Goal: Entertainment & Leisure: Browse casually

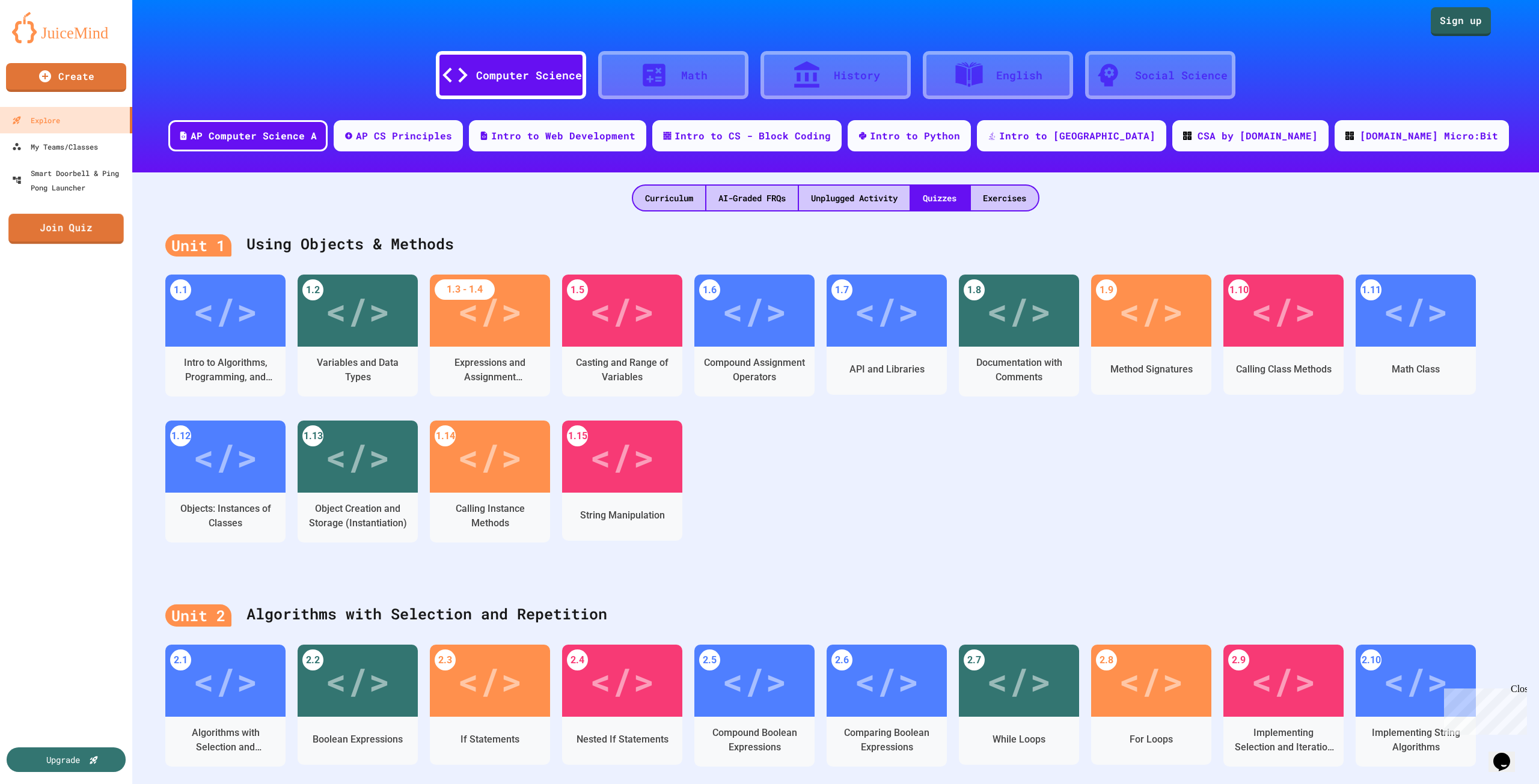
click at [101, 235] on link "Join Quiz" at bounding box center [66, 229] width 115 height 30
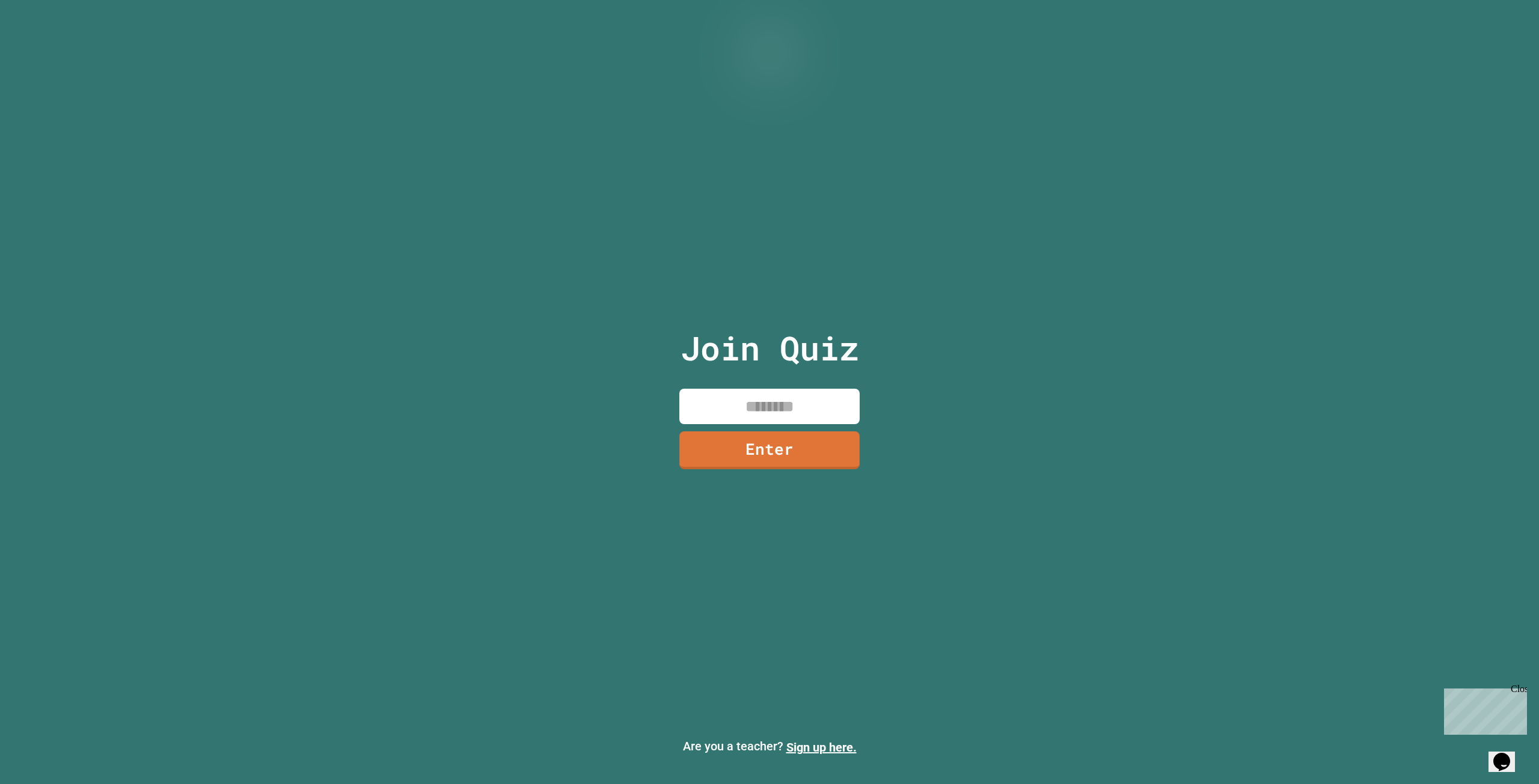
click at [739, 415] on input at bounding box center [770, 406] width 180 height 35
type input "********"
click at [781, 452] on link "Enter" at bounding box center [770, 449] width 184 height 40
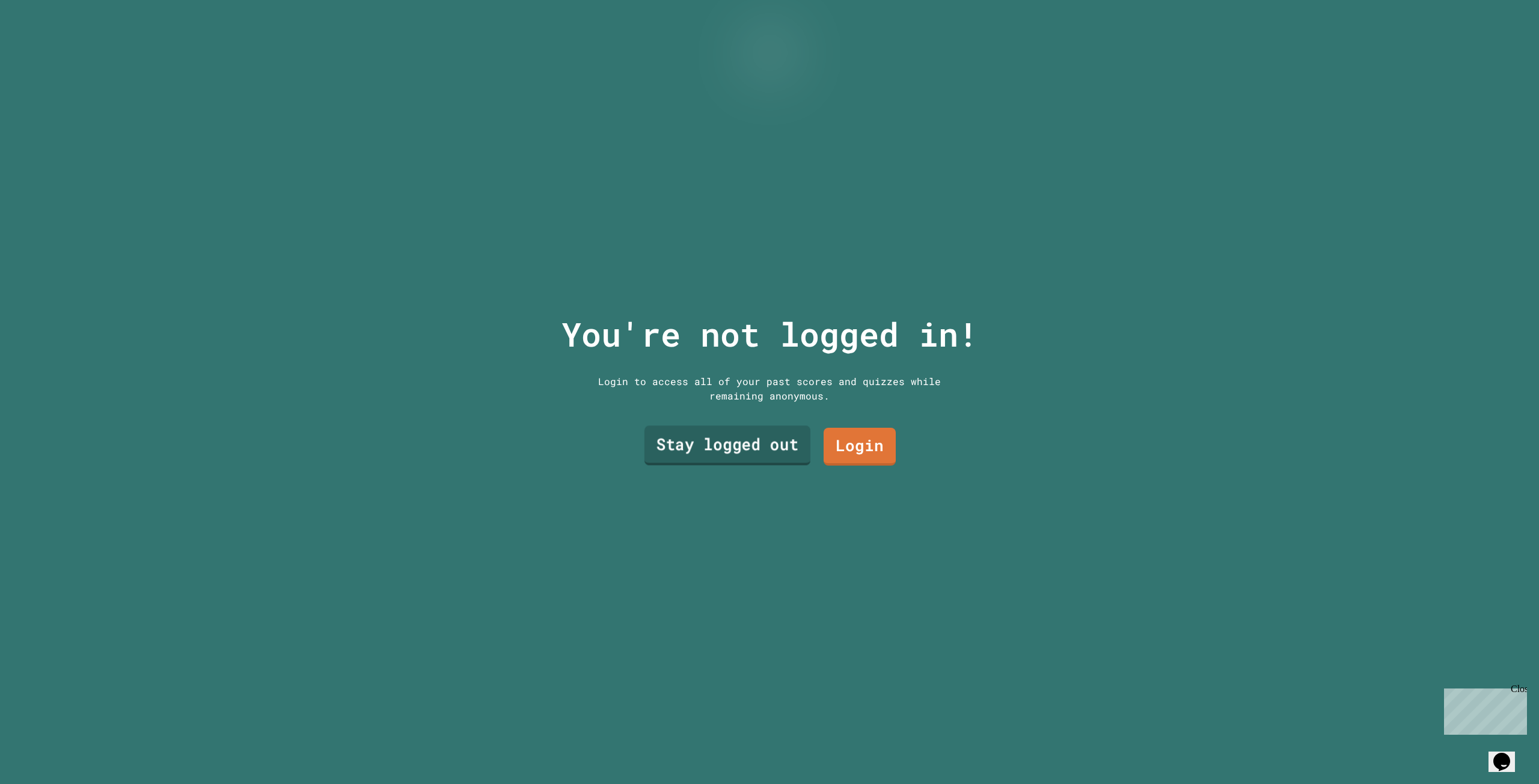
click at [774, 436] on link "Stay logged out" at bounding box center [728, 445] width 166 height 40
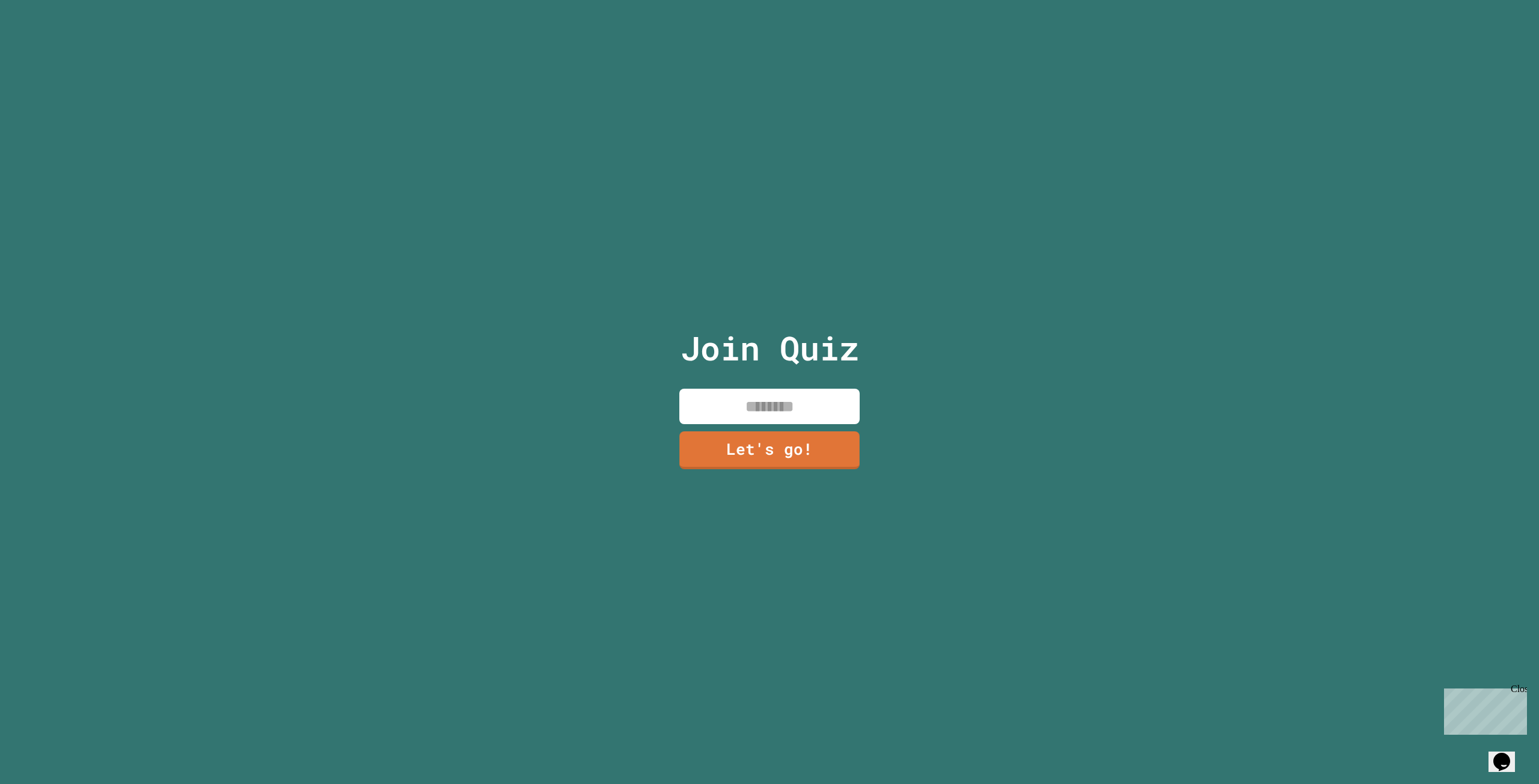
click at [771, 409] on input at bounding box center [770, 406] width 180 height 35
type input "******"
click at [788, 451] on link "Let's go!" at bounding box center [770, 448] width 178 height 40
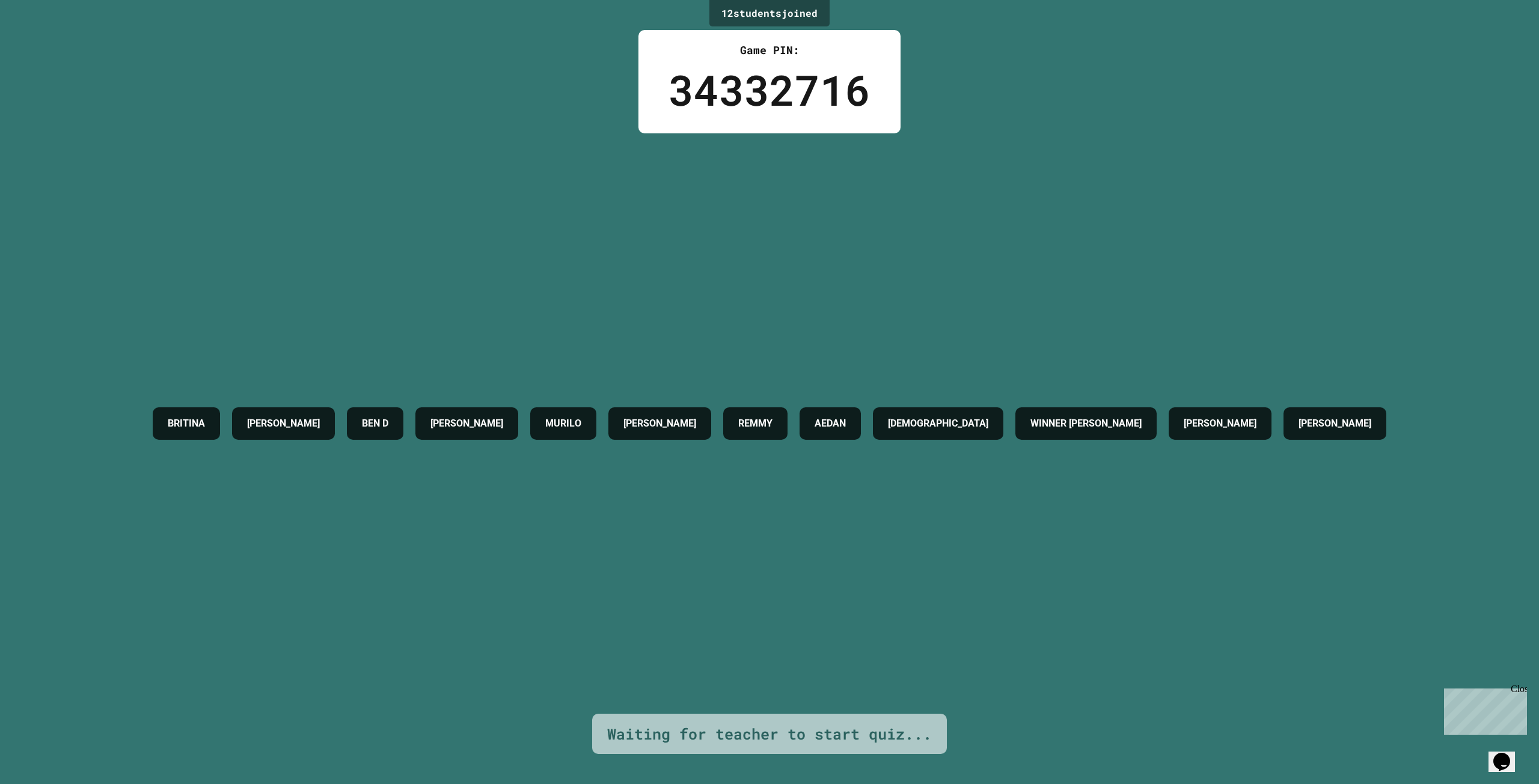
click at [1519, 688] on div "Close" at bounding box center [1518, 691] width 15 height 15
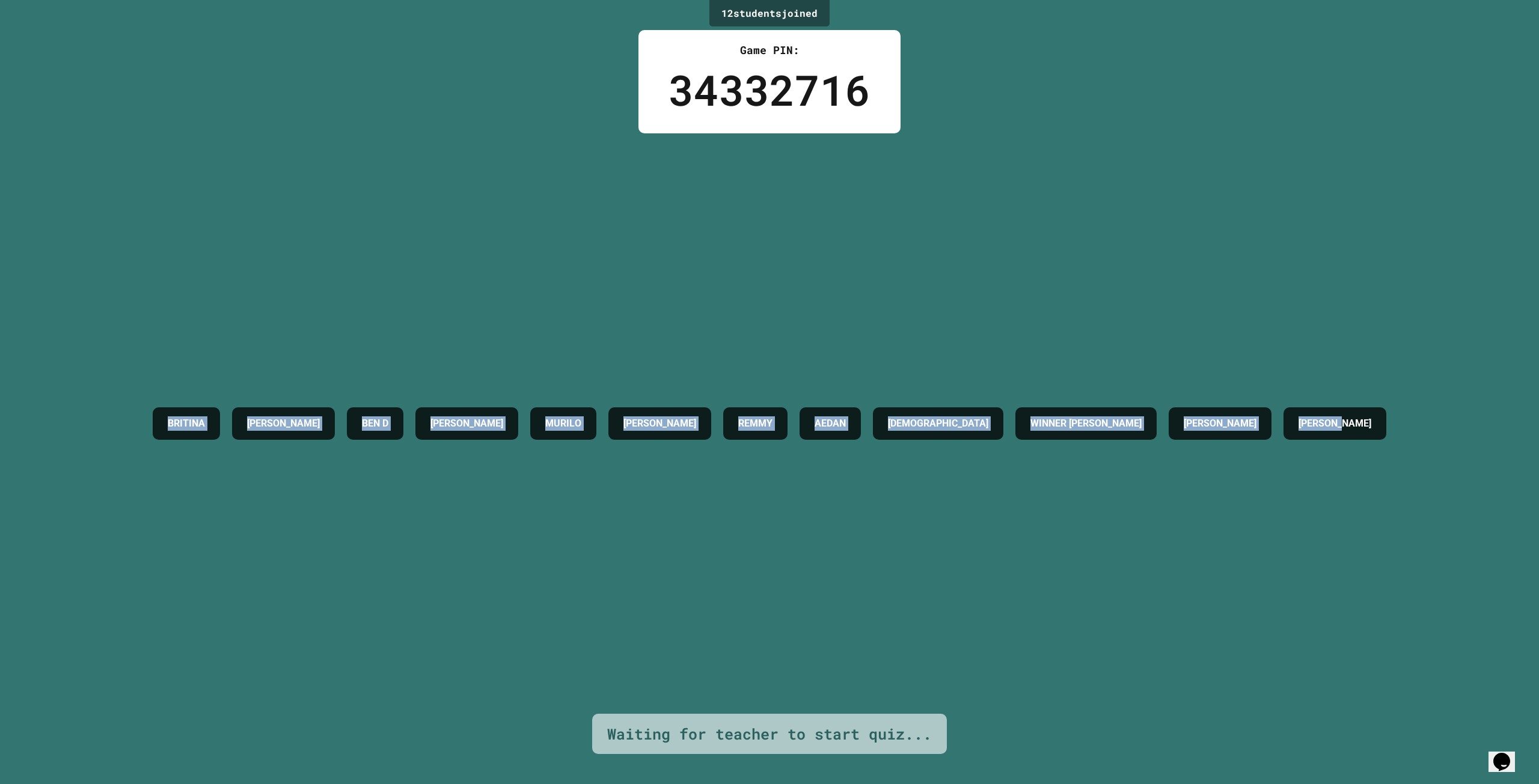
drag, startPoint x: 1414, startPoint y: 416, endPoint x: 24, endPoint y: 191, distance: 1408.1
click at [24, 191] on div "12 student s joined Game PIN: 34332716 [DEMOGRAPHIC_DATA][PERSON_NAME] [PERSON_…" at bounding box center [770, 392] width 1539 height 784
click at [472, 285] on div "[DEMOGRAPHIC_DATA][PERSON_NAME] [PERSON_NAME] M MURILO [PERSON_NAME] AEDAN [PER…" at bounding box center [770, 423] width 1246 height 580
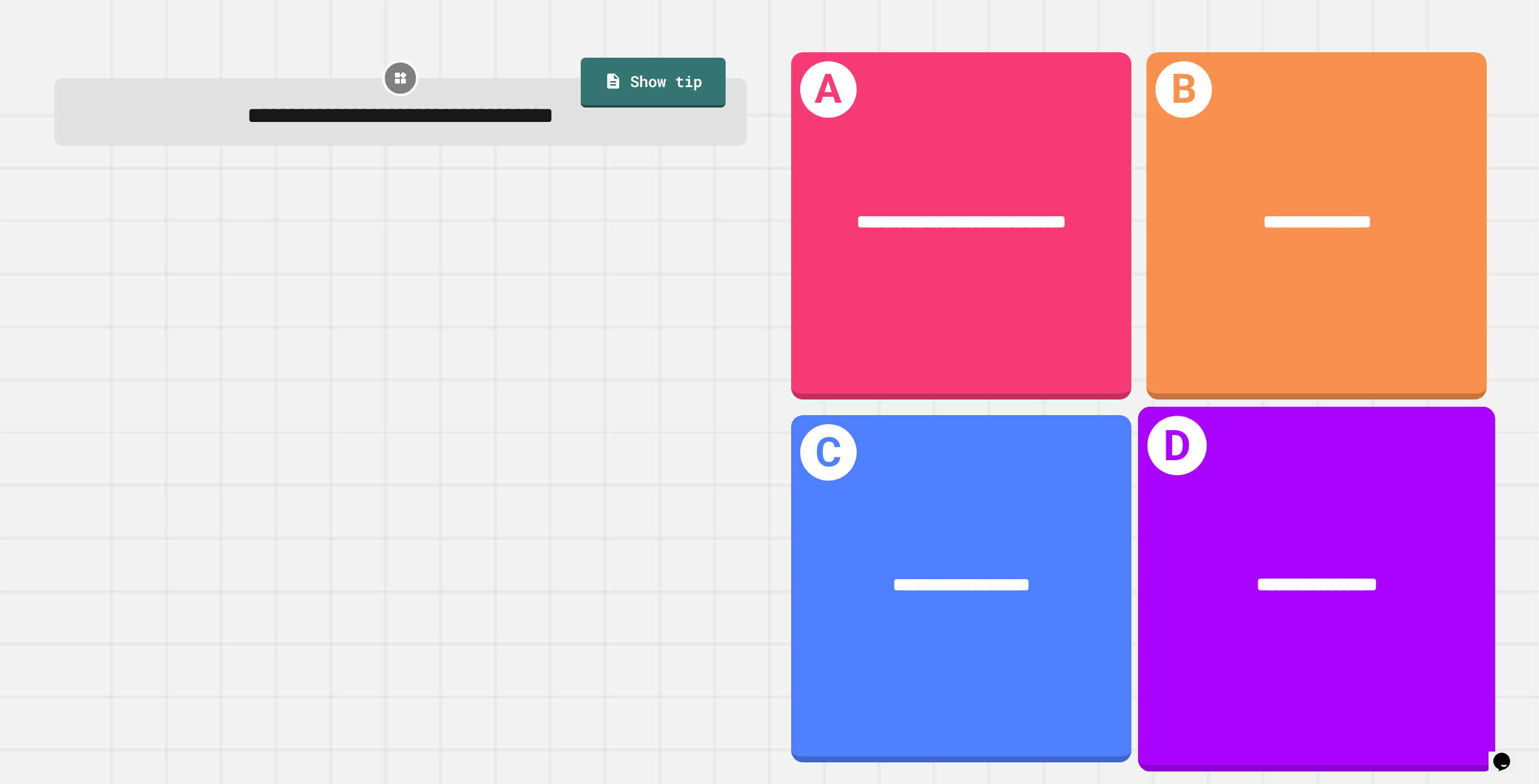
click at [1250, 516] on div "**********" at bounding box center [1316, 588] width 357 height 365
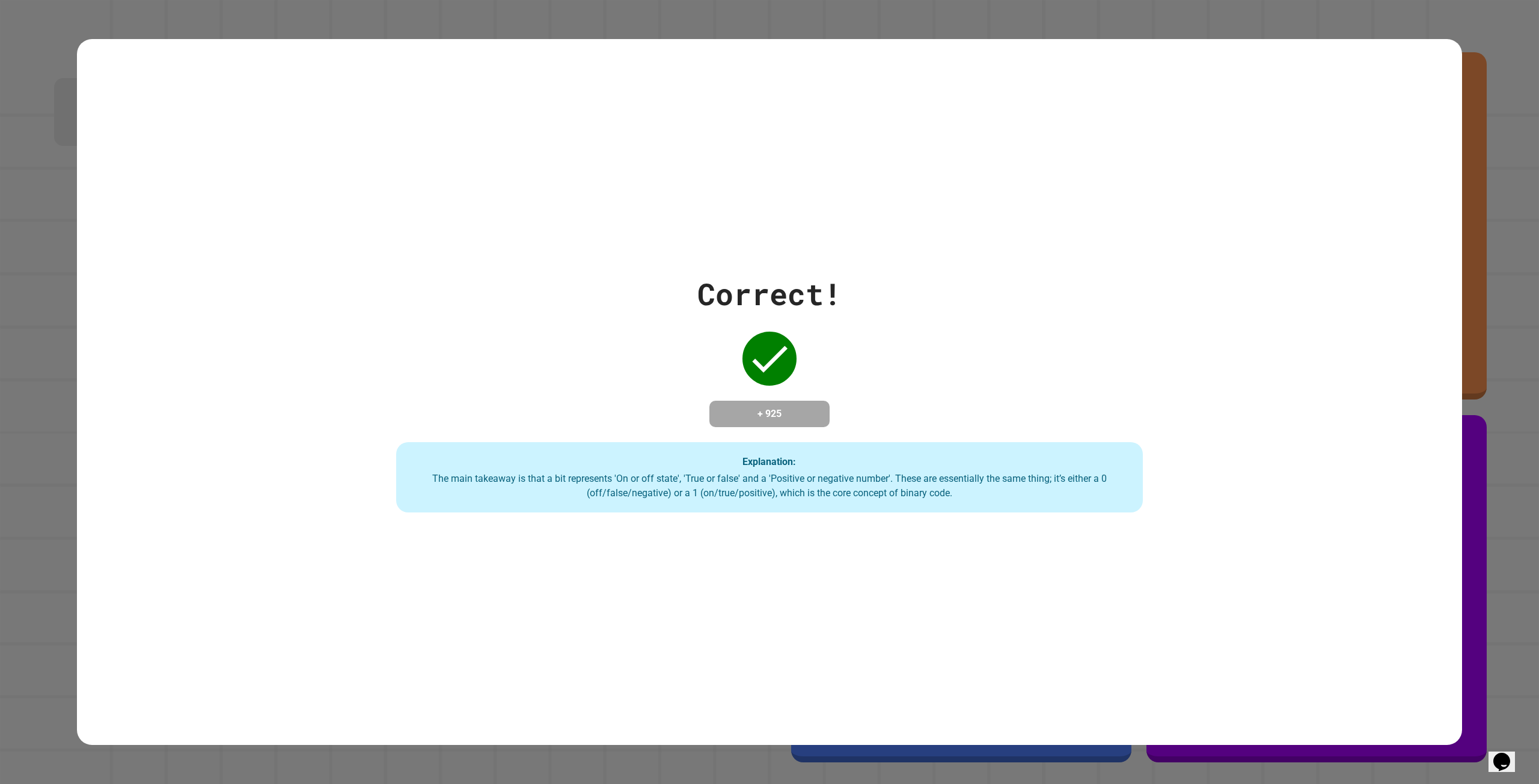
click at [1053, 397] on div "Correct! + 925 Explanation: The main takeaway is that a bit represents 'On or o…" at bounding box center [770, 392] width 1067 height 241
click at [1033, 295] on div "Correct! + 925 Explanation: The main takeaway is that a bit represents 'On or o…" at bounding box center [770, 392] width 1067 height 241
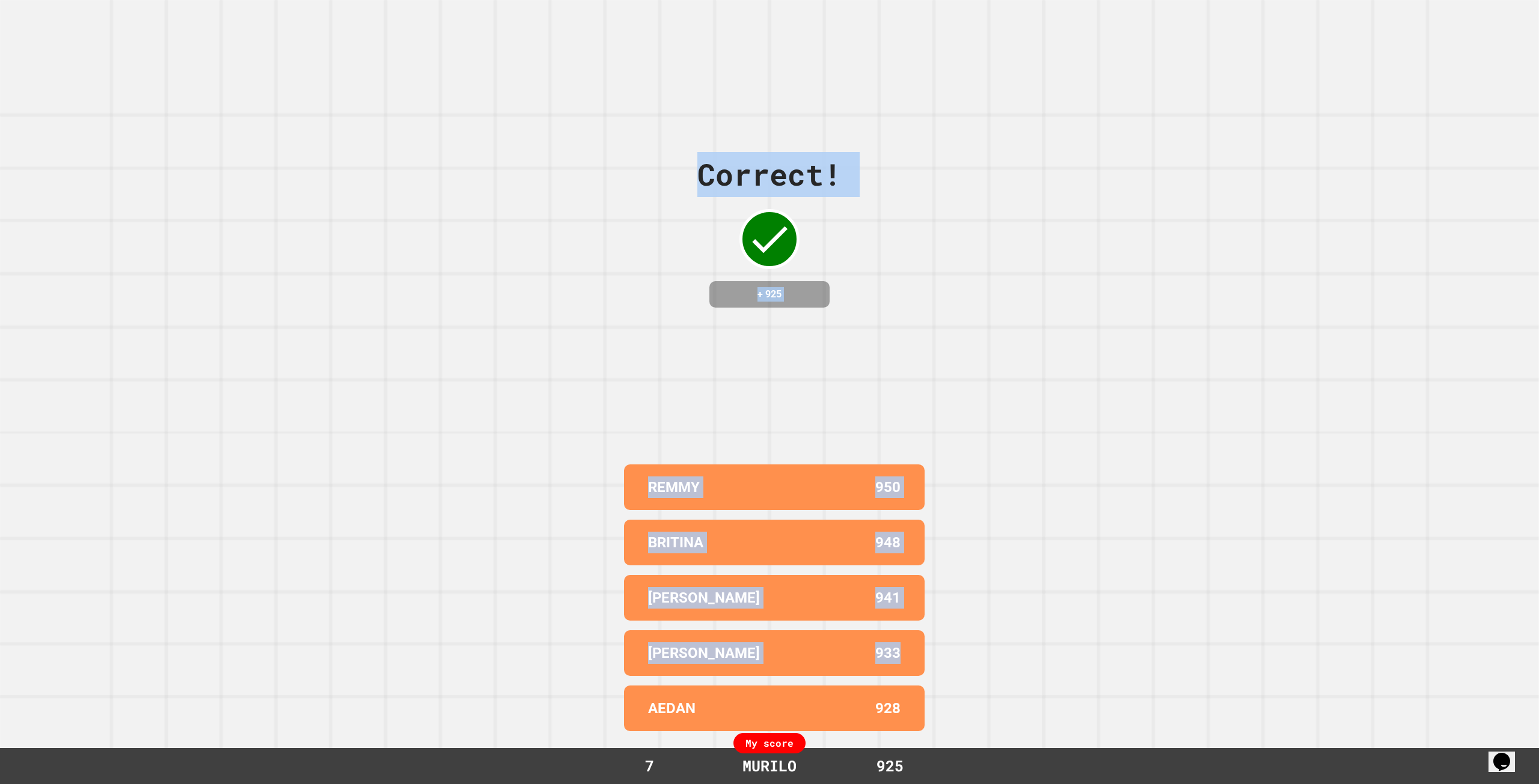
drag, startPoint x: 532, startPoint y: 472, endPoint x: 1067, endPoint y: 617, distance: 554.3
click at [993, 360] on div "Correct! + 925 REMMY 950 [DEMOGRAPHIC_DATA] 948 [PERSON_NAME] M 941 [PERSON_NAM…" at bounding box center [770, 392] width 1539 height 784
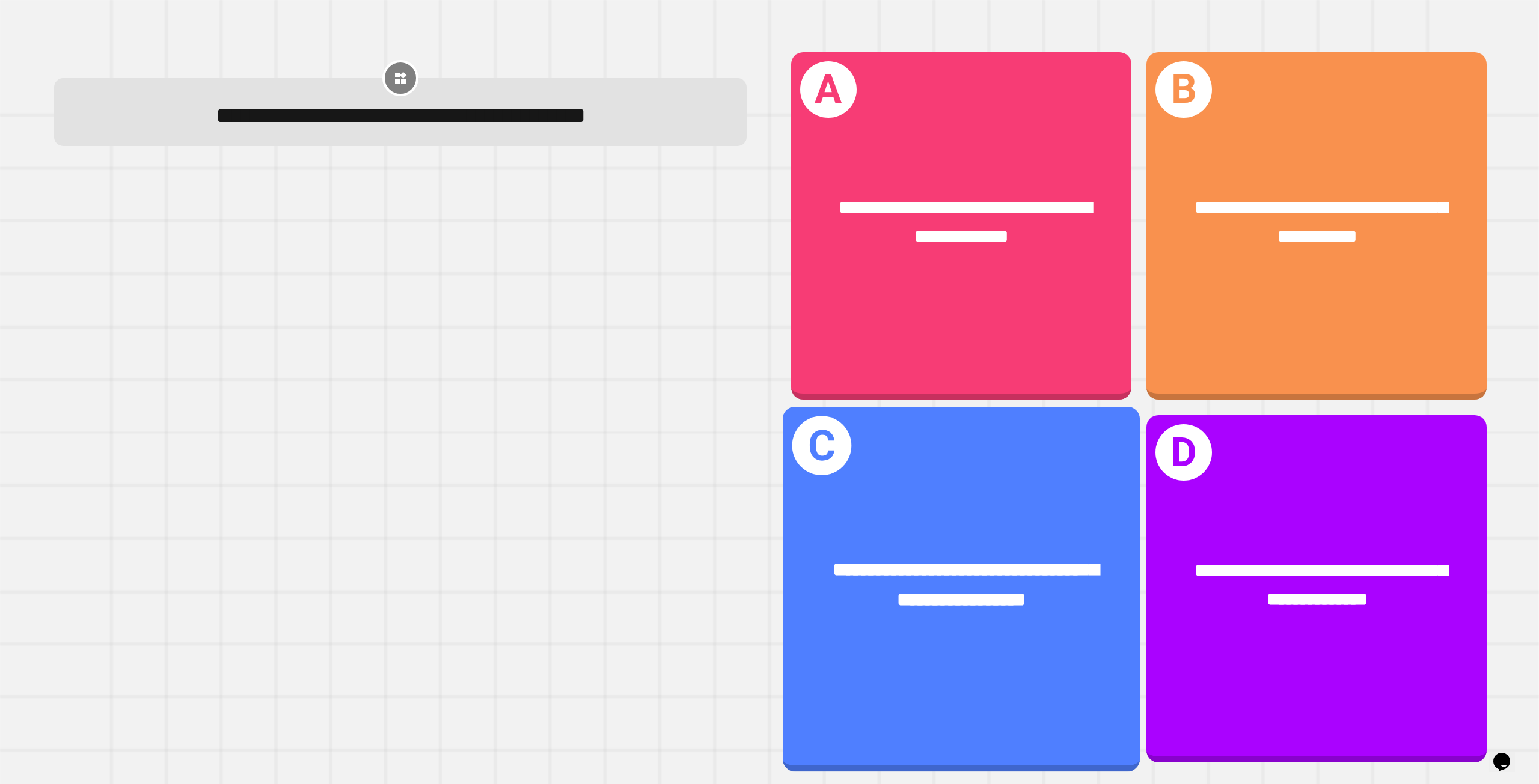
click at [1074, 516] on div "**********" at bounding box center [960, 585] width 357 height 139
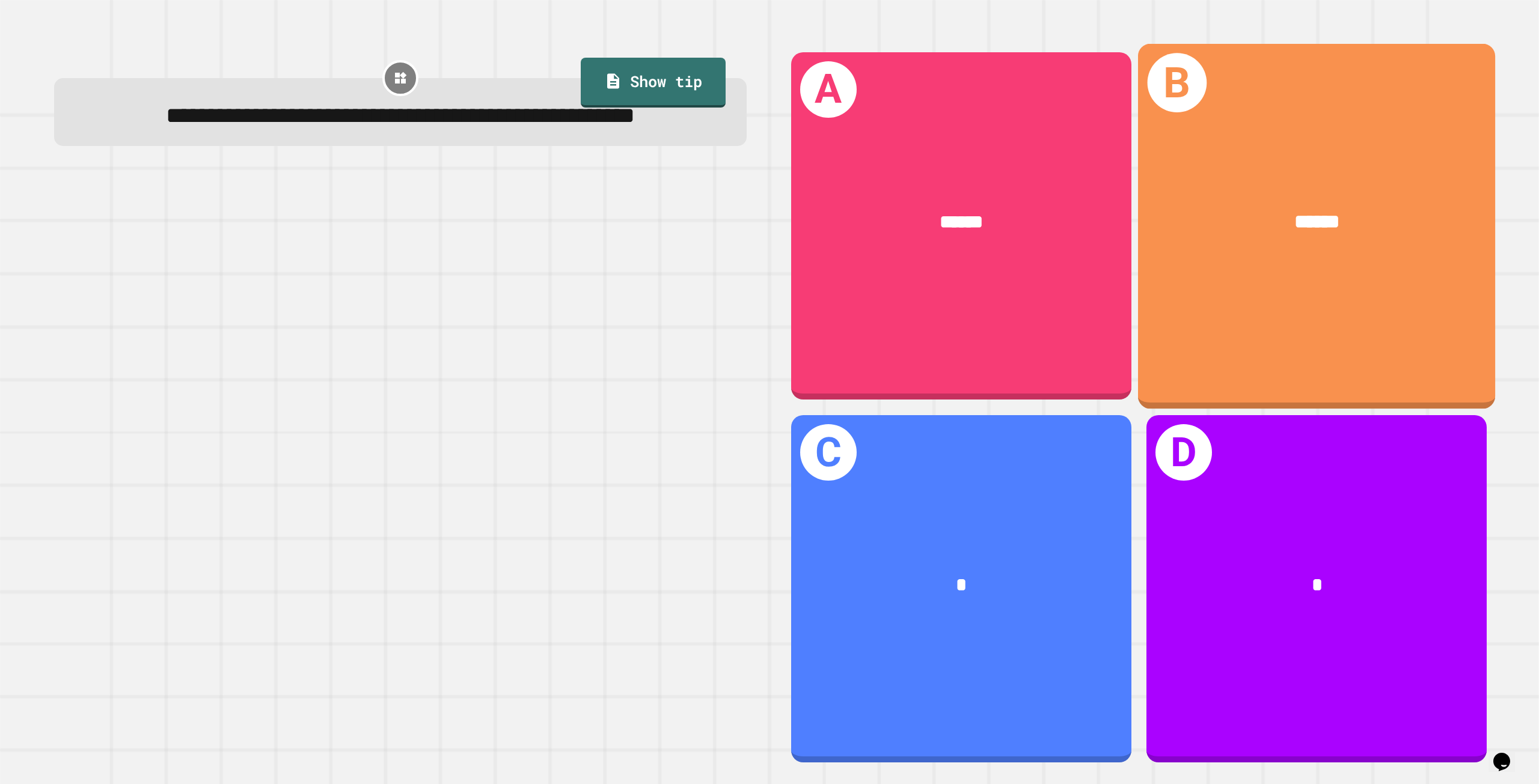
click at [1225, 253] on div "******" at bounding box center [1316, 223] width 357 height 109
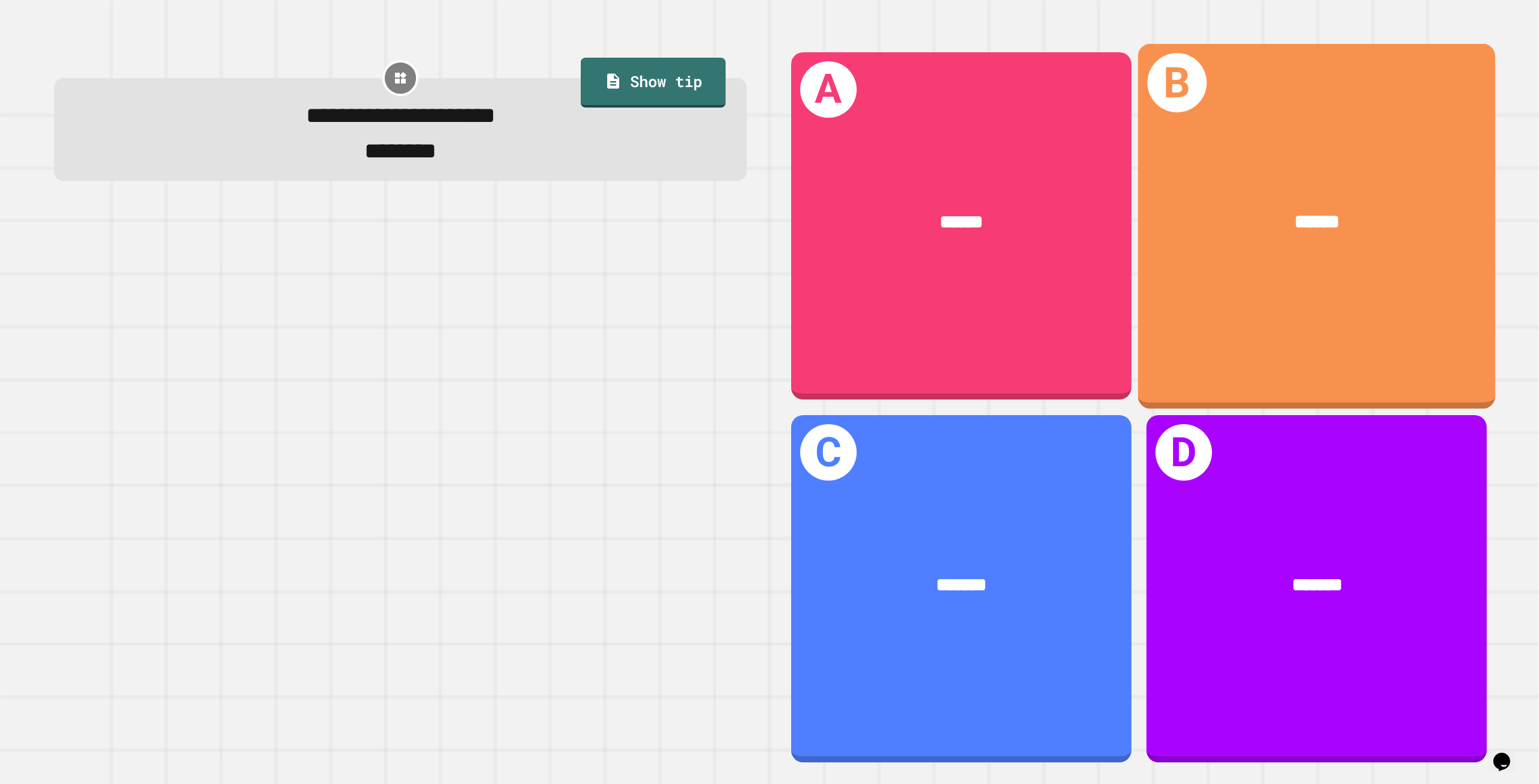
click at [1330, 313] on div "B ******" at bounding box center [1316, 225] width 357 height 365
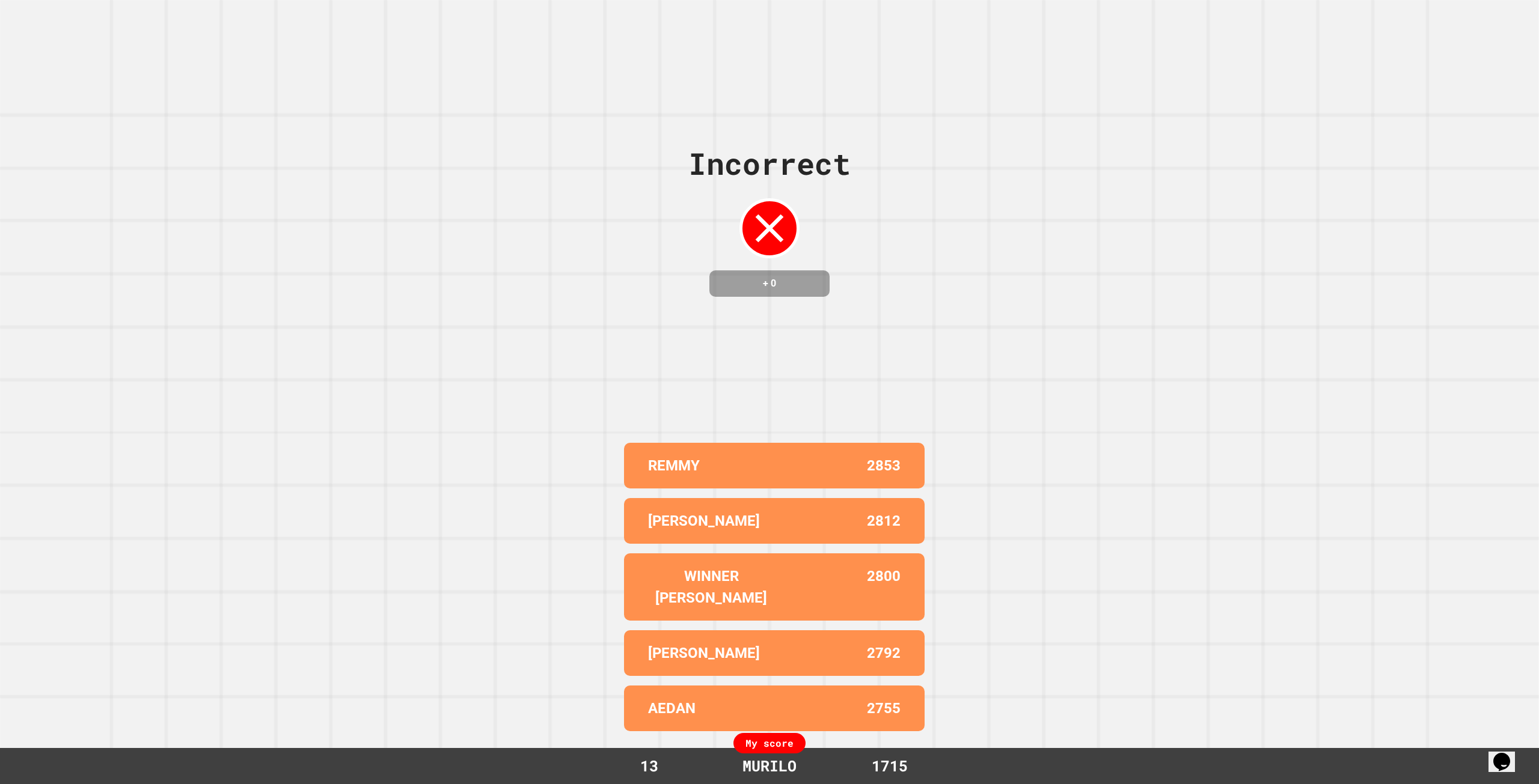
drag, startPoint x: 756, startPoint y: 233, endPoint x: 879, endPoint y: 234, distance: 123.0
click at [878, 234] on div "Incorrect + 0 REMMY 2853 [PERSON_NAME] 2812 WINNER [PERSON_NAME] 2800 [PERSON_N…" at bounding box center [770, 392] width 1539 height 784
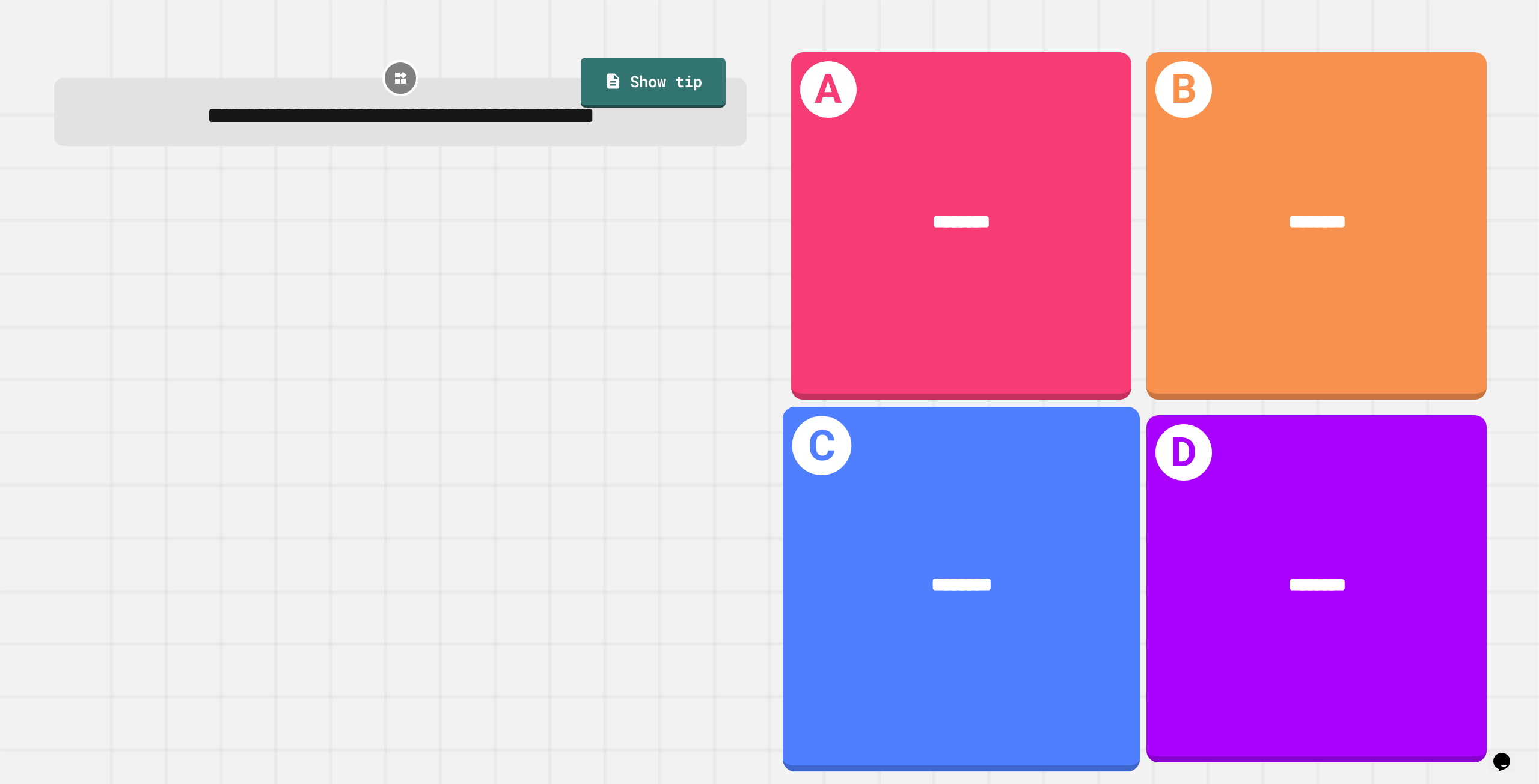
click at [922, 503] on div "C ********" at bounding box center [960, 588] width 357 height 365
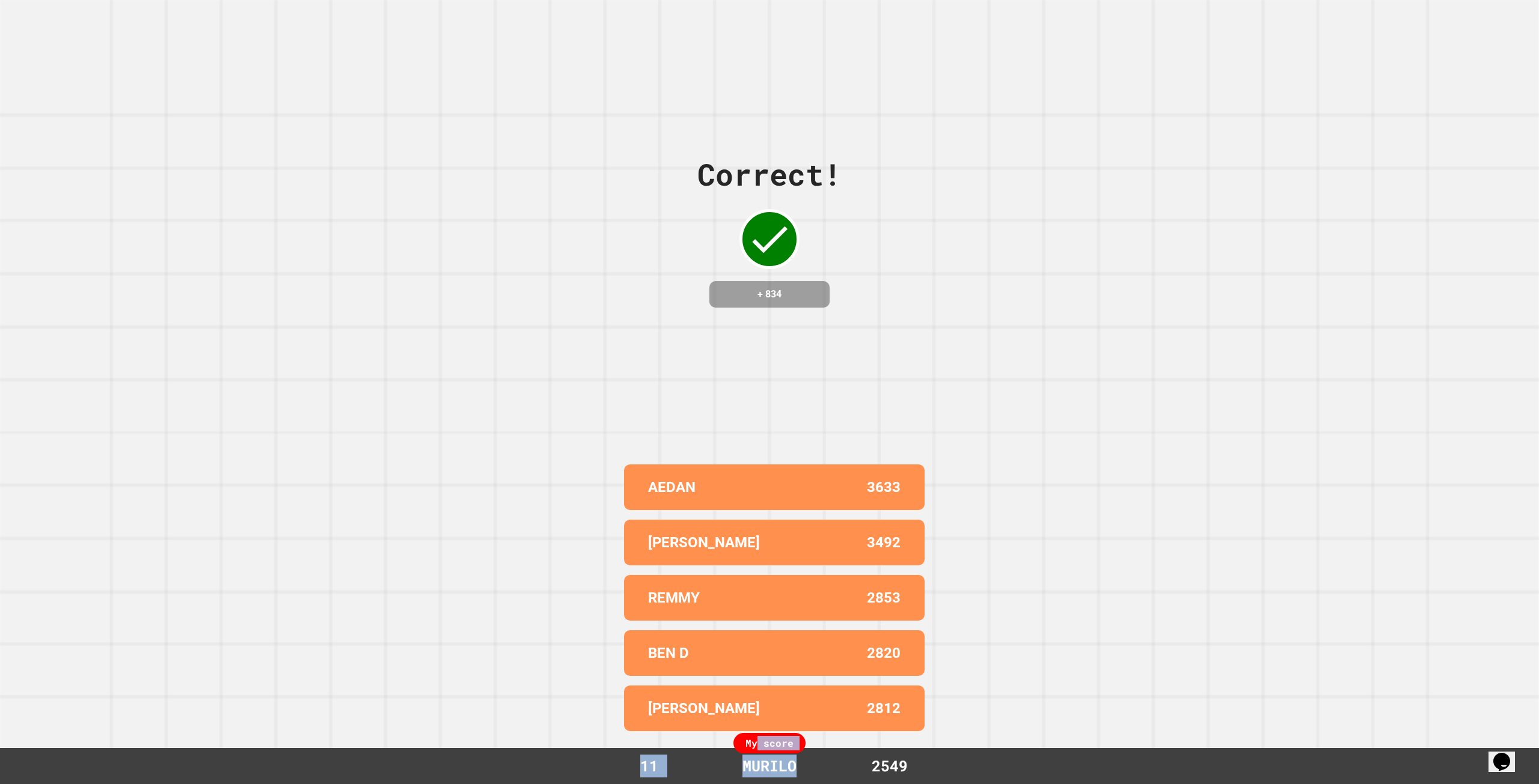
drag, startPoint x: 755, startPoint y: 745, endPoint x: 814, endPoint y: 760, distance: 60.9
click at [814, 760] on div "My score 11 MURILO 2549" at bounding box center [770, 766] width 1539 height 36
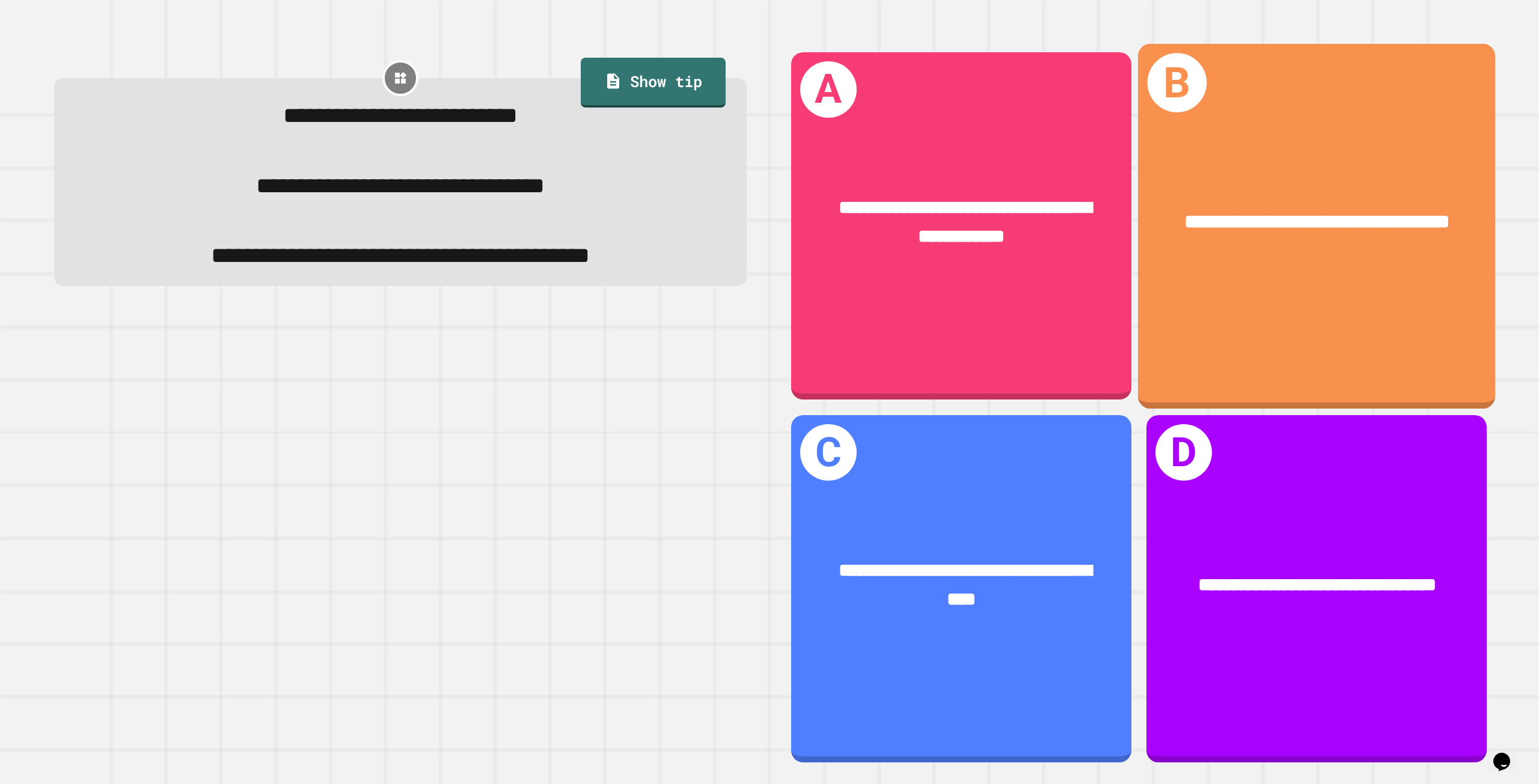
click at [1290, 212] on span "**********" at bounding box center [1317, 222] width 265 height 20
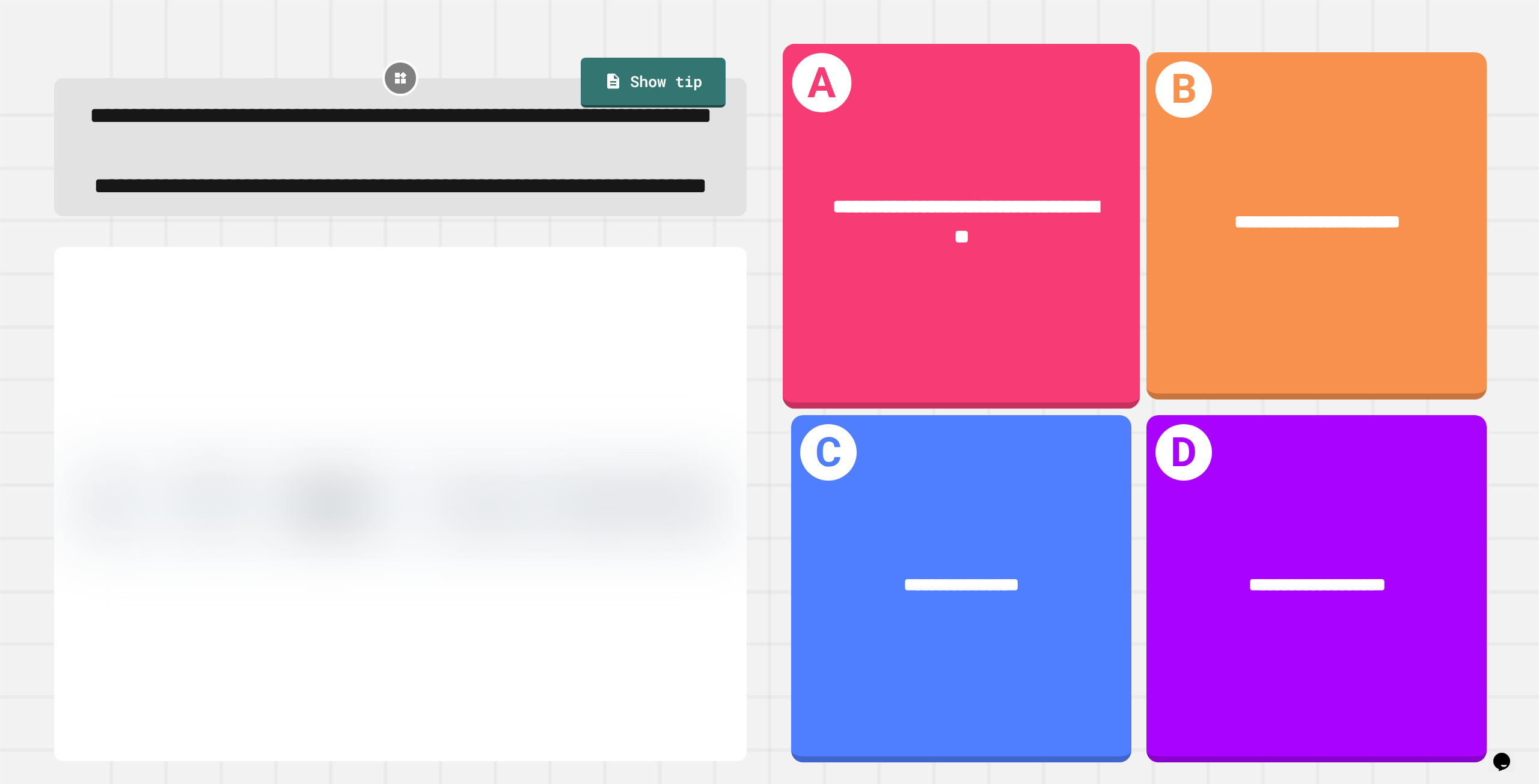
click at [1000, 258] on div "**********" at bounding box center [960, 222] width 357 height 139
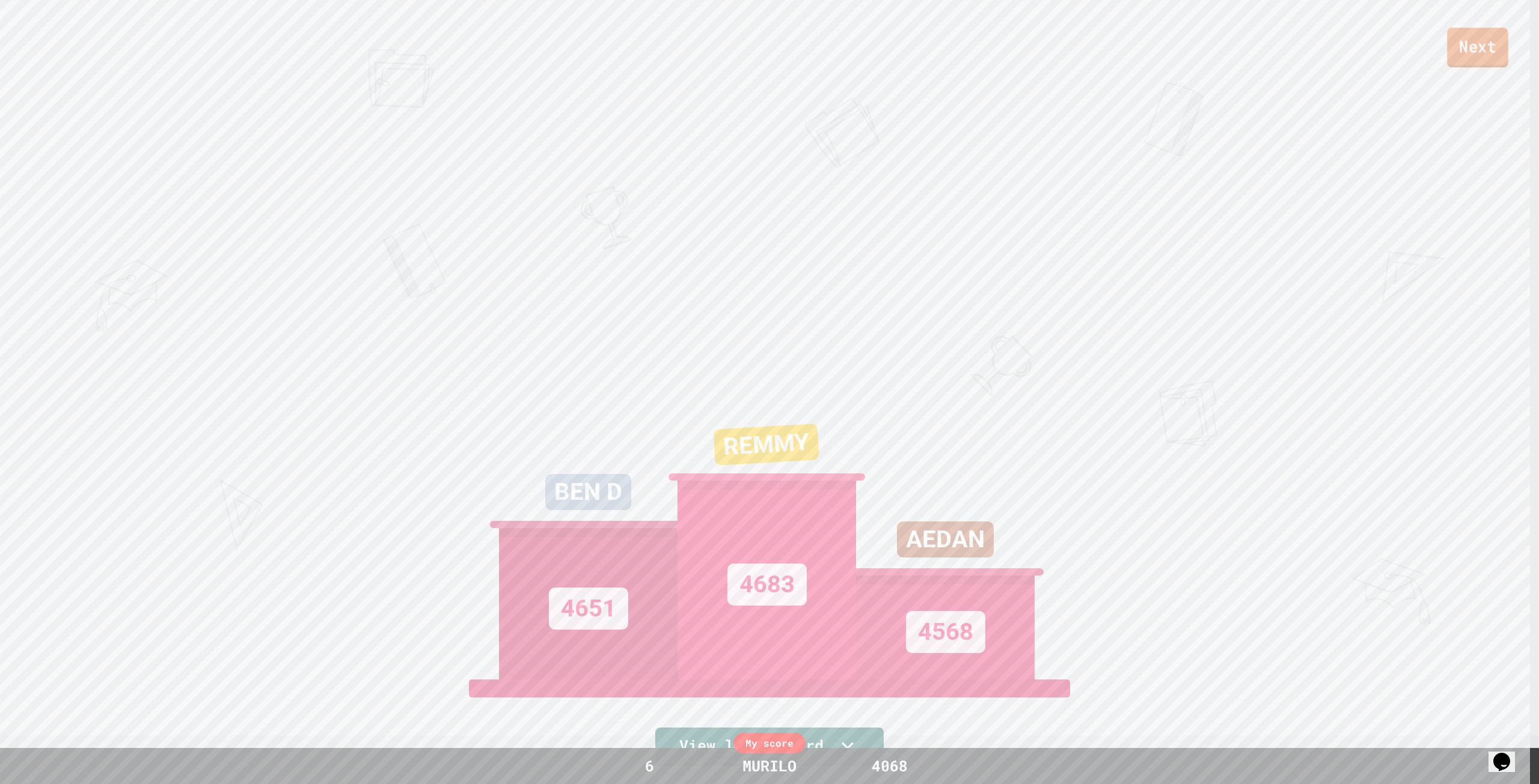
click at [1477, 63] on link "Next" at bounding box center [1477, 47] width 60 height 40
drag, startPoint x: 1149, startPoint y: 39, endPoint x: 1153, endPoint y: 53, distance: 14.6
drag, startPoint x: 734, startPoint y: 57, endPoint x: 748, endPoint y: 115, distance: 59.7
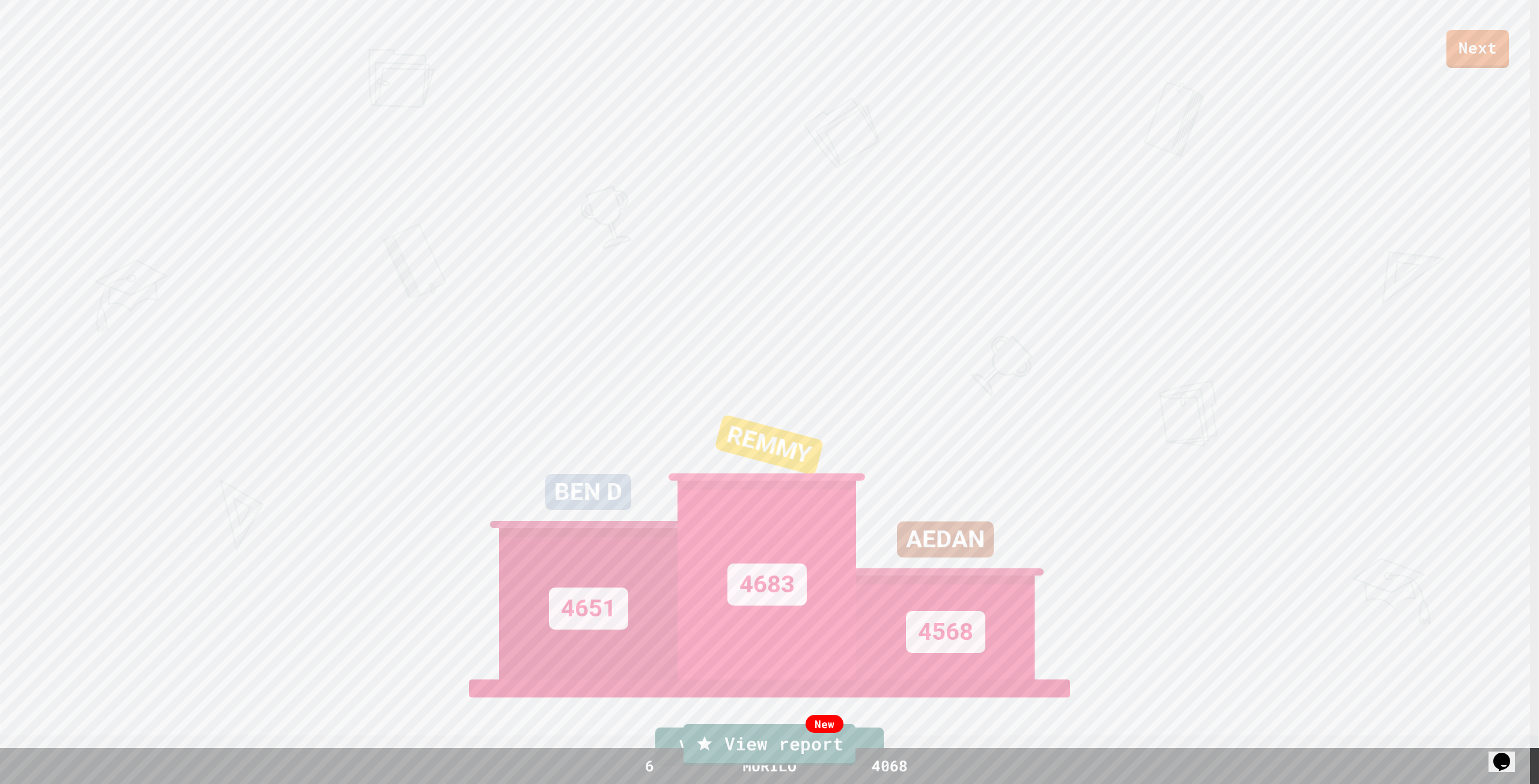
drag, startPoint x: 1083, startPoint y: 618, endPoint x: 1013, endPoint y: 660, distance: 81.6
click at [813, 737] on link "New View report" at bounding box center [770, 742] width 169 height 43
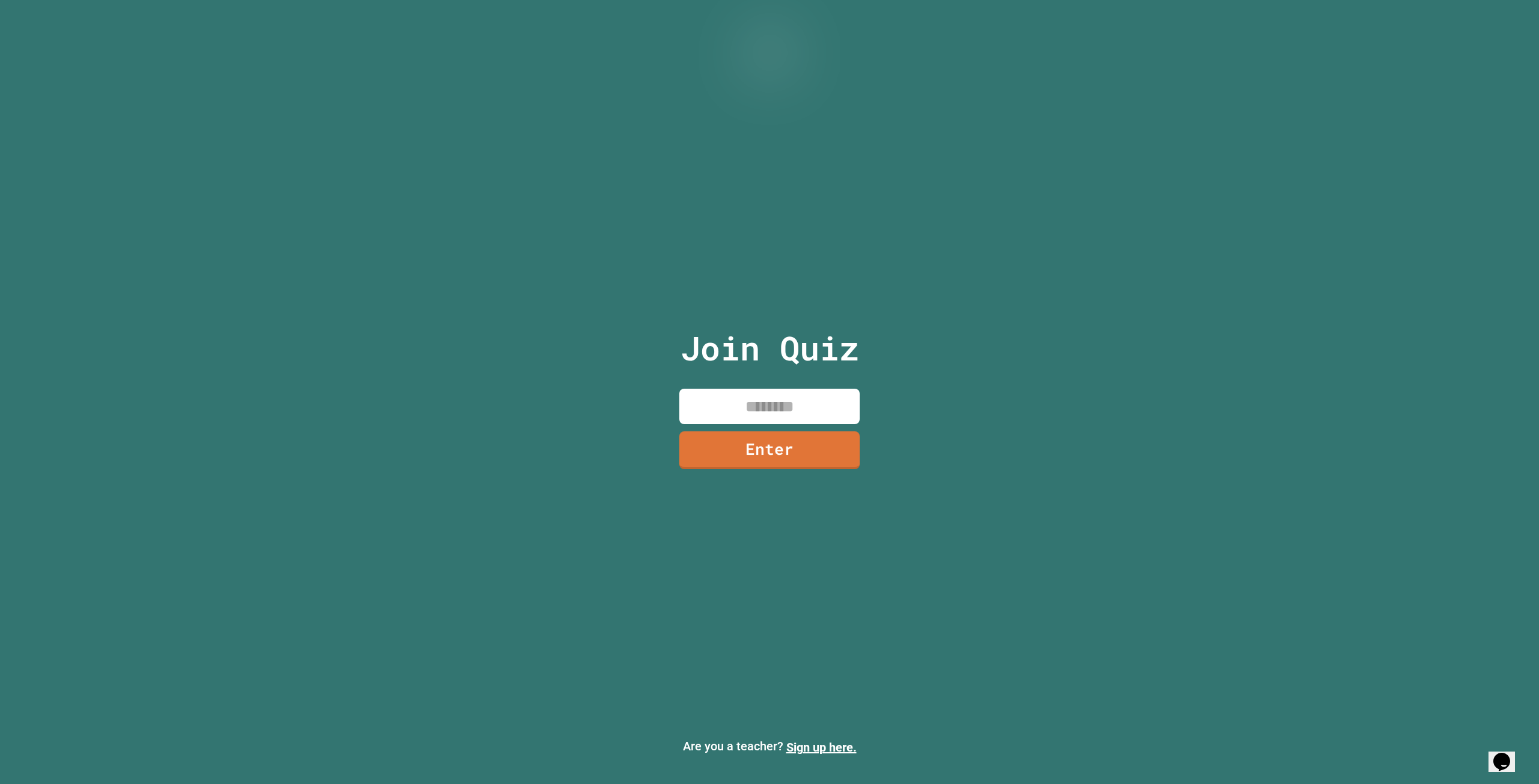
click at [786, 403] on input at bounding box center [770, 406] width 180 height 35
click at [1507, 753] on icon "Chat widget" at bounding box center [1501, 761] width 16 height 18
drag, startPoint x: 1388, startPoint y: 536, endPoint x: 1262, endPoint y: 485, distance: 135.9
click at [1234, 443] on div "Back Menu" at bounding box center [1377, 442] width 291 height 25
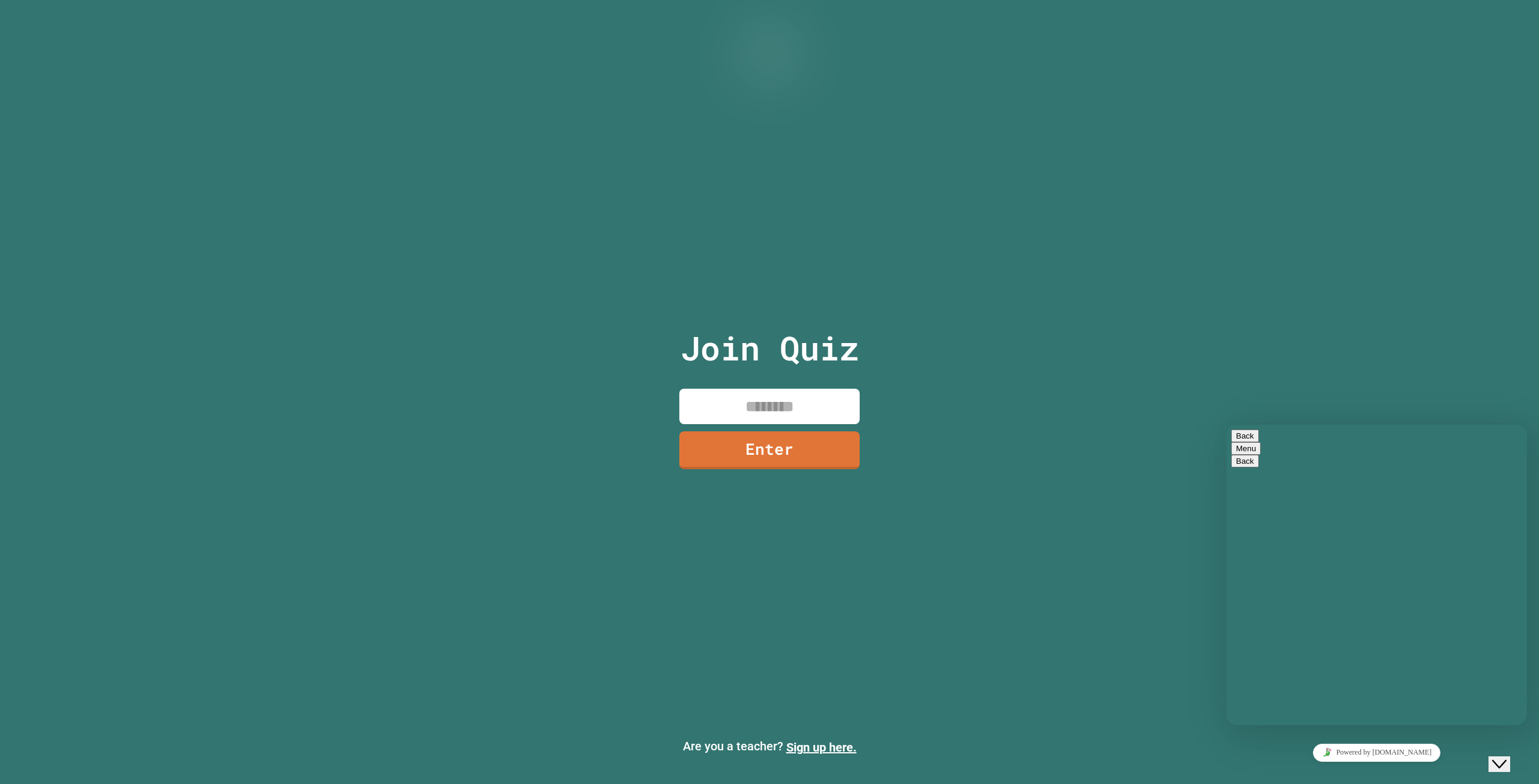
click at [1239, 438] on button "Back" at bounding box center [1245, 436] width 27 height 13
click at [1311, 289] on div "Join Quiz Enter Are you a teacher? Sign up here." at bounding box center [770, 392] width 1539 height 784
click at [1503, 757] on icon "Close Chat This icon closes the chat window." at bounding box center [1499, 764] width 14 height 14
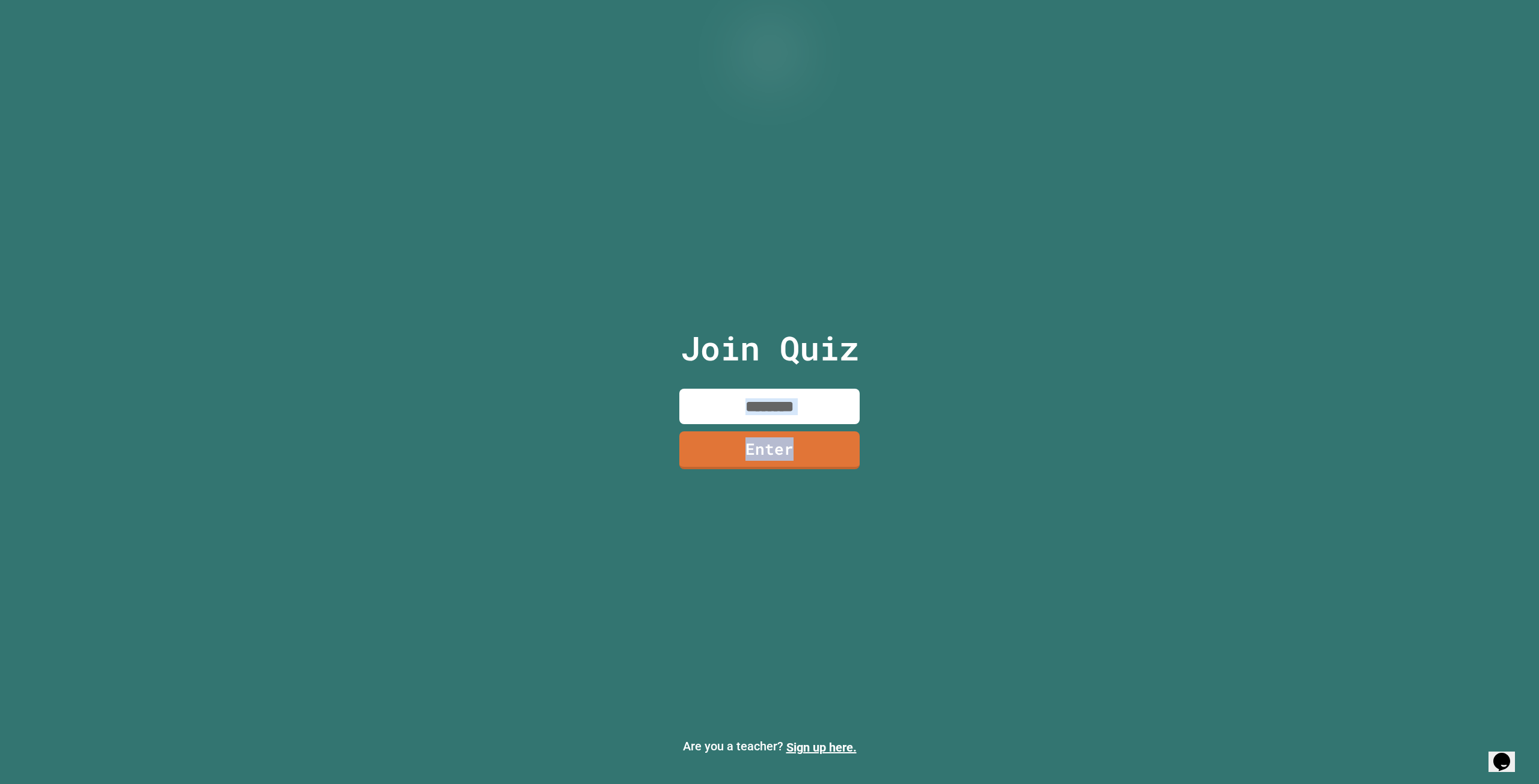
drag, startPoint x: 889, startPoint y: 277, endPoint x: 1086, endPoint y: 660, distance: 430.7
click at [1086, 674] on div "Join Quiz Enter Are you a teacher? Sign up here." at bounding box center [770, 392] width 1539 height 784
click at [986, 294] on div "Join Quiz Enter Are you a teacher? Sign up here." at bounding box center [770, 392] width 1539 height 784
click at [834, 403] on input at bounding box center [770, 406] width 180 height 35
type input "********"
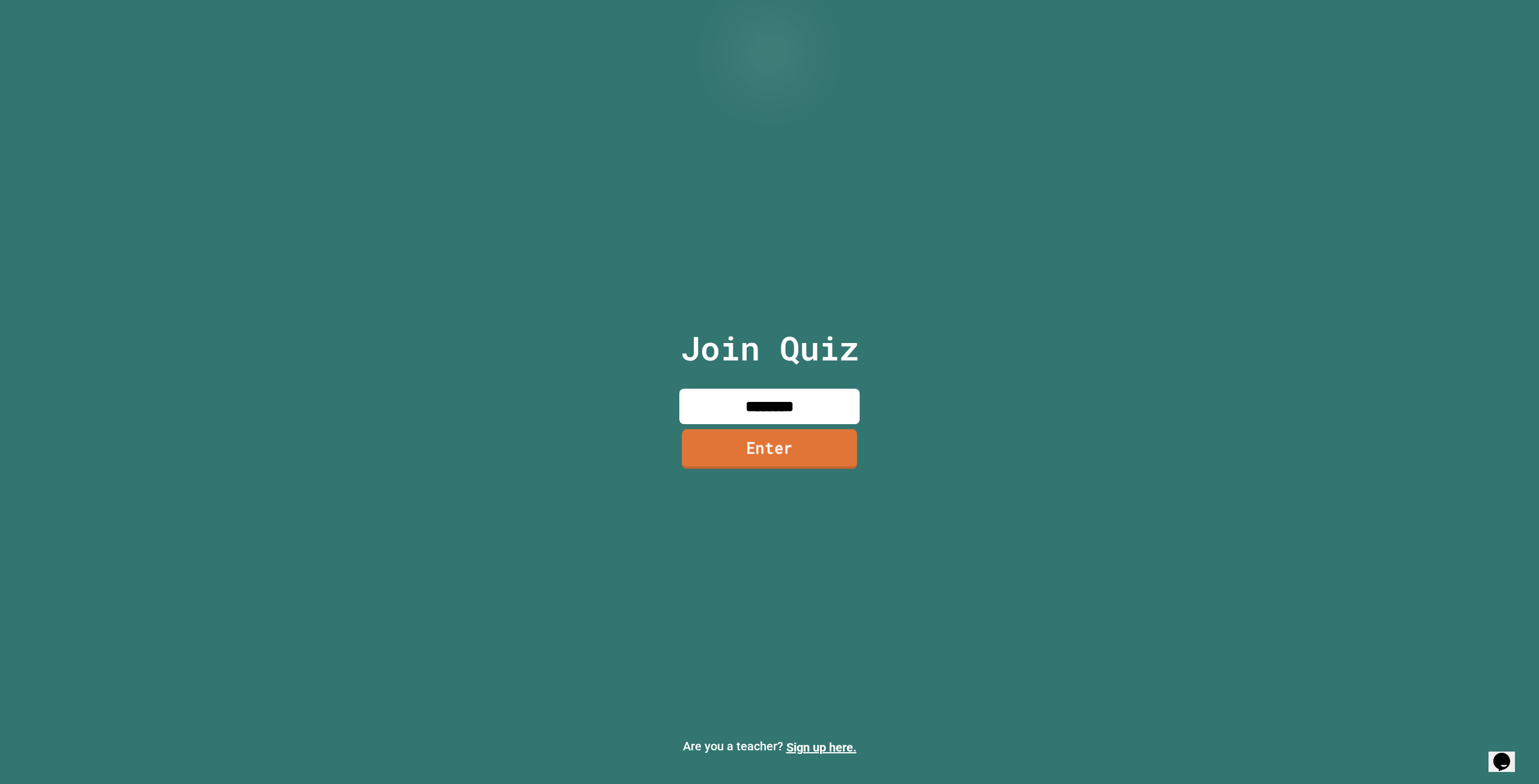
click at [748, 445] on link "Enter" at bounding box center [770, 448] width 176 height 40
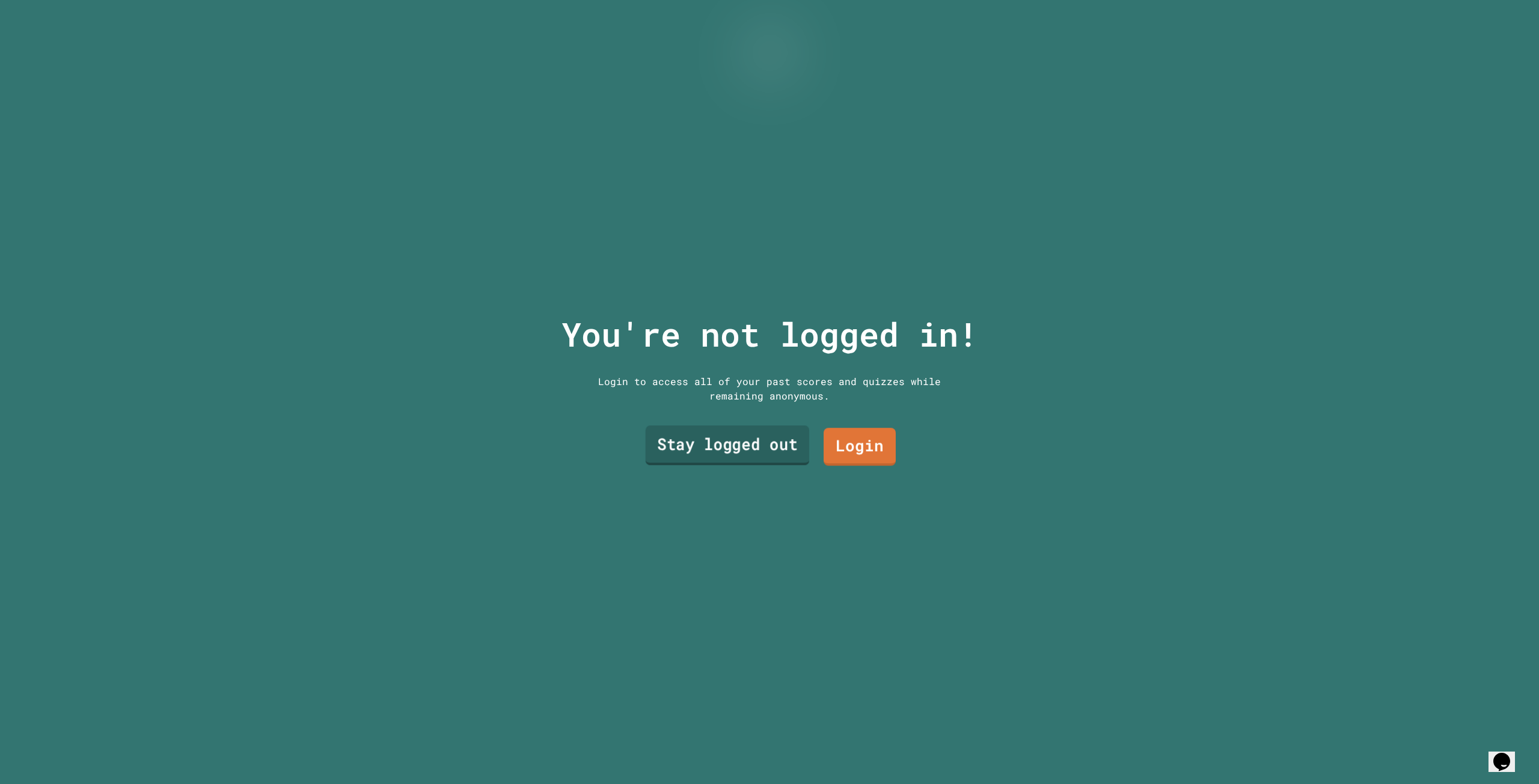
click at [715, 445] on link "Stay logged out" at bounding box center [727, 445] width 164 height 40
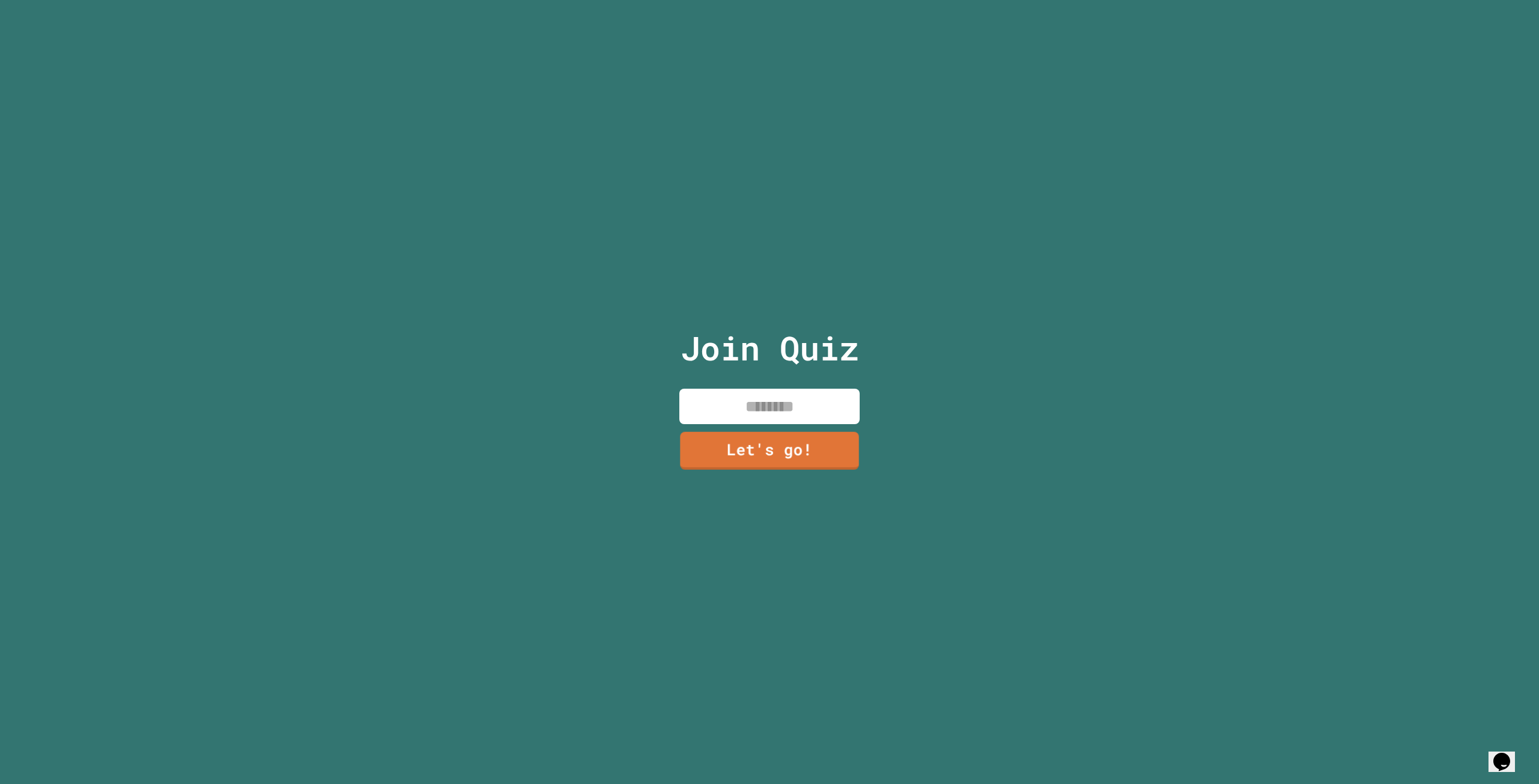
click at [726, 405] on input at bounding box center [770, 406] width 180 height 35
type input "******"
click at [788, 448] on link "Let's go!" at bounding box center [770, 448] width 168 height 40
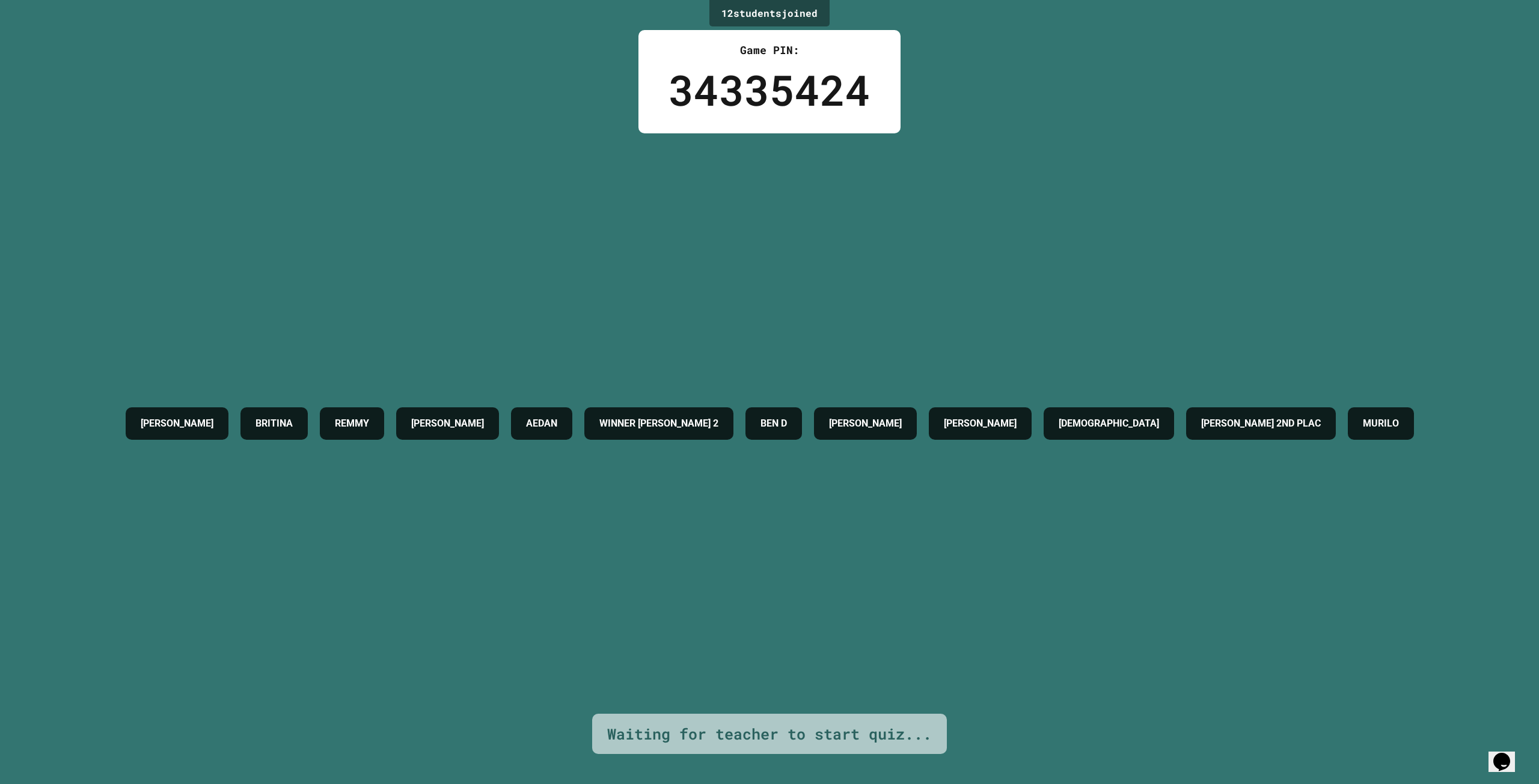
click at [722, 84] on div "34335424" at bounding box center [770, 89] width 202 height 63
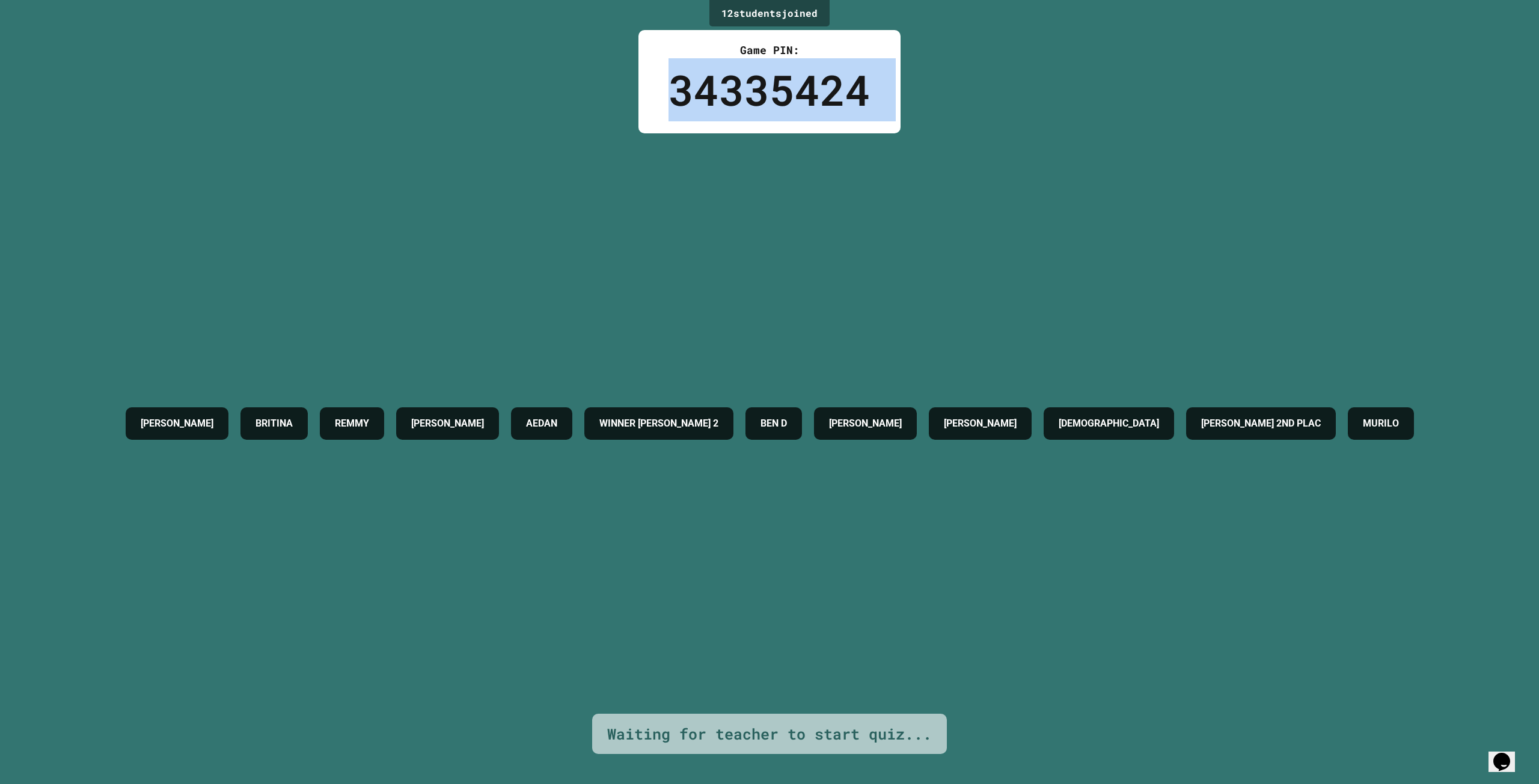
click at [722, 84] on div "34335424" at bounding box center [770, 89] width 202 height 63
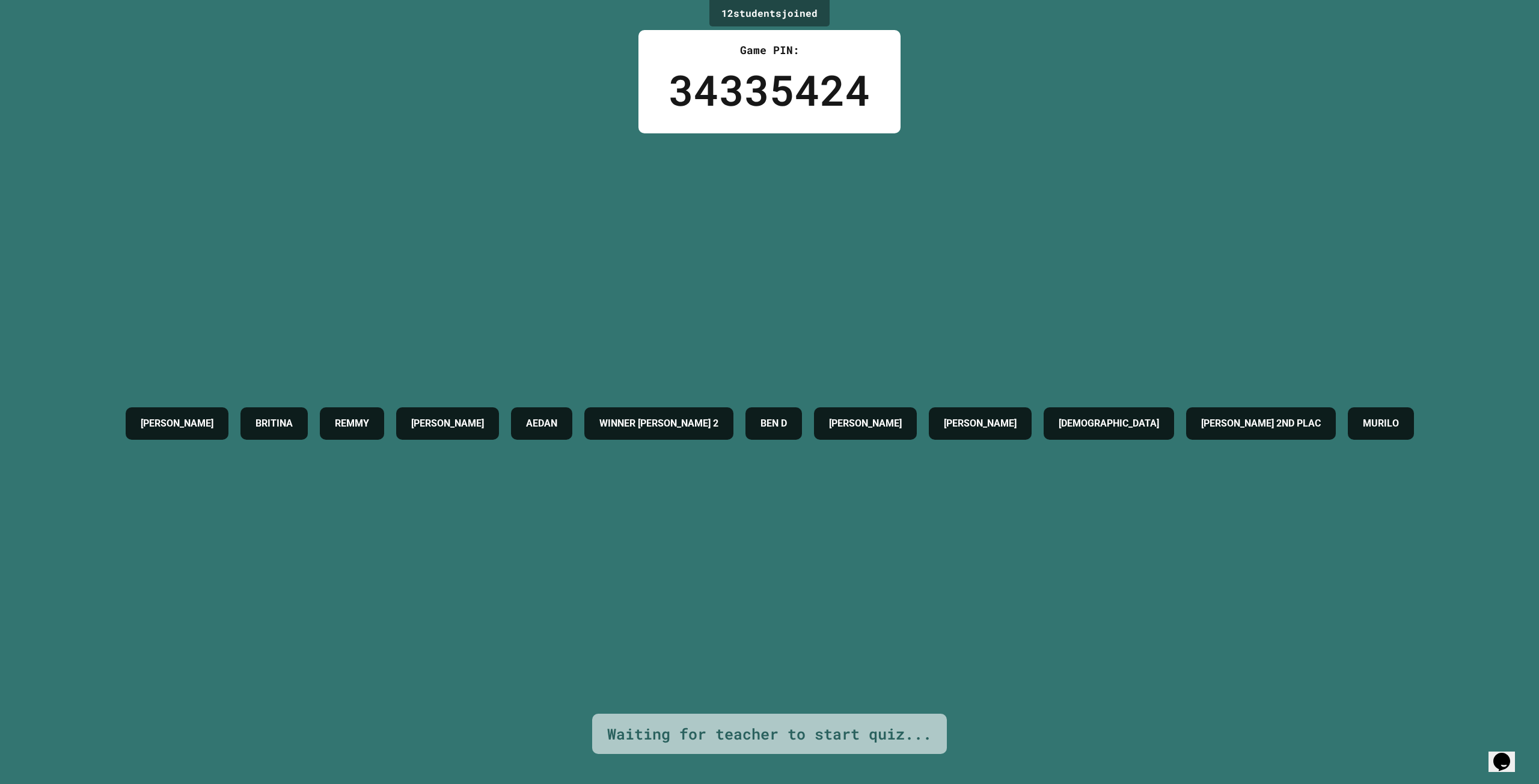
click at [624, 238] on div "[PERSON_NAME] [PERSON_NAME] WINNER [PERSON_NAME] 2 [PERSON_NAME] C [PERSON_NAME…" at bounding box center [770, 423] width 1301 height 580
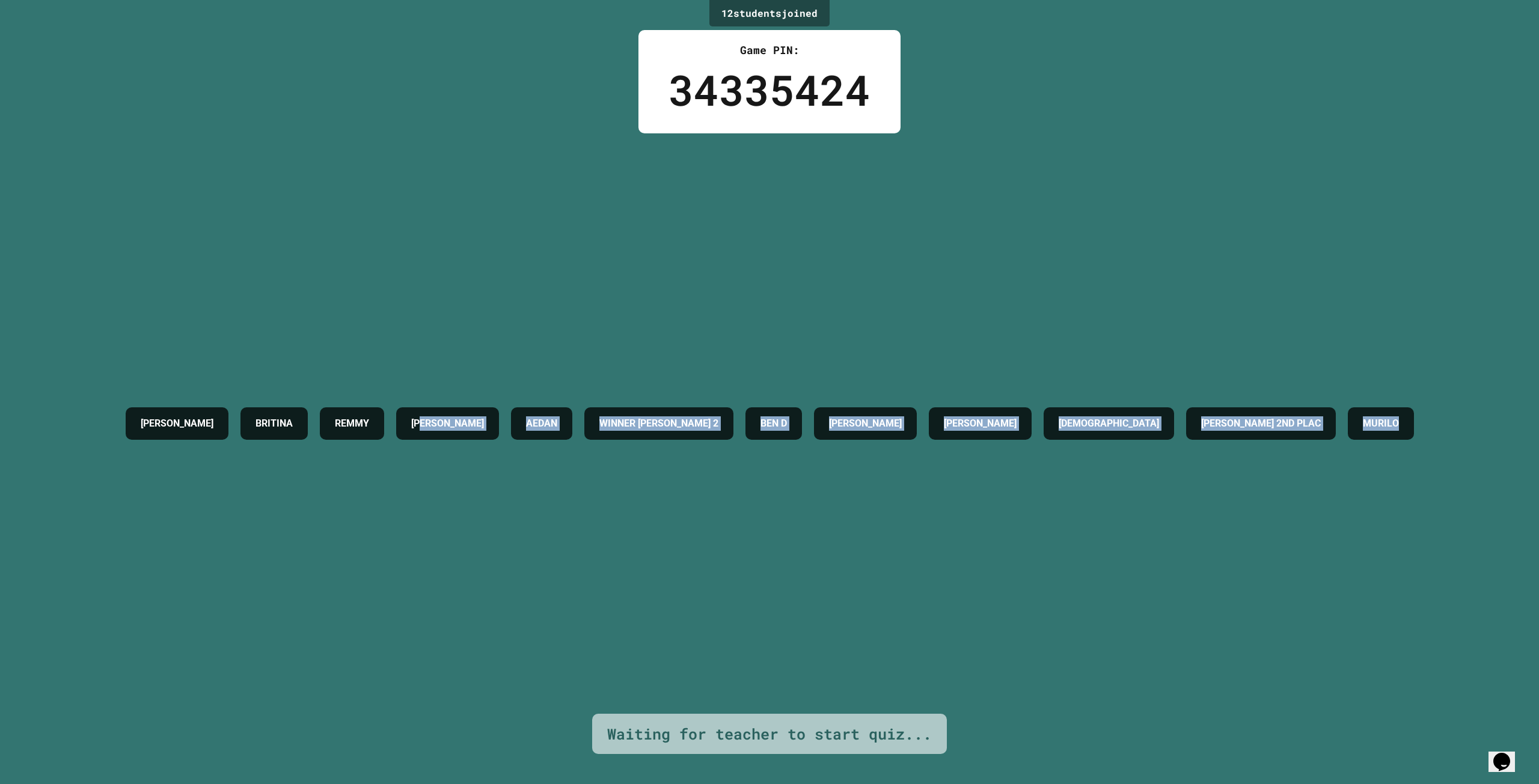
drag, startPoint x: 429, startPoint y: 418, endPoint x: 1506, endPoint y: 677, distance: 1107.7
click at [1506, 677] on div "12 student s joined Game PIN: 34335424 [PERSON_NAME] [PERSON_NAME] WINNER [PERS…" at bounding box center [770, 392] width 1539 height 784
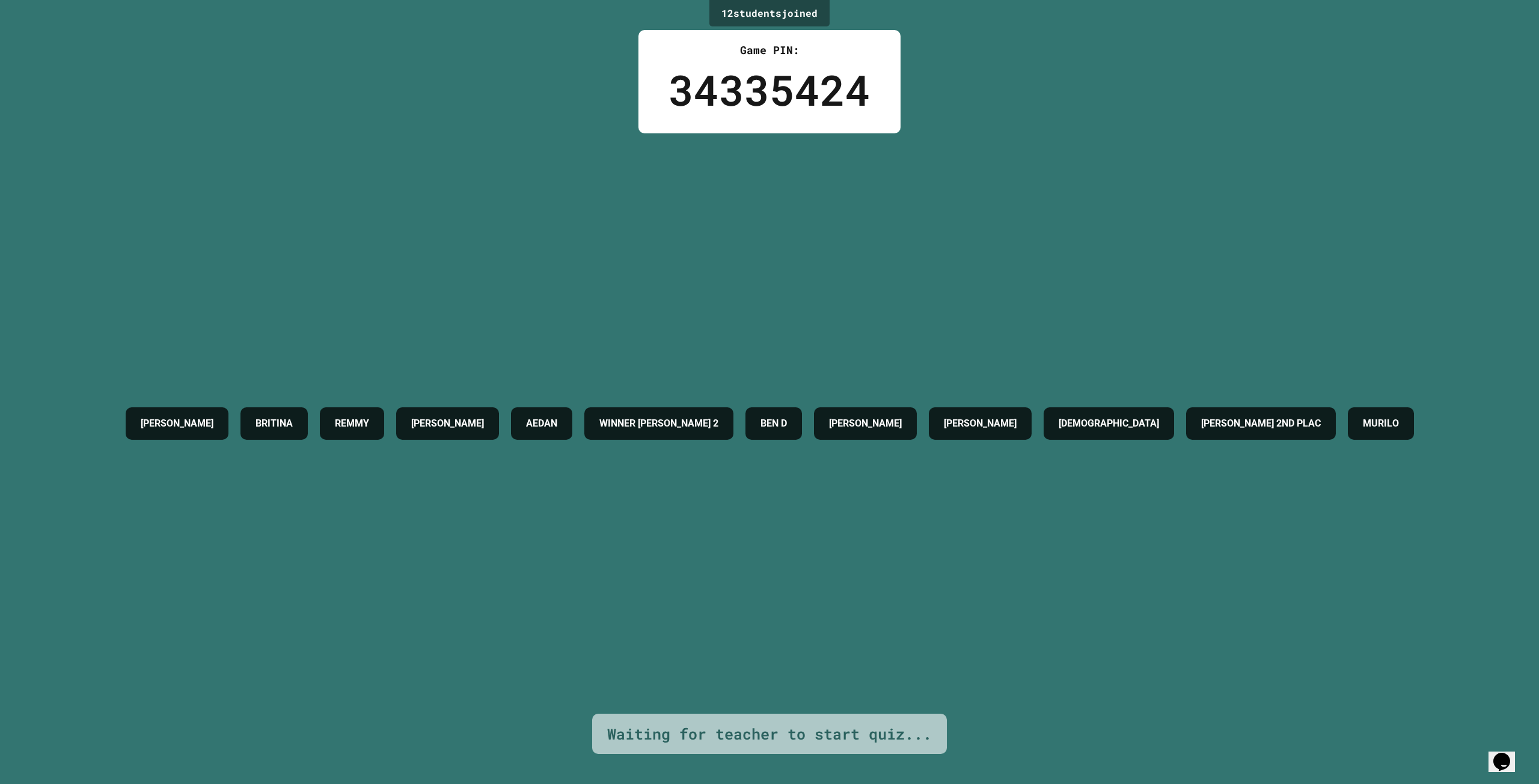
click at [162, 197] on div "[PERSON_NAME] [PERSON_NAME] WINNER [PERSON_NAME] 2 [PERSON_NAME] C [PERSON_NAME…" at bounding box center [770, 423] width 1301 height 580
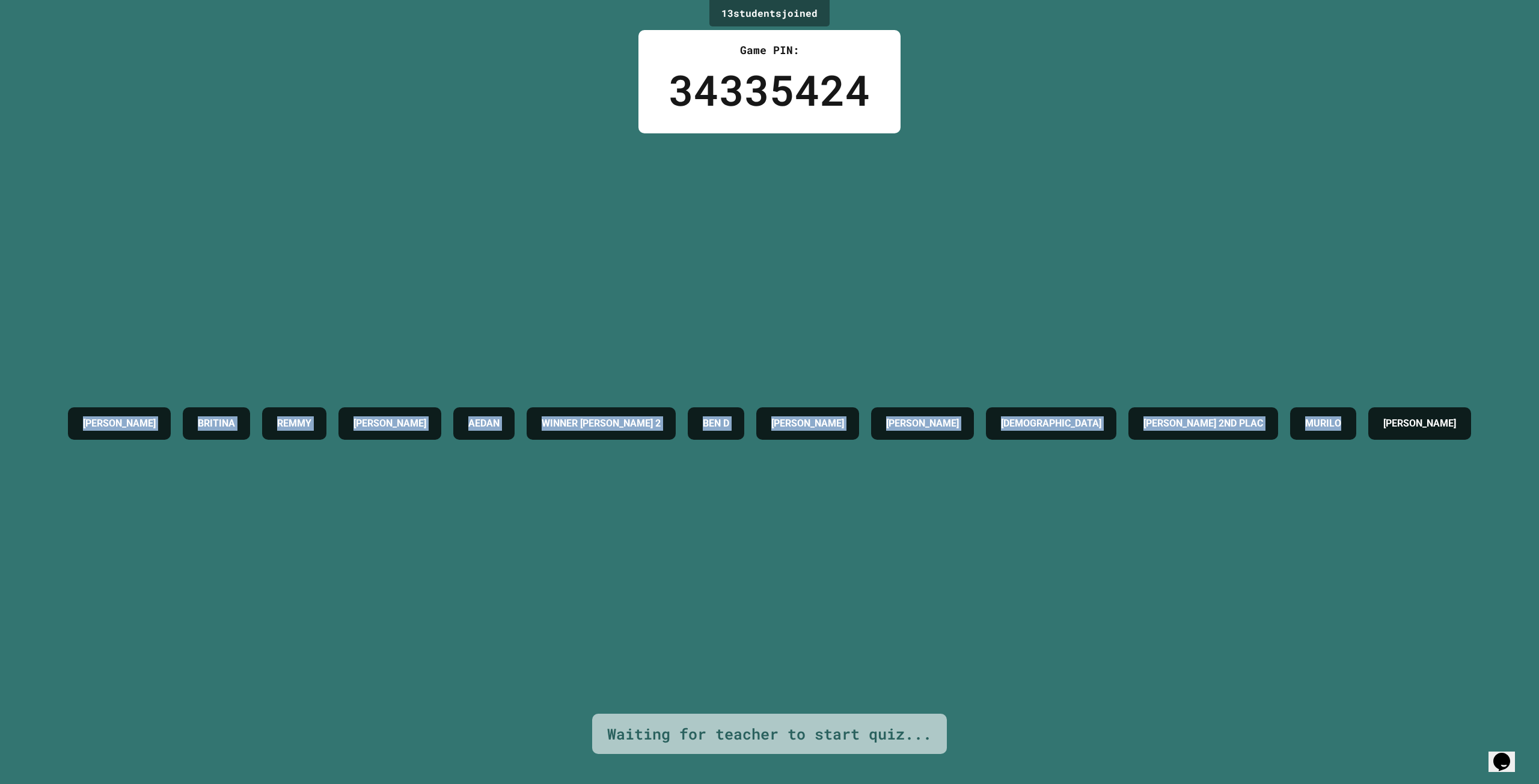
drag, startPoint x: 64, startPoint y: 415, endPoint x: 1547, endPoint y: 619, distance: 1497.0
click at [1538, 619] on html "We are updating our servers at 9:30PM EST [DATE]. [PERSON_NAME] should continue…" at bounding box center [770, 392] width 1539 height 784
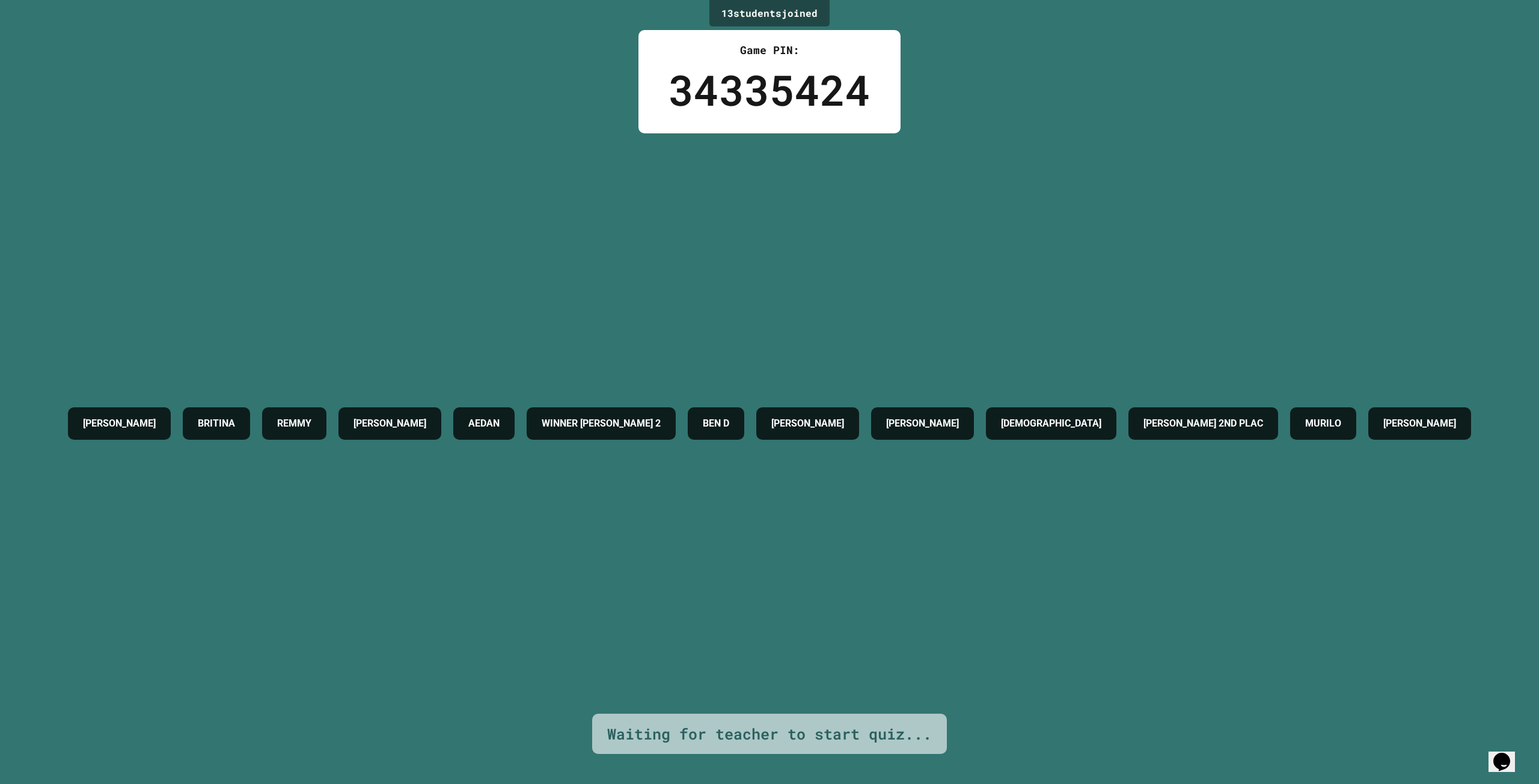
click at [1383, 431] on h4 "[PERSON_NAME]" at bounding box center [1419, 423] width 73 height 14
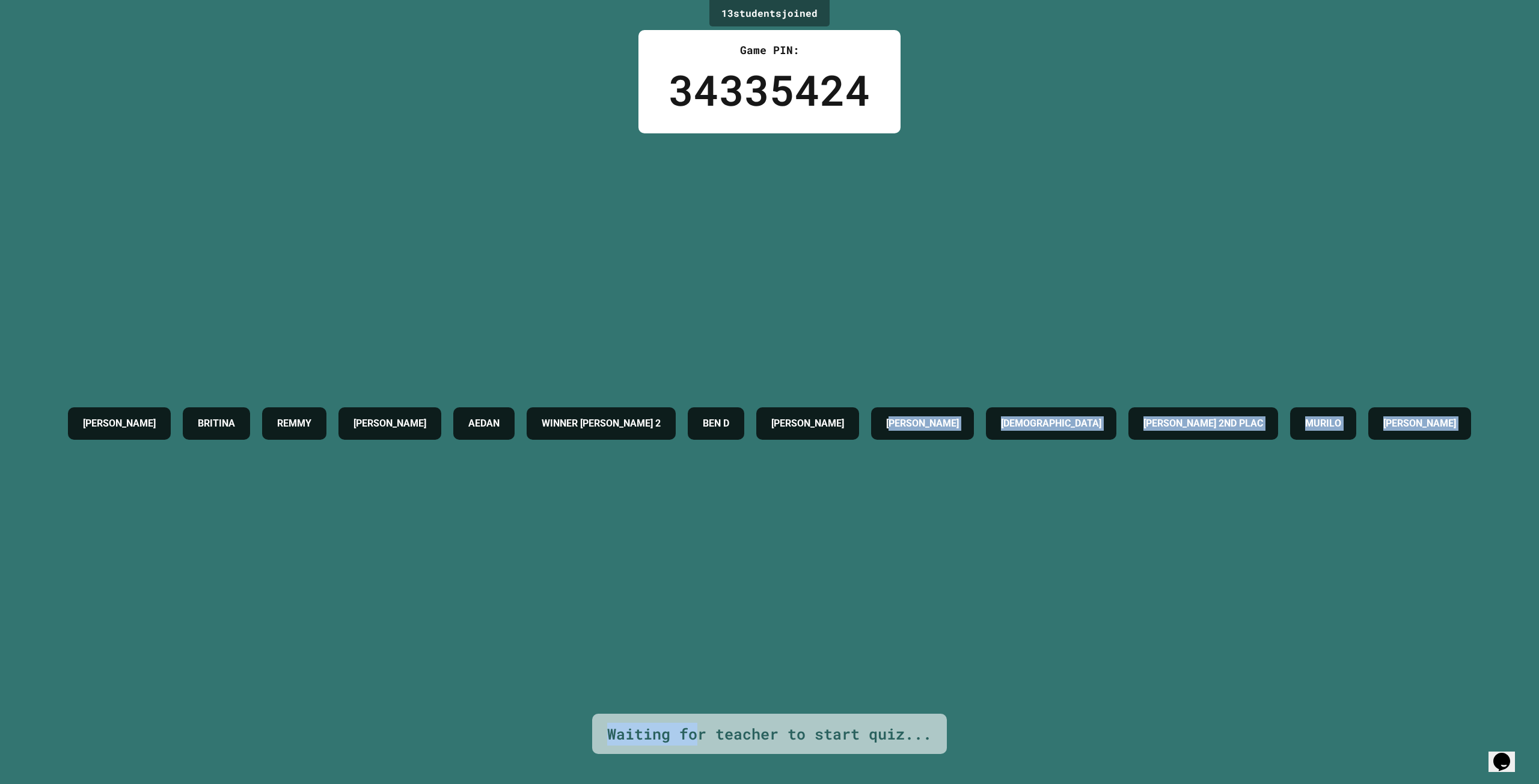
drag, startPoint x: 696, startPoint y: 722, endPoint x: 1025, endPoint y: 712, distance: 329.2
click at [1025, 712] on div "13 student s joined Game PIN: 34335424 [PERSON_NAME] [PERSON_NAME] WINNER [PERS…" at bounding box center [770, 392] width 1539 height 784
click at [1025, 697] on div "[PERSON_NAME] [PERSON_NAME] WINNER [PERSON_NAME] 2 [PERSON_NAME] C [PERSON_NAME…" at bounding box center [770, 423] width 1415 height 580
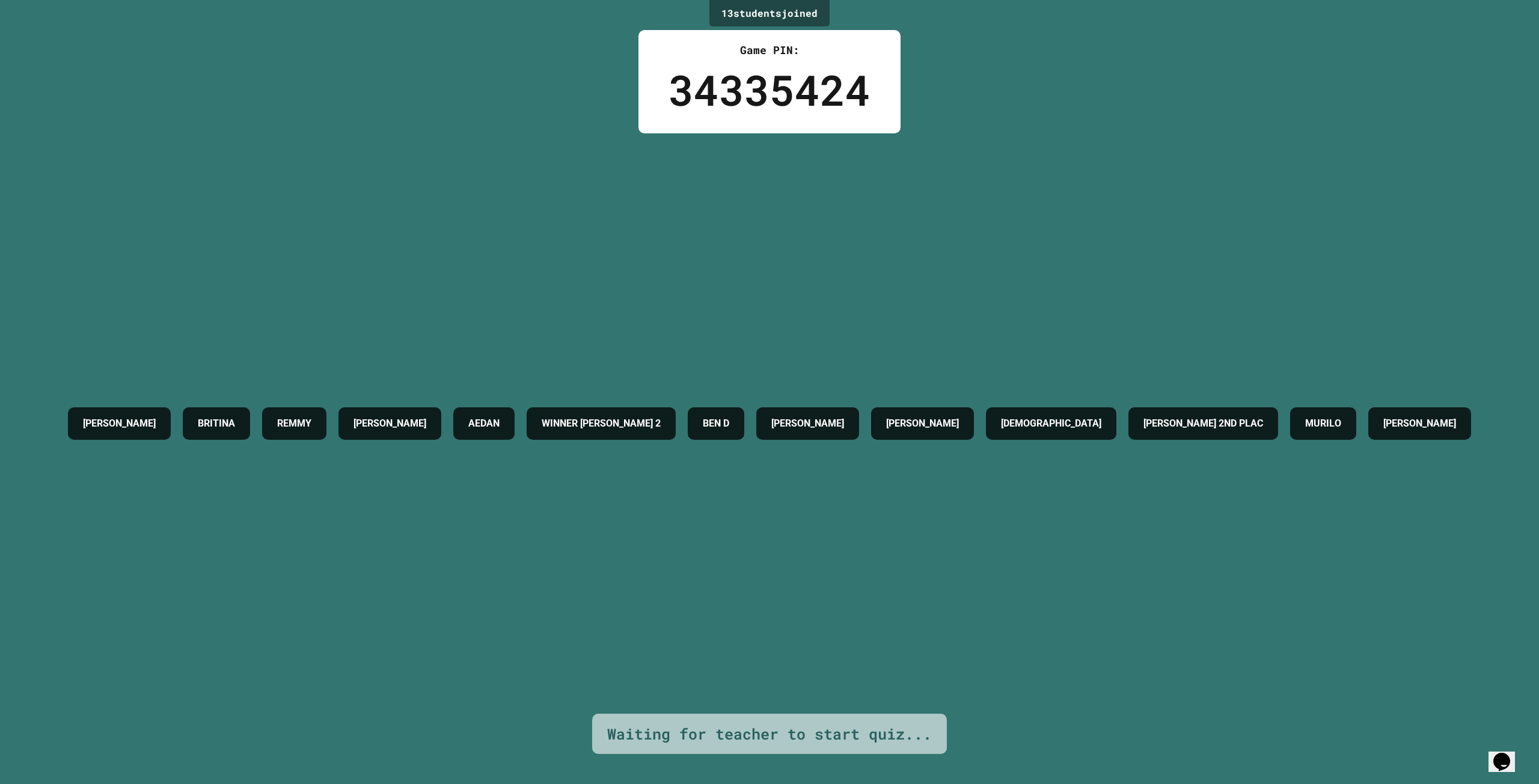
click at [303, 220] on div "[PERSON_NAME] [PERSON_NAME] WINNER [PERSON_NAME] 2 [PERSON_NAME] C [PERSON_NAME…" at bounding box center [770, 423] width 1415 height 580
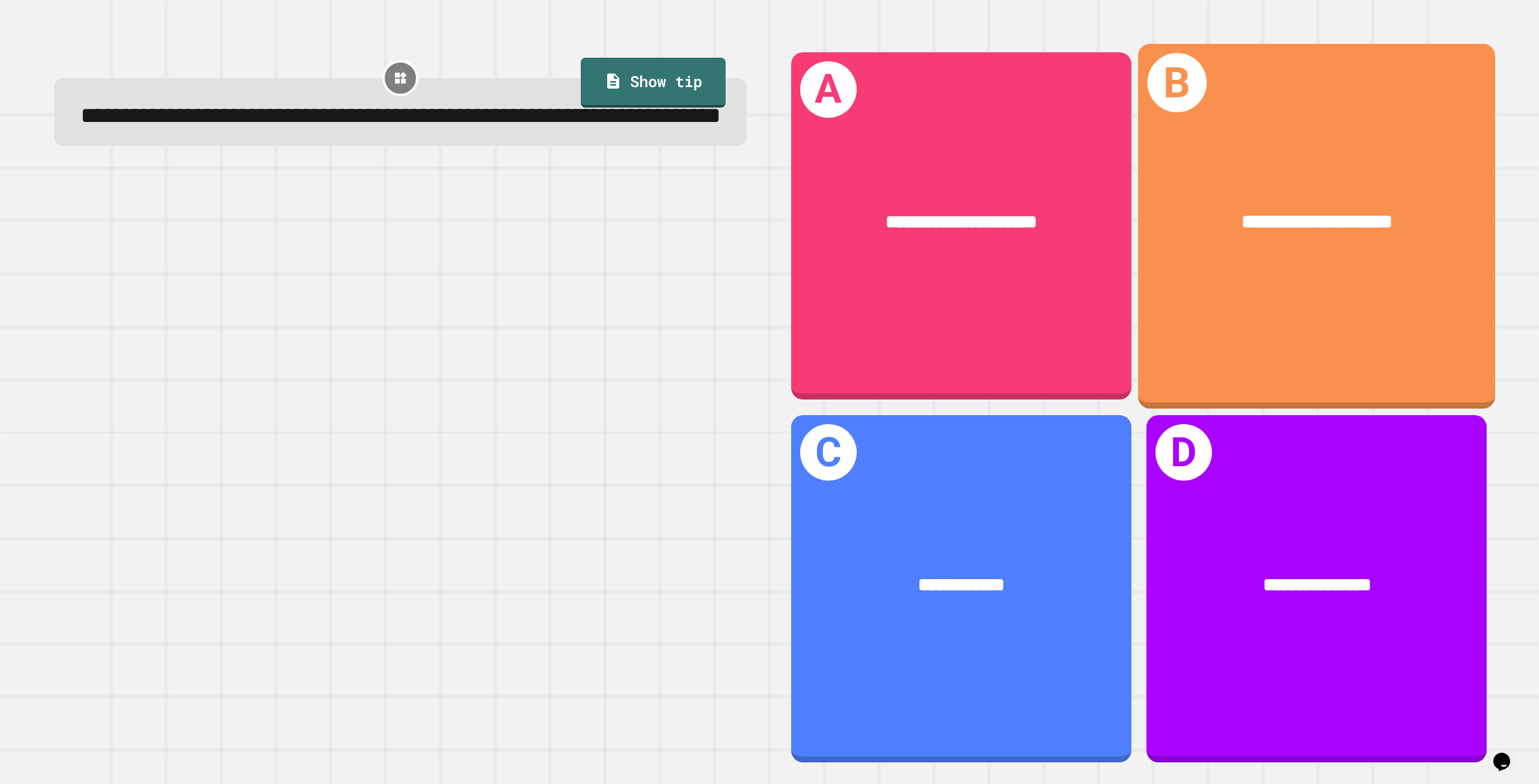
click at [1253, 227] on span "**********" at bounding box center [1317, 222] width 151 height 20
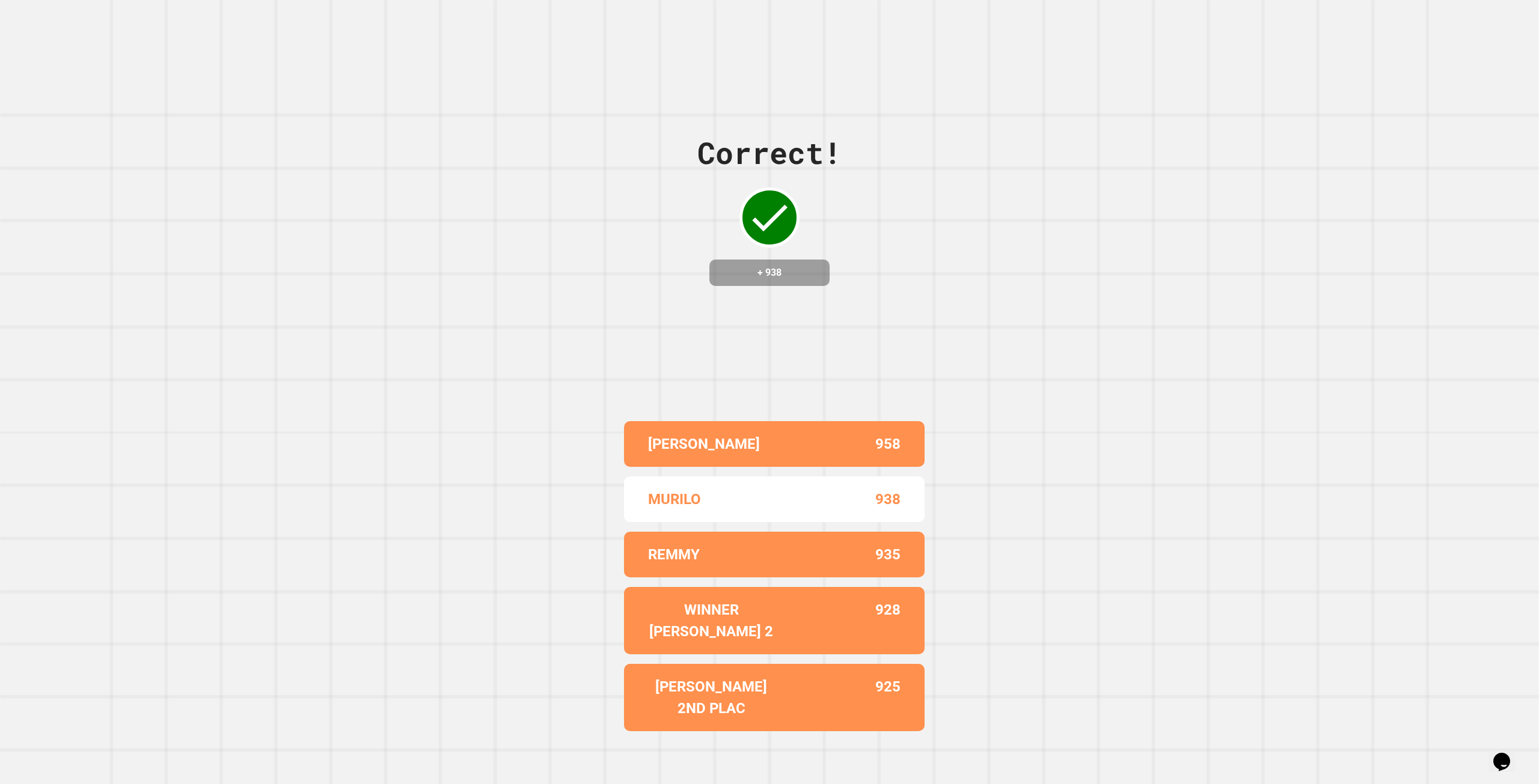
click at [782, 197] on div "Correct! + 938" at bounding box center [770, 208] width 144 height 155
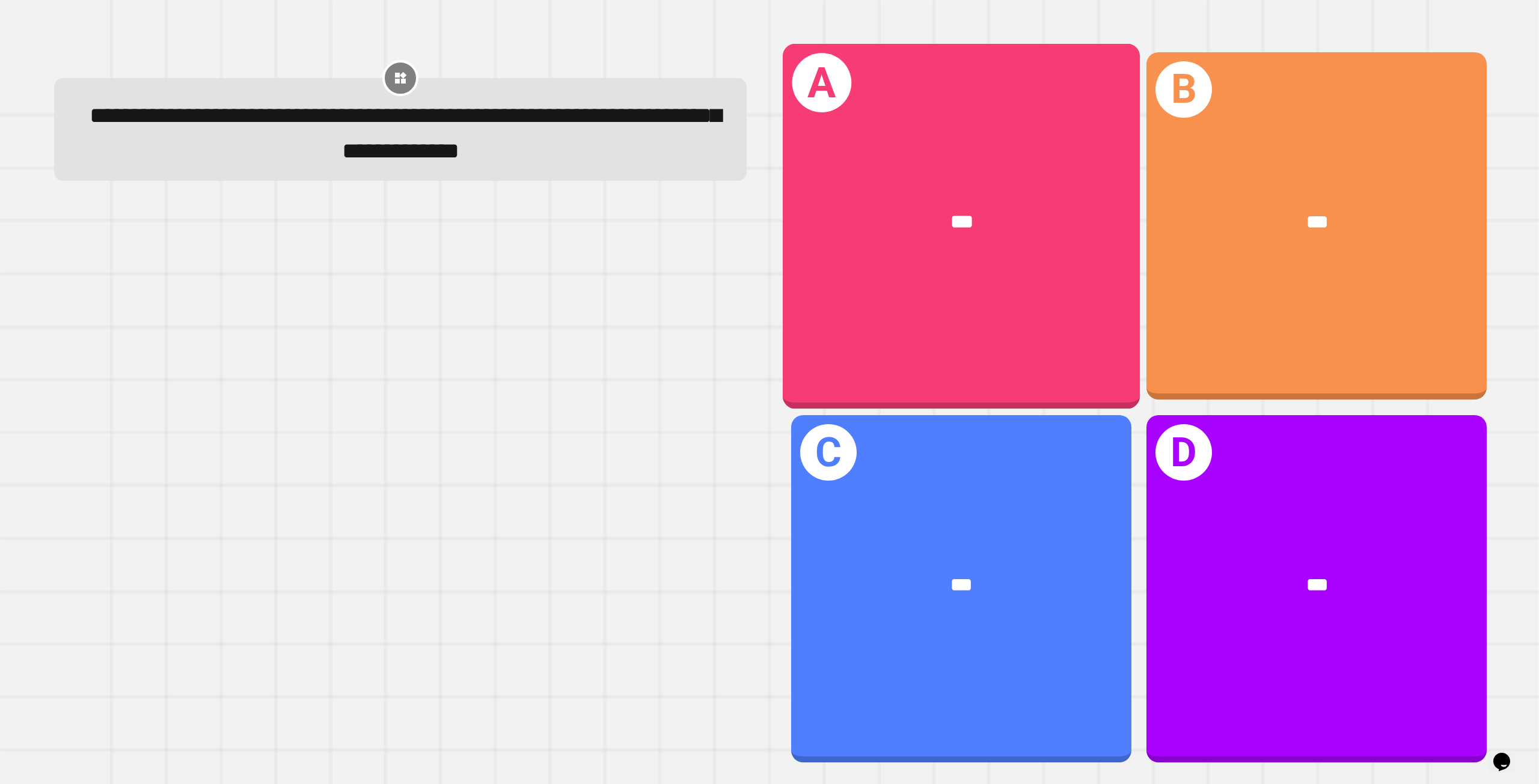
click at [890, 261] on div "***" at bounding box center [960, 223] width 357 height 109
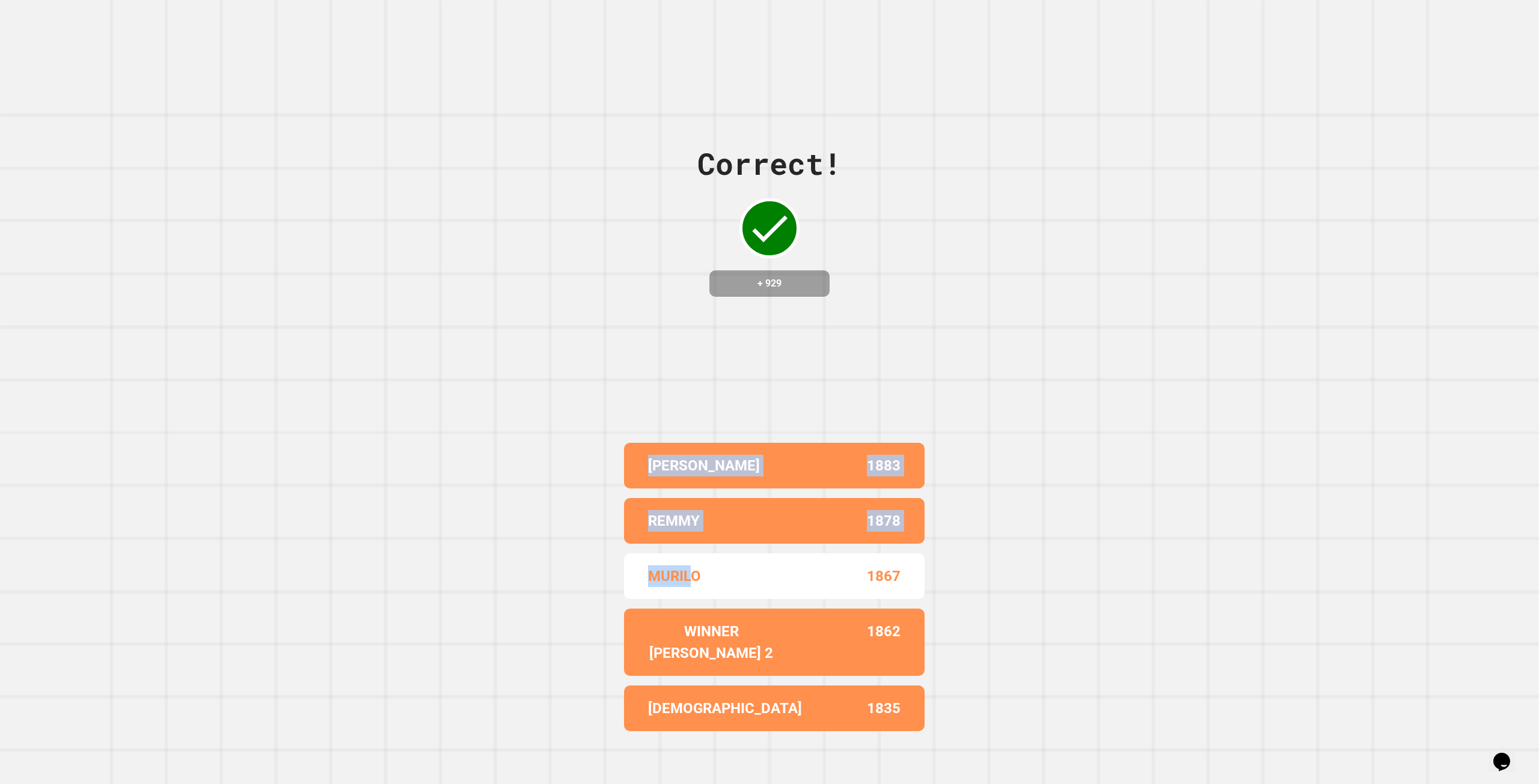
drag, startPoint x: 689, startPoint y: 595, endPoint x: 511, endPoint y: 391, distance: 270.7
click at [526, 407] on div "Correct! + 929 [PERSON_NAME] 1883 REMMY 1878 [PERSON_NAME] 1867 WINNER [PERSON_…" at bounding box center [770, 392] width 1539 height 784
click at [437, 327] on div "Correct! + 929 [PERSON_NAME] 1883 REMMY 1878 [PERSON_NAME] 1867 WINNER [PERSON_…" at bounding box center [770, 392] width 1539 height 784
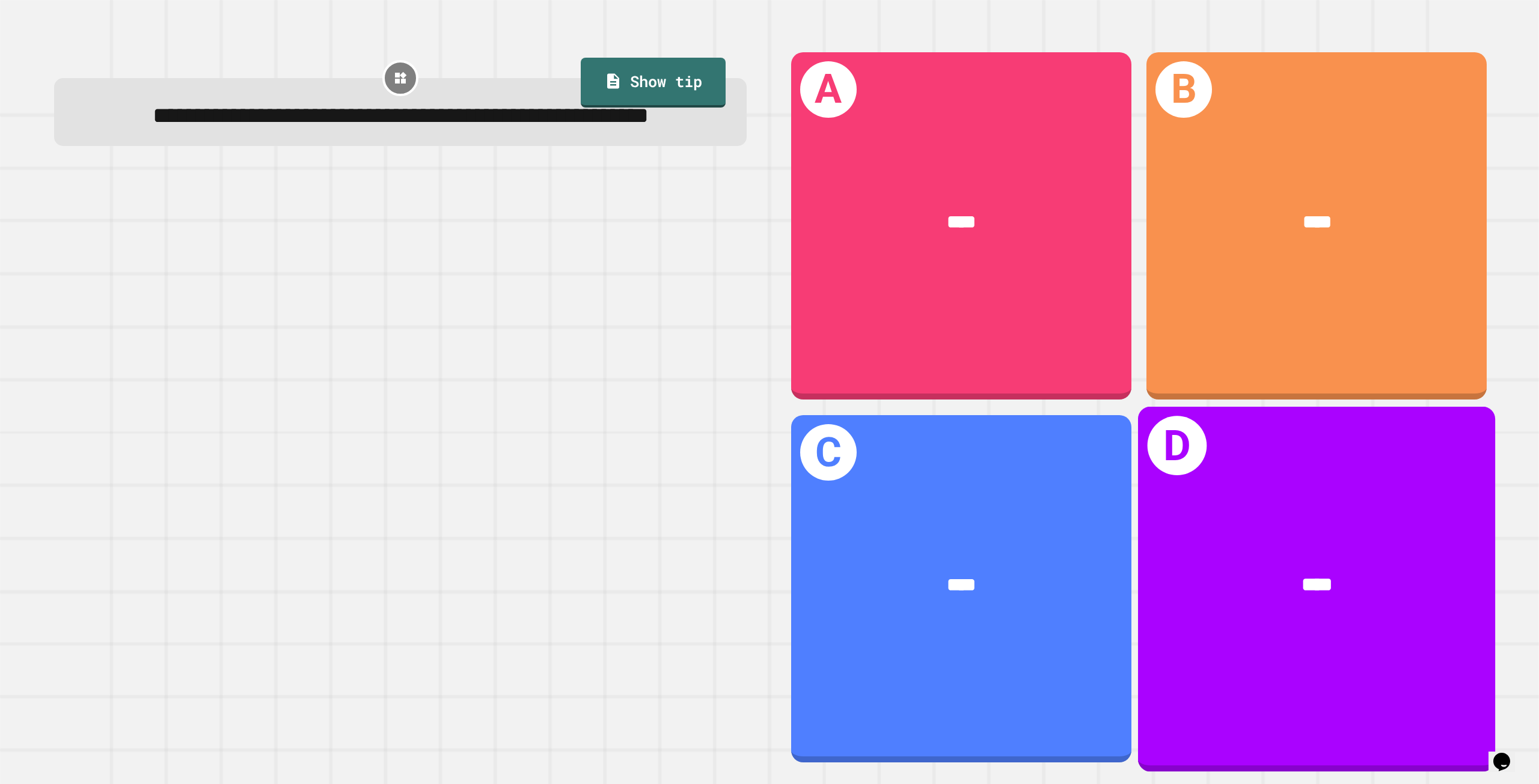
click at [1258, 531] on div "****" at bounding box center [1316, 585] width 357 height 109
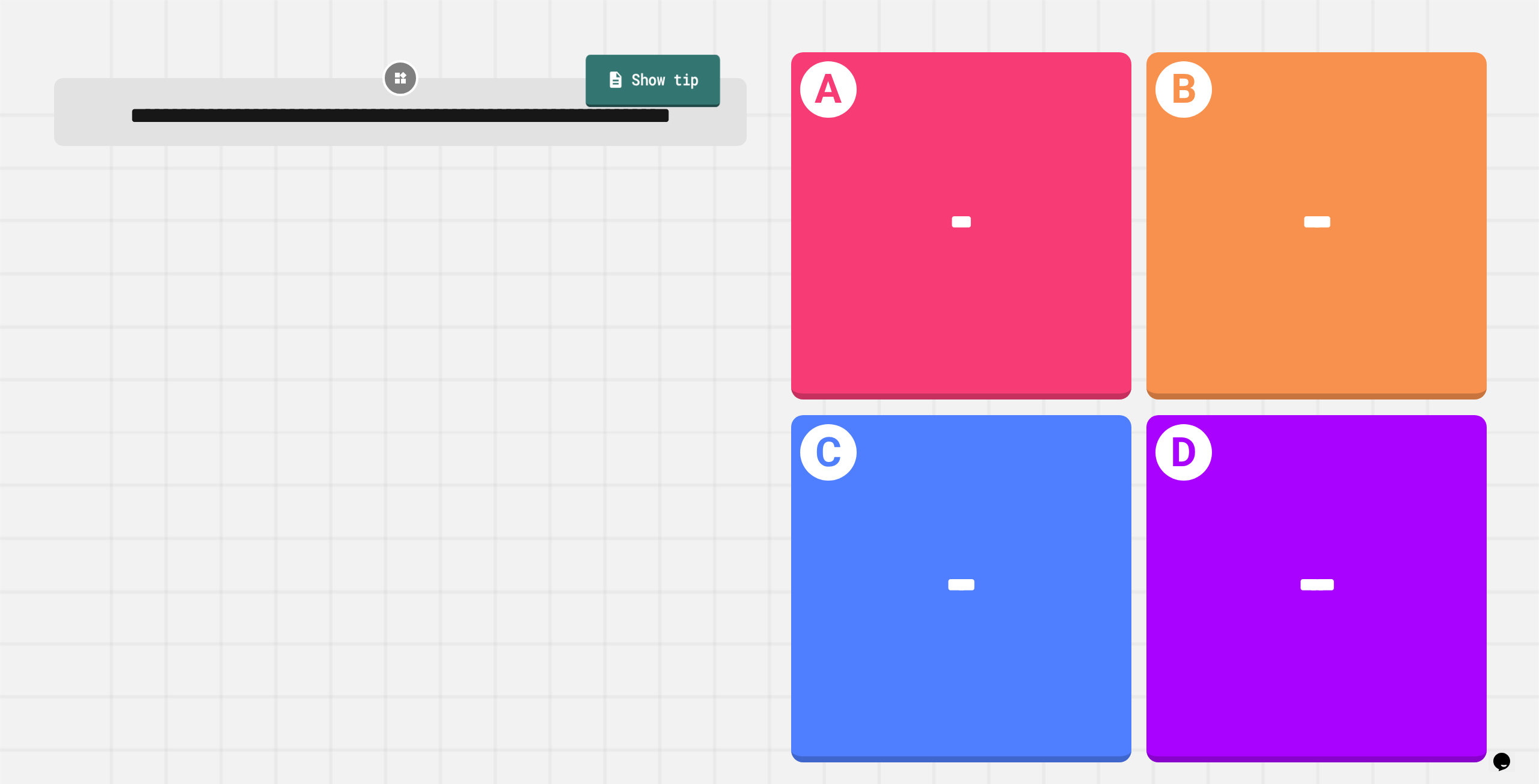
click at [642, 78] on link "Show tip" at bounding box center [653, 81] width 135 height 53
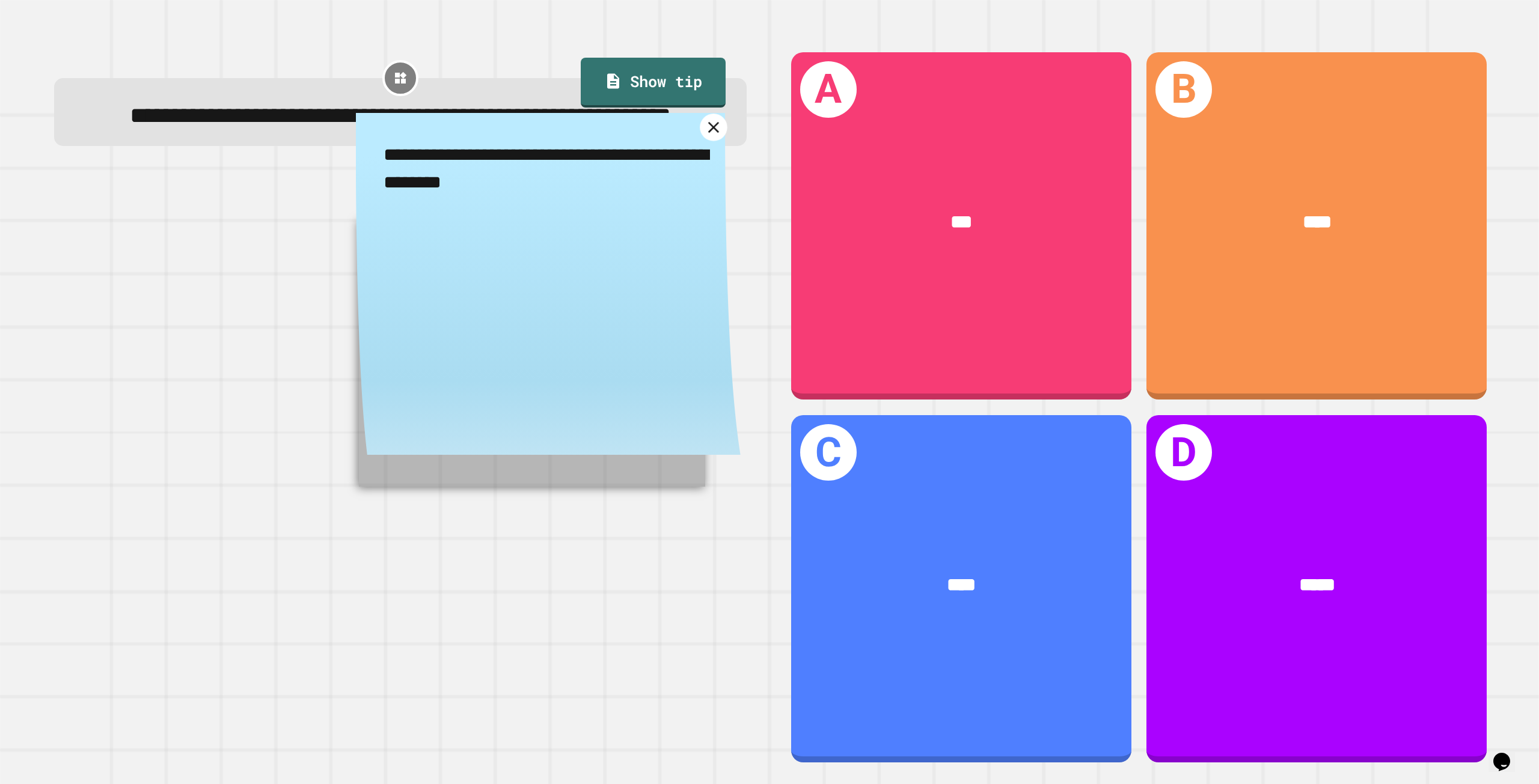
click at [704, 137] on icon at bounding box center [713, 128] width 19 height 19
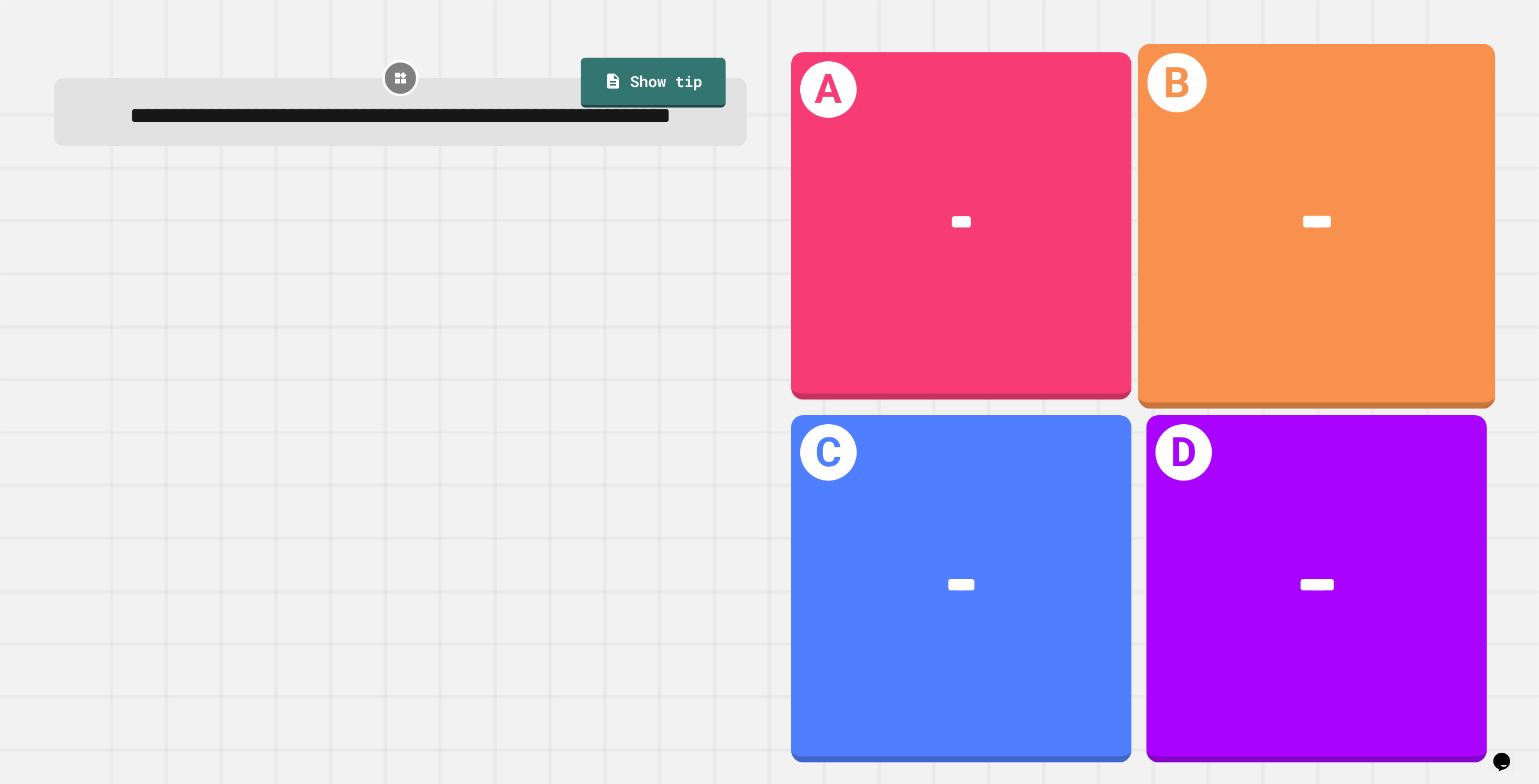
click at [1286, 312] on div "B ****" at bounding box center [1316, 225] width 357 height 365
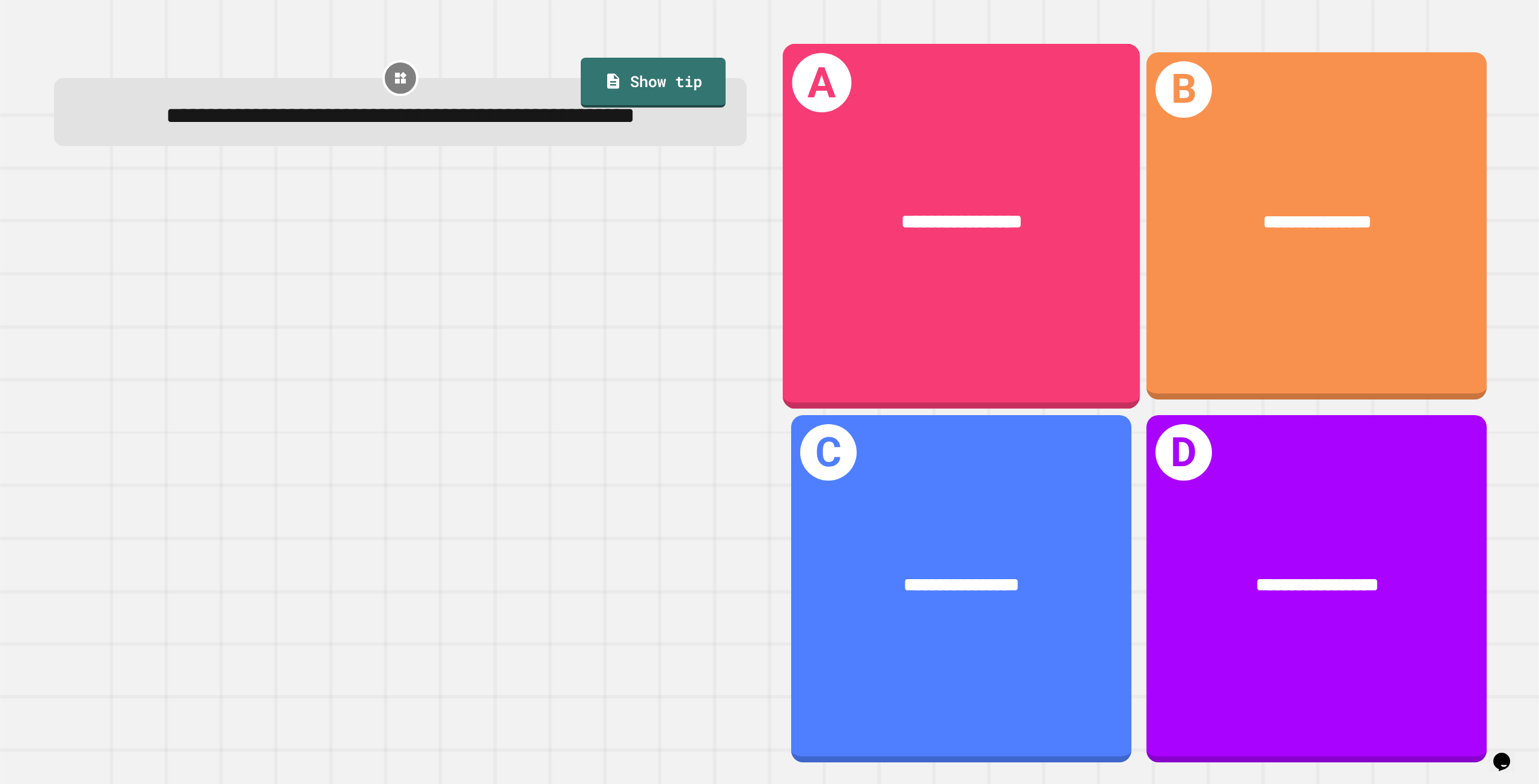
click at [847, 227] on div "**********" at bounding box center [961, 223] width 278 height 30
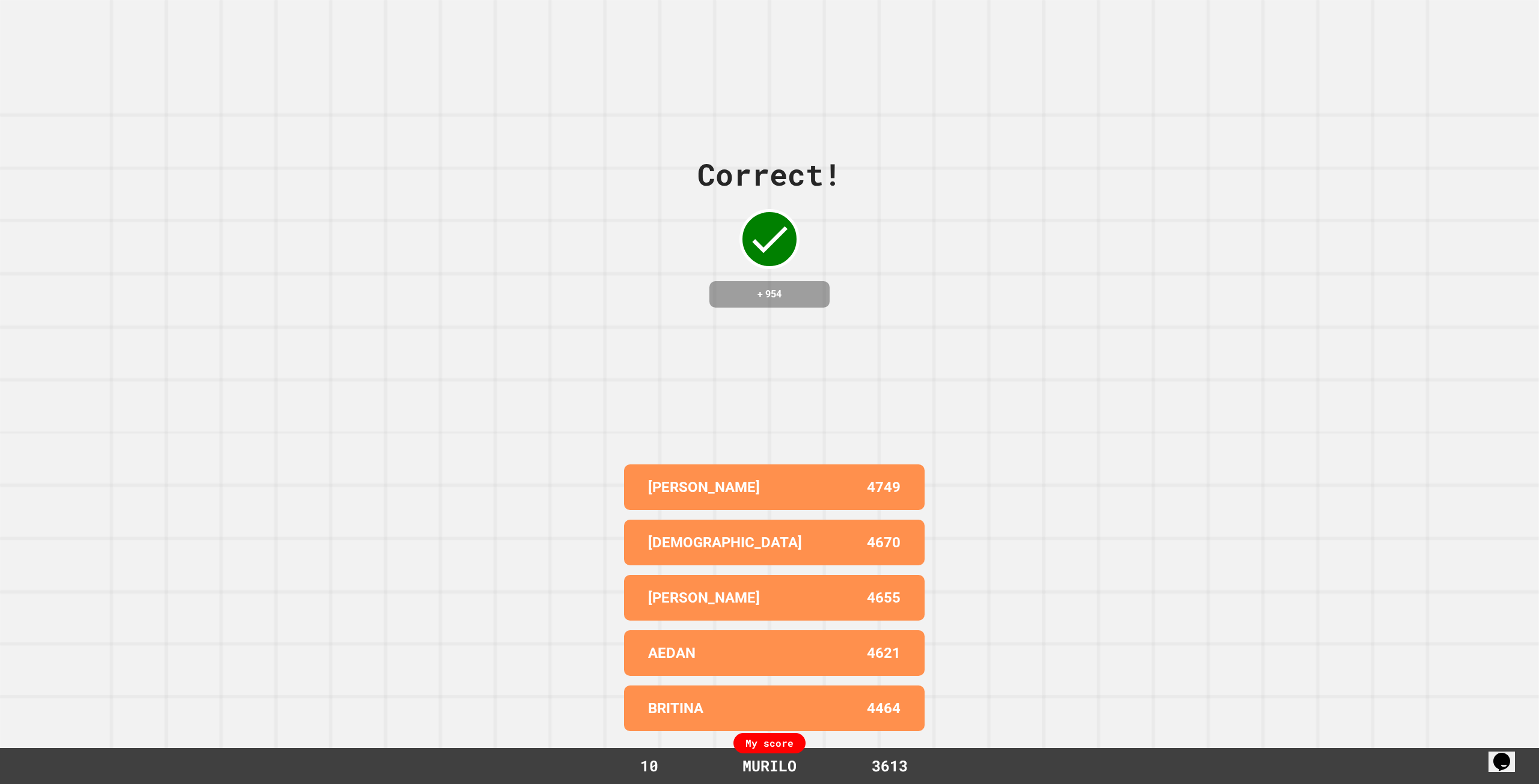
click at [671, 702] on p "BRITINA" at bounding box center [675, 709] width 56 height 22
click at [369, 203] on div "Correct! + 954 [PERSON_NAME] 4749 [PERSON_NAME] 4670 [PERSON_NAME] 4655 AEDAN 4…" at bounding box center [770, 392] width 1539 height 784
drag, startPoint x: 534, startPoint y: 590, endPoint x: 562, endPoint y: 588, distance: 28.1
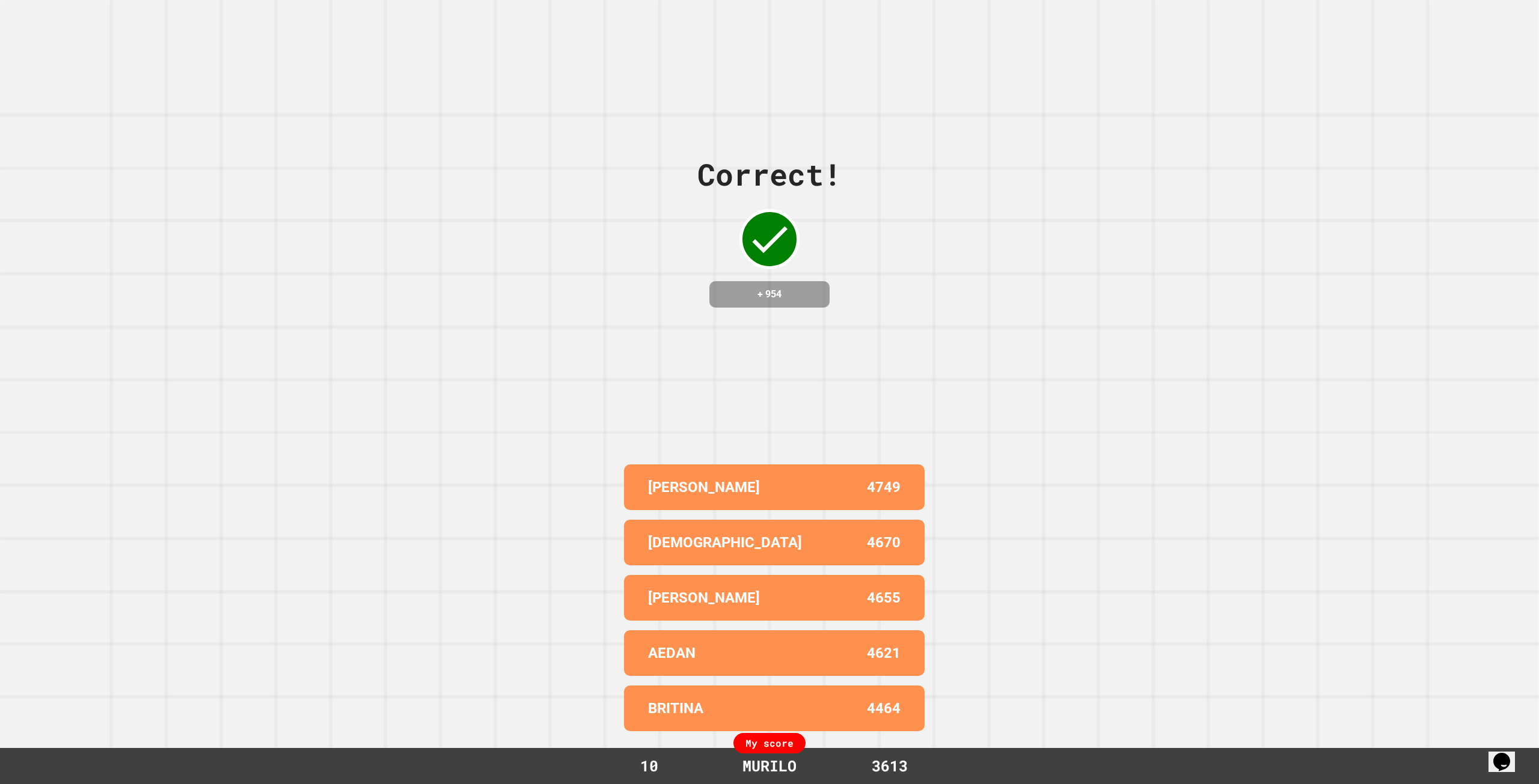
click at [562, 588] on div "Correct! + 954 [PERSON_NAME] 4749 [PERSON_NAME] 4670 [PERSON_NAME] 4655 AEDAN 4…" at bounding box center [770, 392] width 1539 height 784
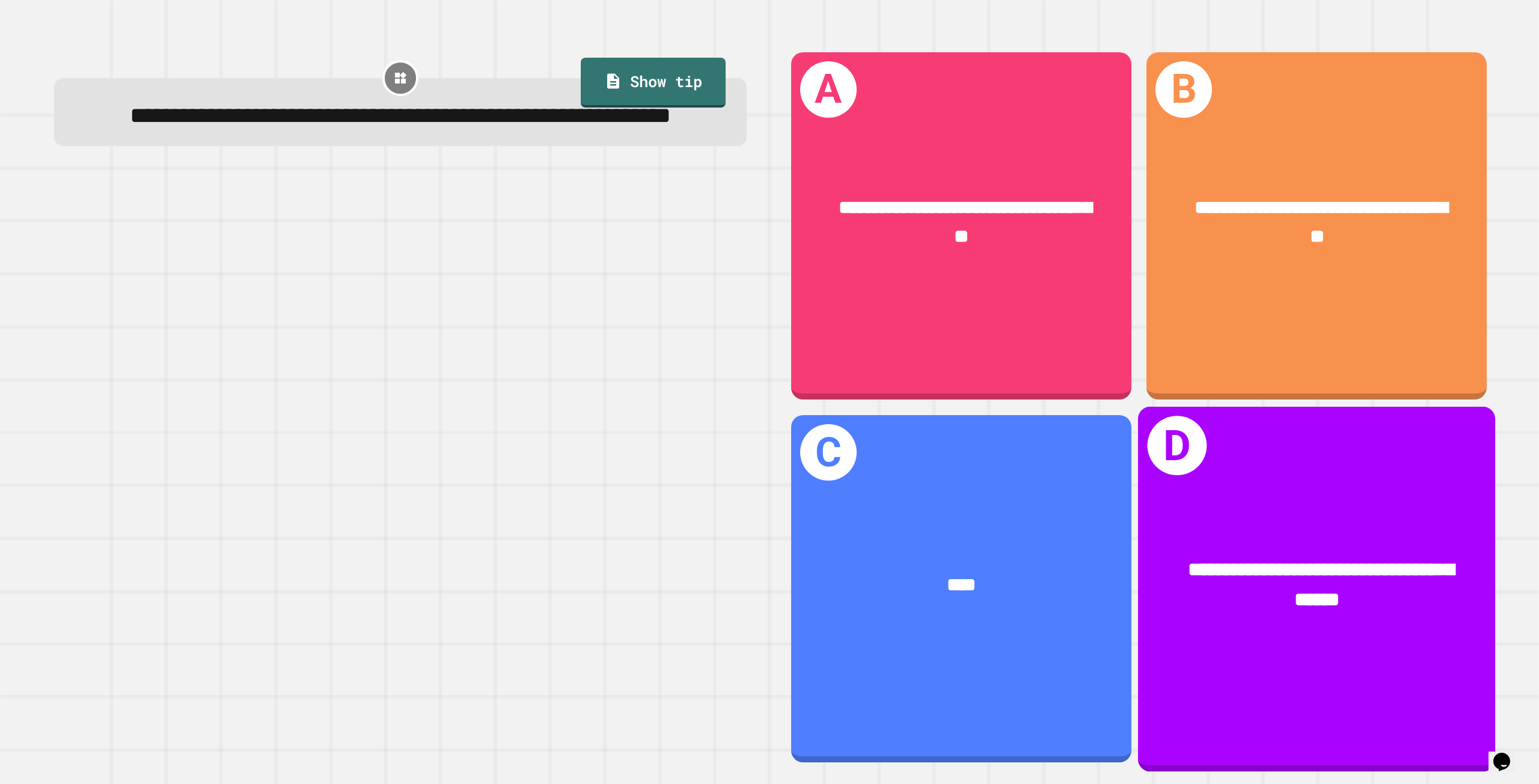
click at [1246, 575] on div "**********" at bounding box center [1316, 585] width 278 height 60
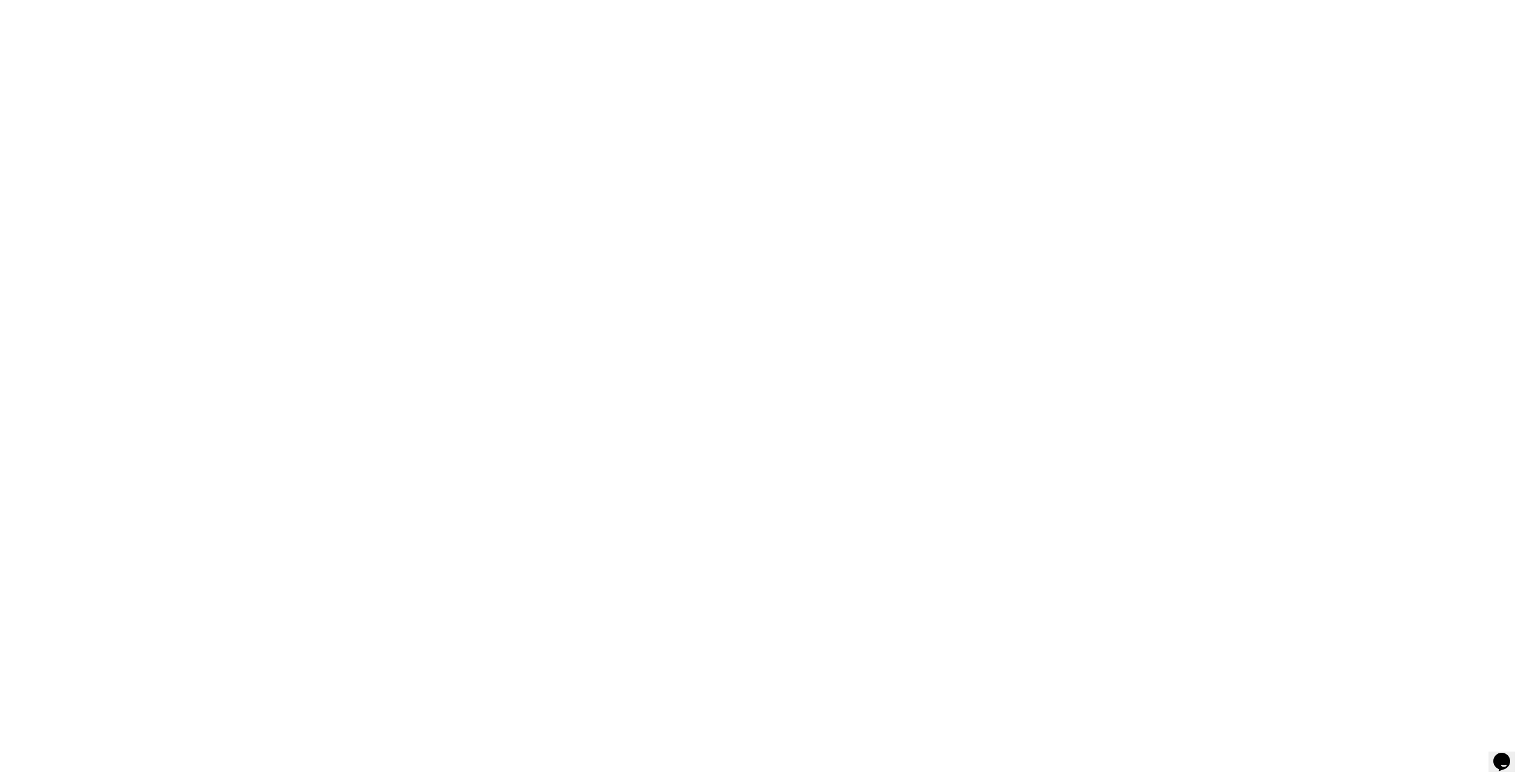
click at [758, 194] on div "We are updating our servers at 9:30PM EST [DATE]. [PERSON_NAME] should continue…" at bounding box center [770, 392] width 1539 height 784
click at [828, 248] on div "We are updating our servers at 9:30PM EST [DATE]. [PERSON_NAME] should continue…" at bounding box center [770, 392] width 1539 height 784
click at [816, 244] on div "We are updating our servers at 9:30PM EST [DATE]. [PERSON_NAME] should continue…" at bounding box center [770, 392] width 1539 height 784
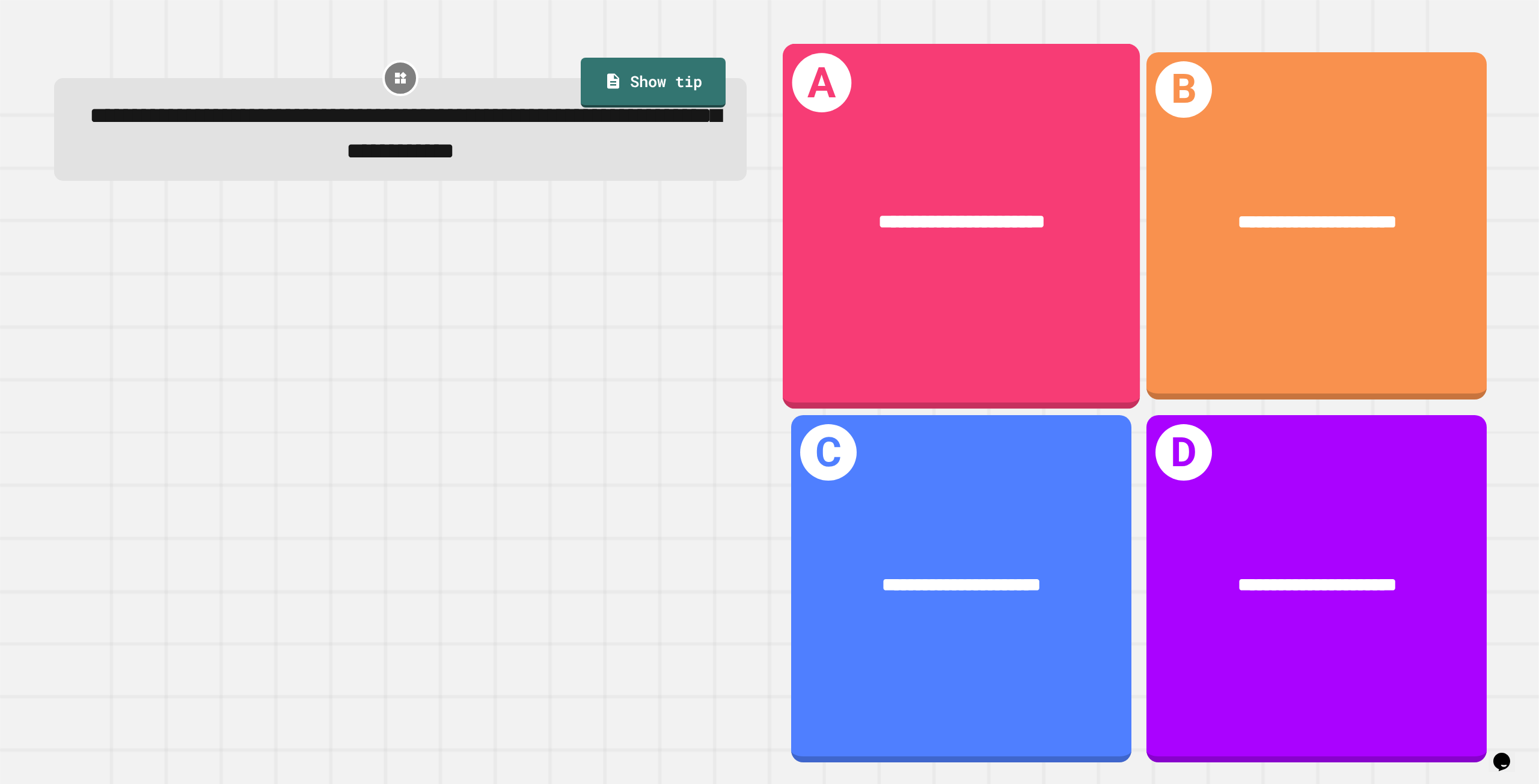
click at [1015, 251] on div "**********" at bounding box center [960, 223] width 357 height 109
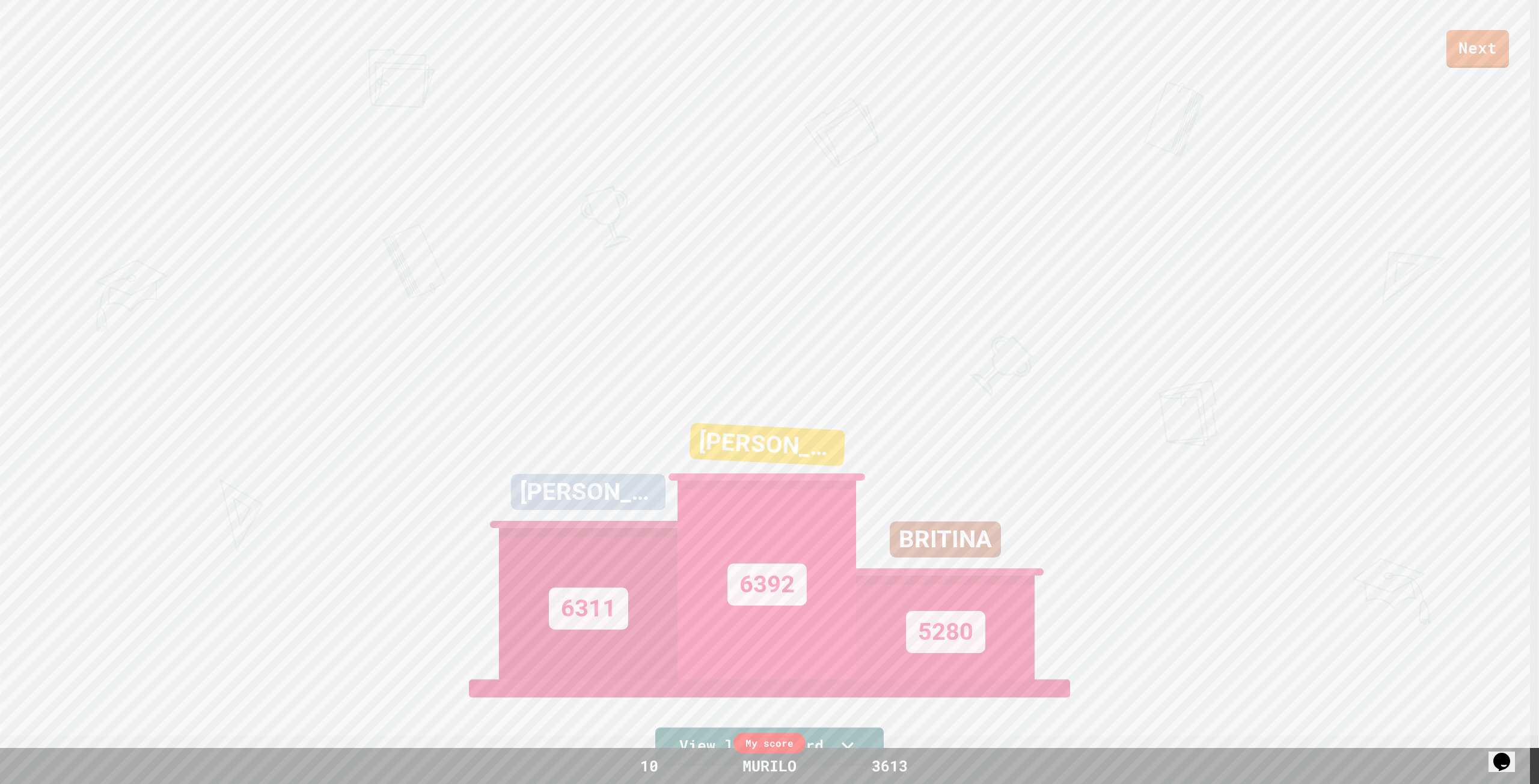
scroll to position [241, 0]
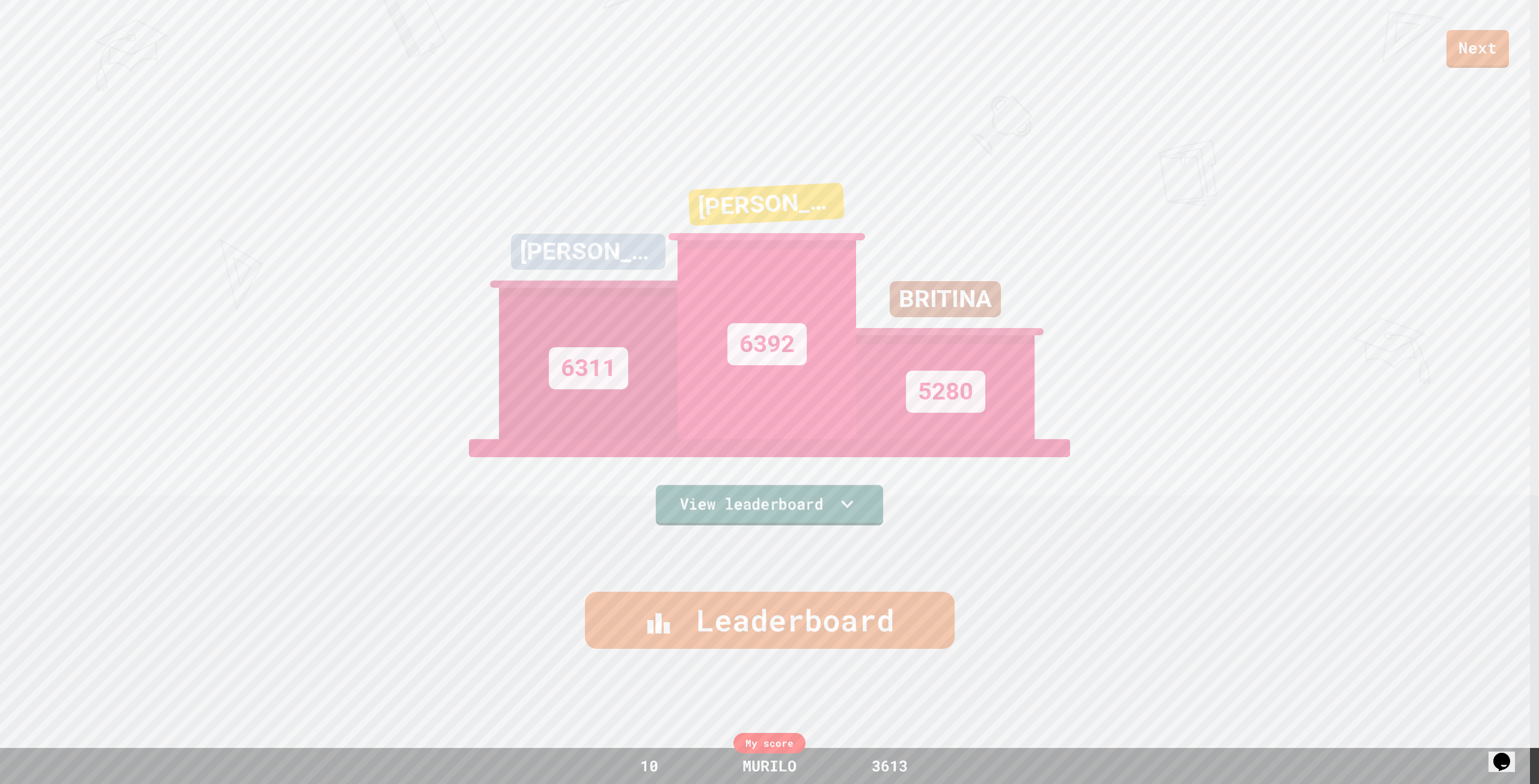
click at [842, 514] on link "View leaderboard" at bounding box center [770, 504] width 227 height 40
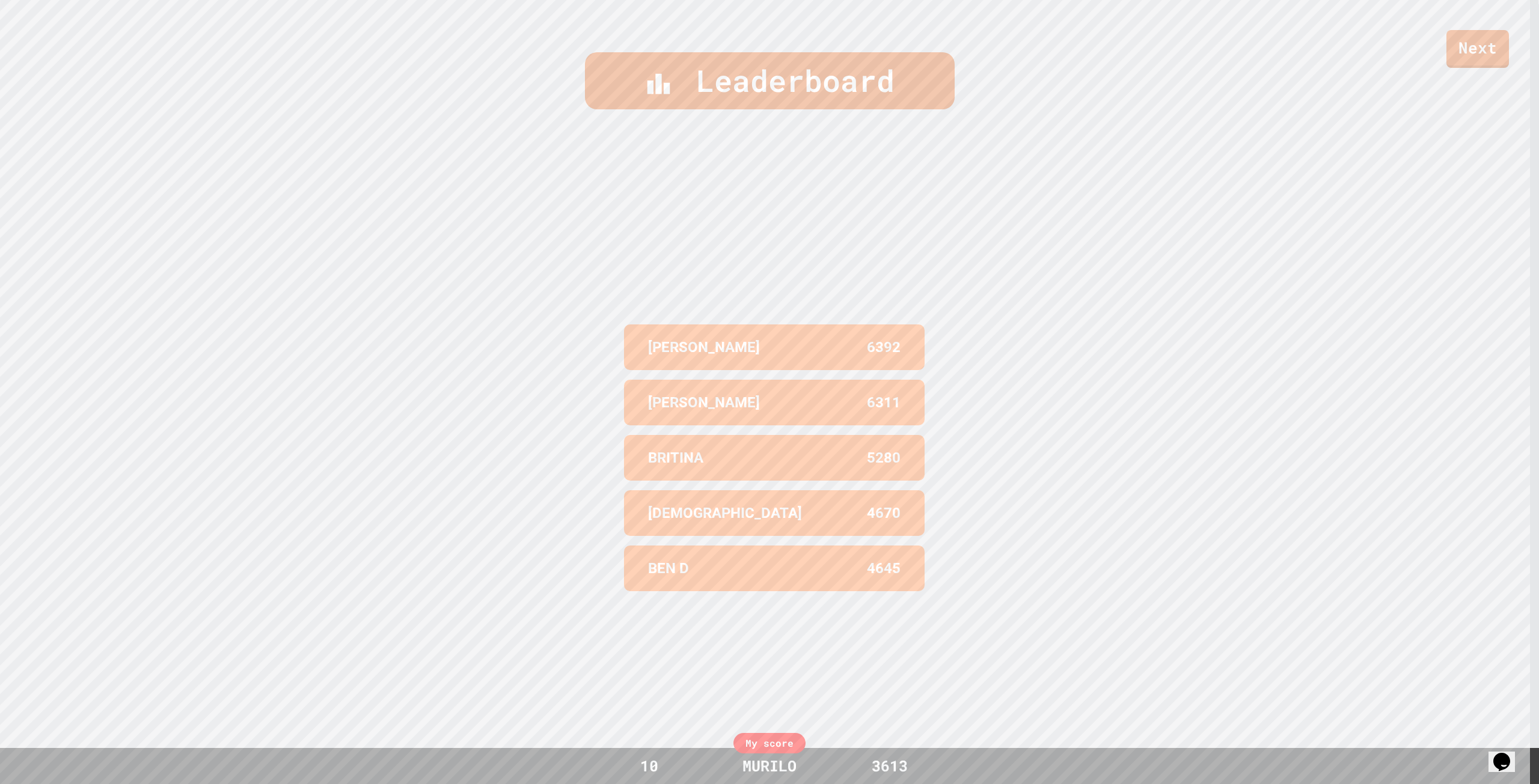
click at [846, 73] on div "Leaderboard" at bounding box center [770, 81] width 369 height 57
drag, startPoint x: 753, startPoint y: 554, endPoint x: 753, endPoint y: 440, distance: 114.0
click at [753, 466] on div "[PERSON_NAME] 6392 [PERSON_NAME] 6311 [DEMOGRAPHIC_DATA] 5280 ISAIAH 4670 BEN D…" at bounding box center [769, 458] width 300 height 613
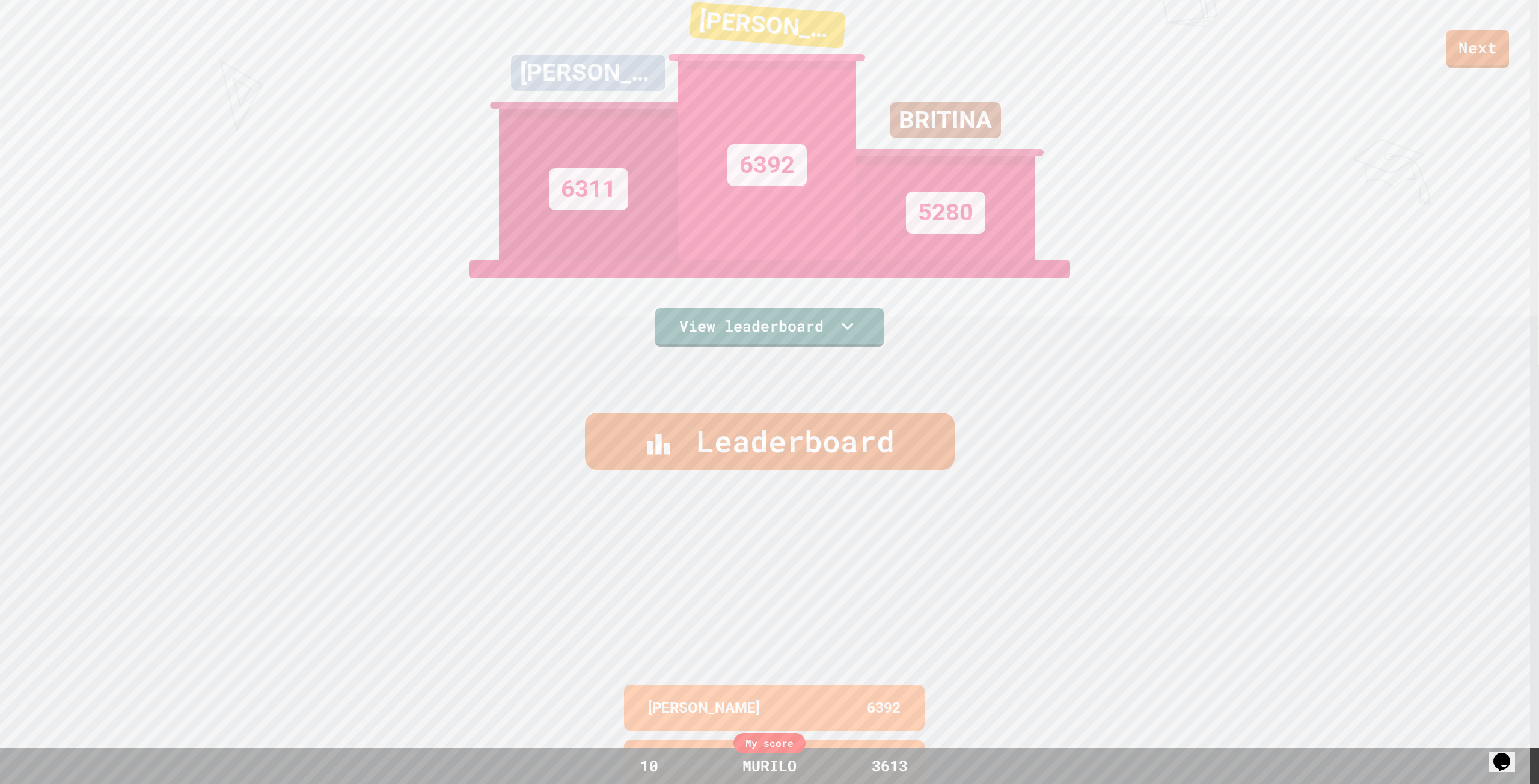
scroll to position [119, 0]
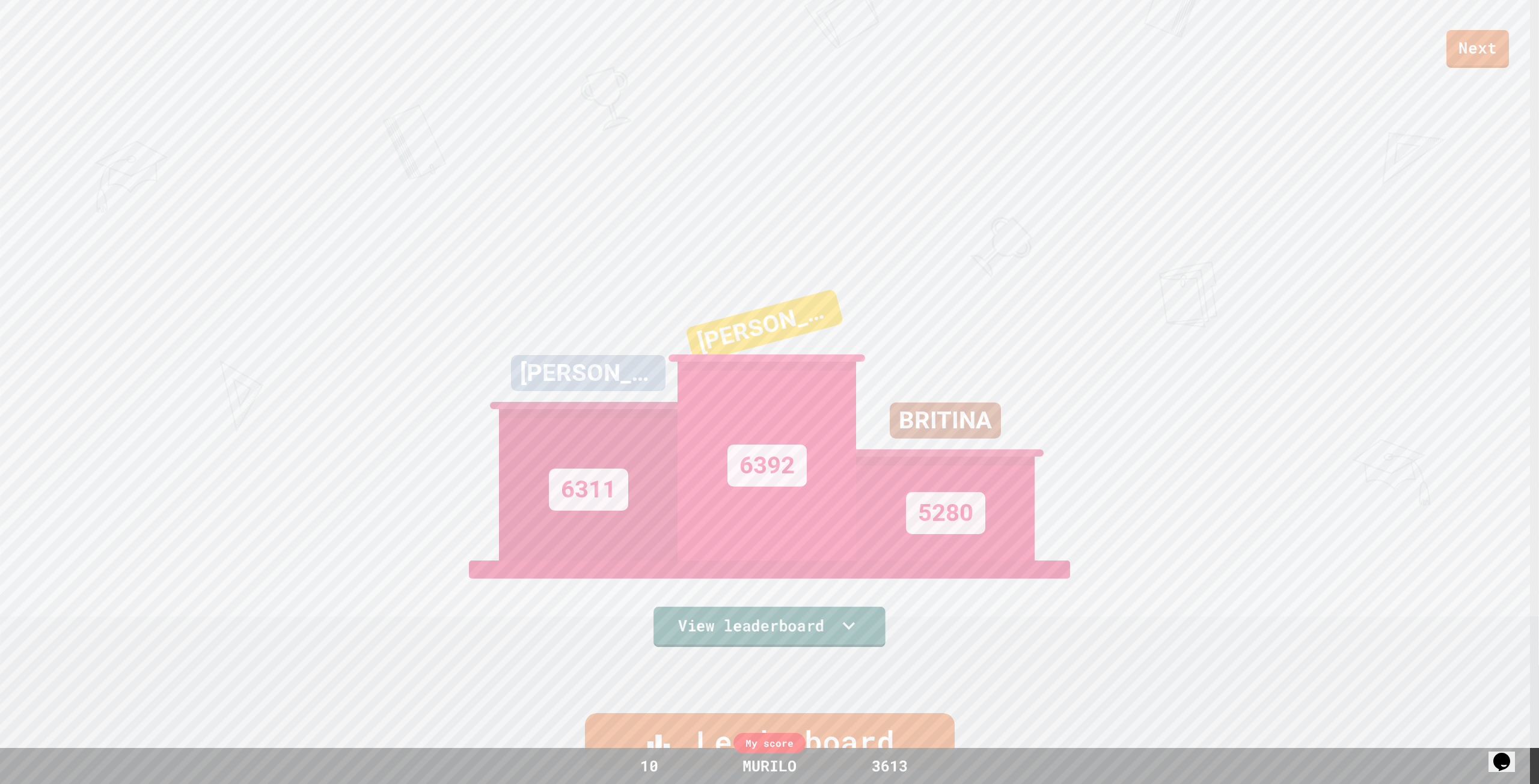
click at [837, 626] on icon at bounding box center [849, 626] width 24 height 25
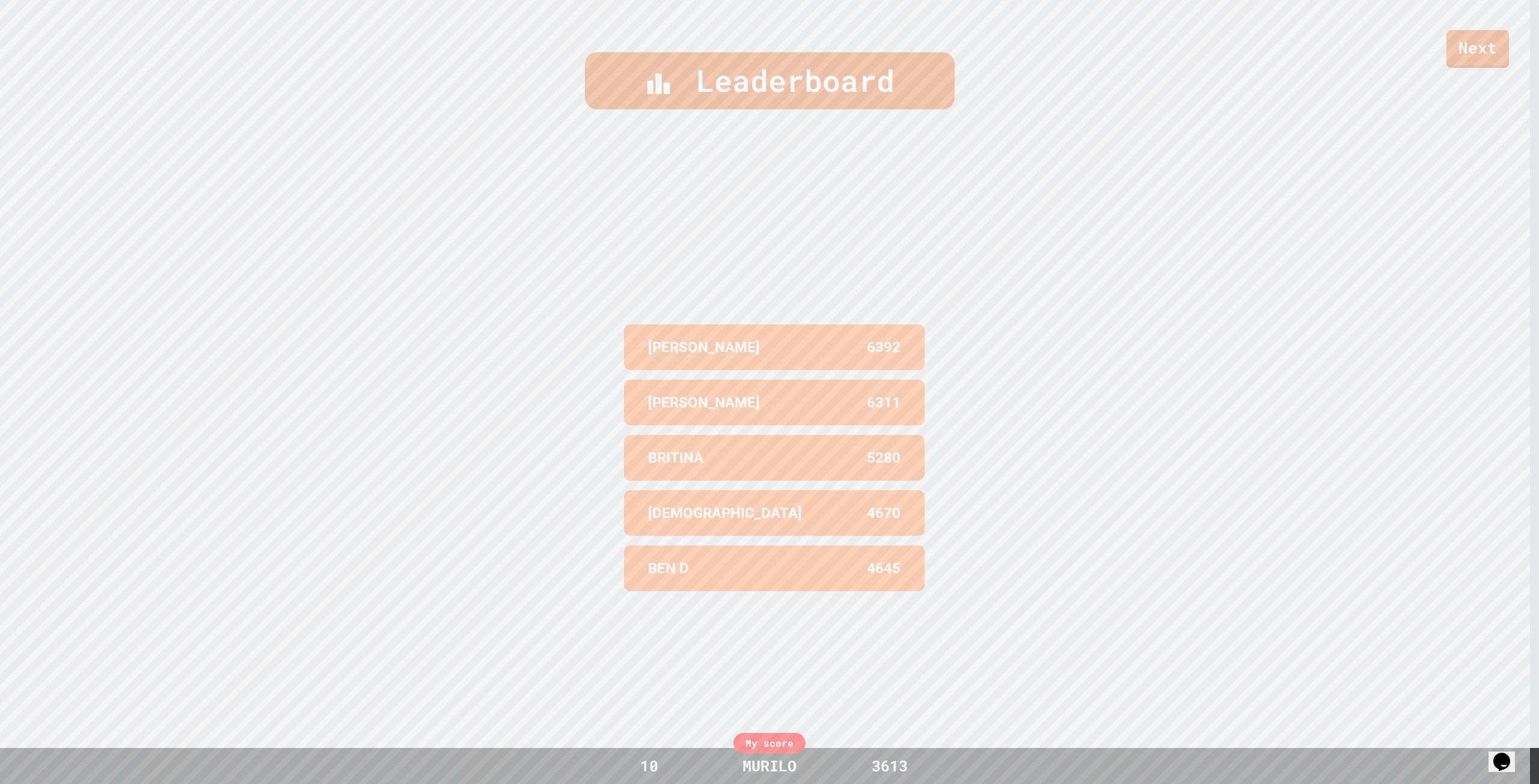
click at [937, 169] on div "Leaderboard [PERSON_NAME] 6392 [PERSON_NAME] 6311 [DEMOGRAPHIC_DATA] 5280 ISAIA…" at bounding box center [770, 396] width 1539 height 784
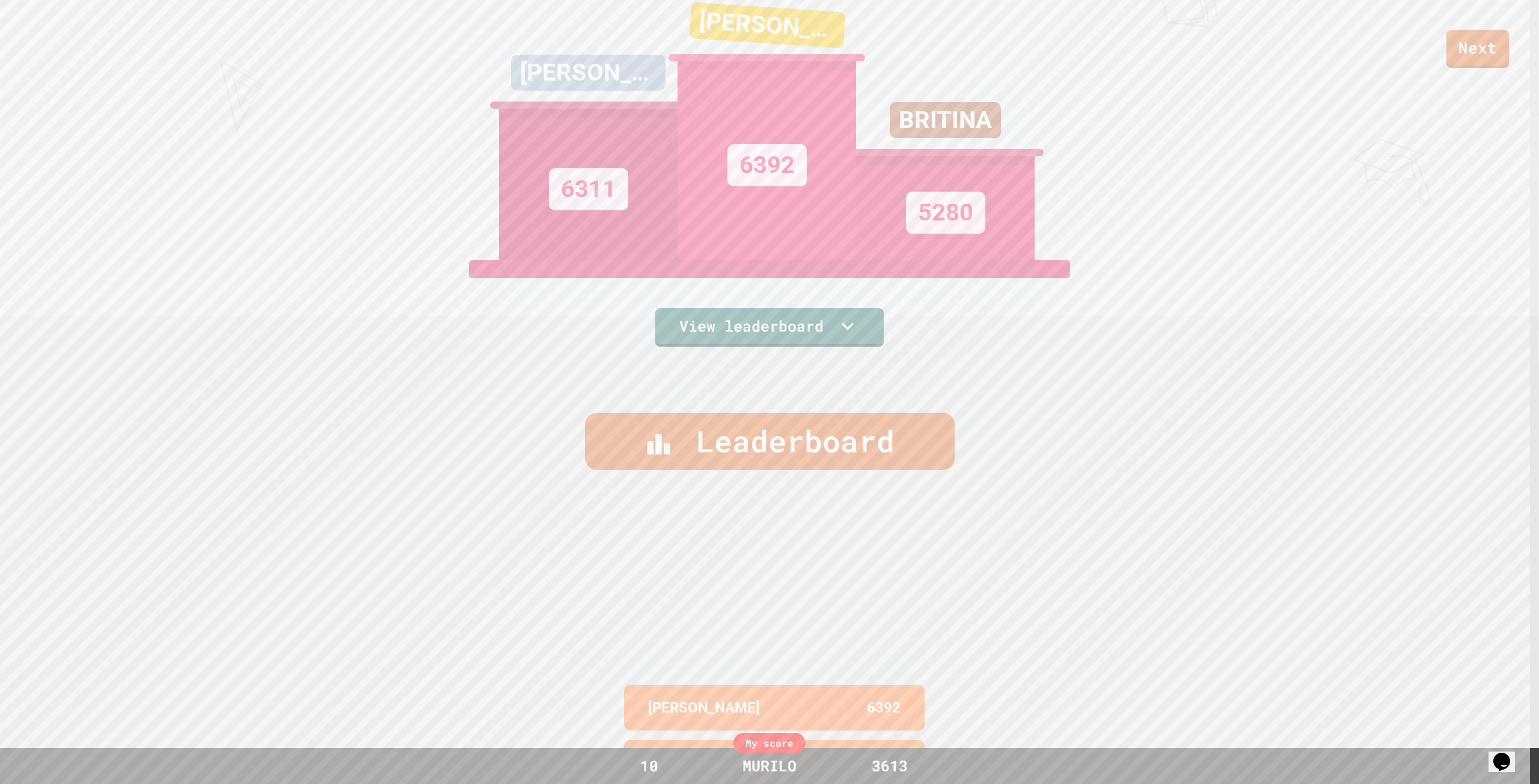
scroll to position [359, 0]
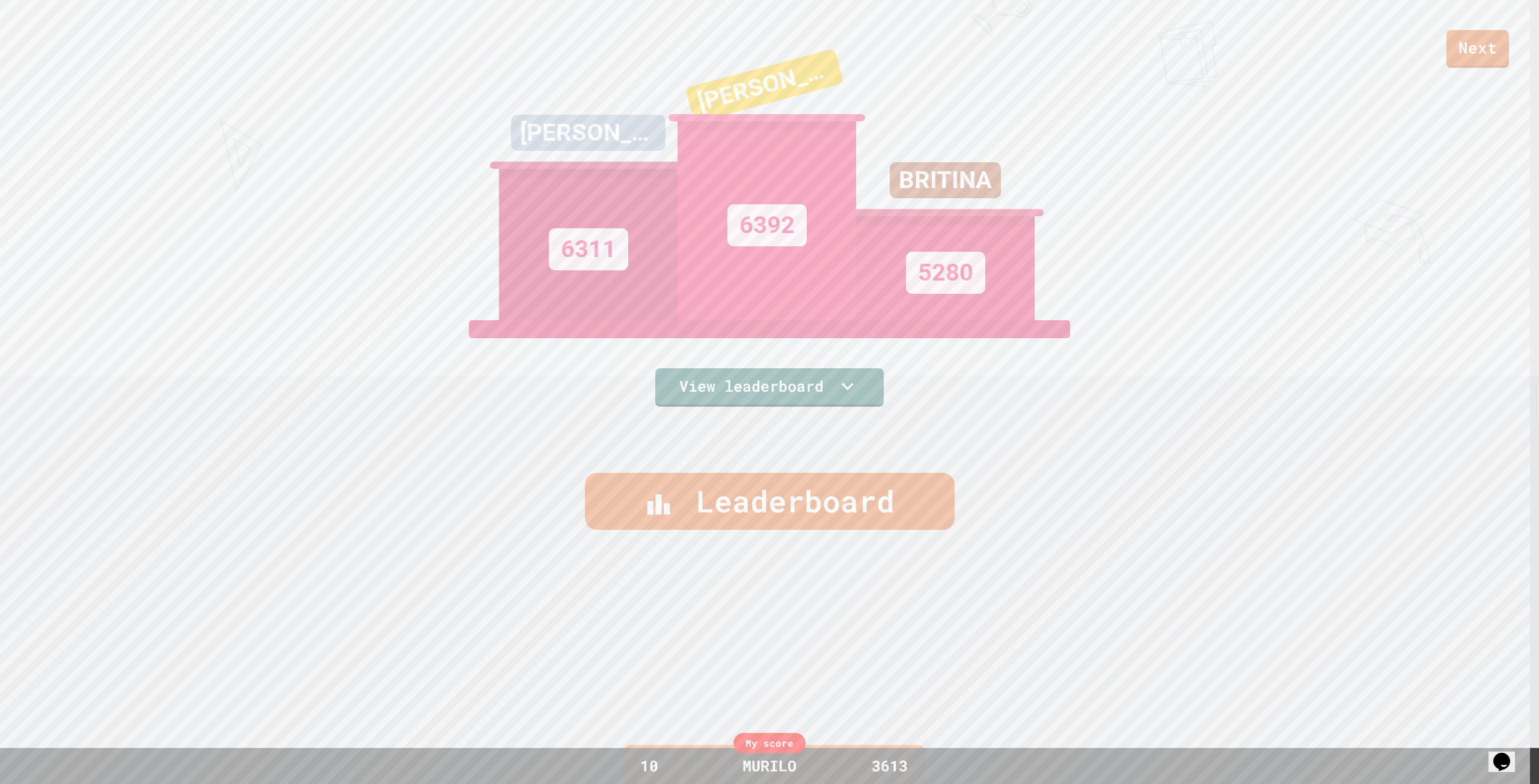
drag, startPoint x: 777, startPoint y: 504, endPoint x: 769, endPoint y: 441, distance: 63.5
click at [776, 503] on div "Leaderboard" at bounding box center [770, 501] width 369 height 57
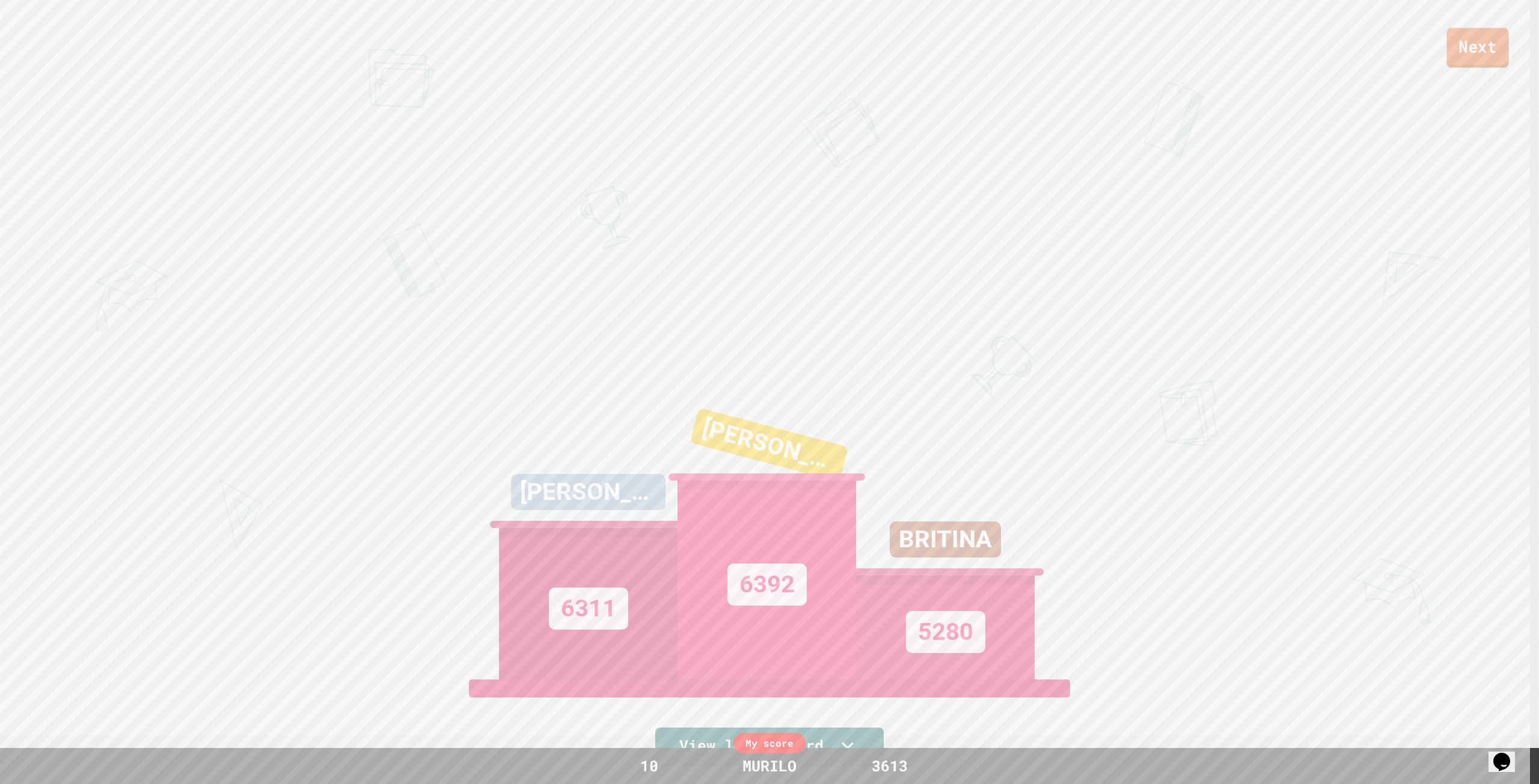
click at [1460, 45] on link "Next" at bounding box center [1477, 48] width 62 height 40
drag, startPoint x: 894, startPoint y: 414, endPoint x: 843, endPoint y: 717, distance: 307.3
click at [835, 738] on link "New View report" at bounding box center [770, 742] width 169 height 43
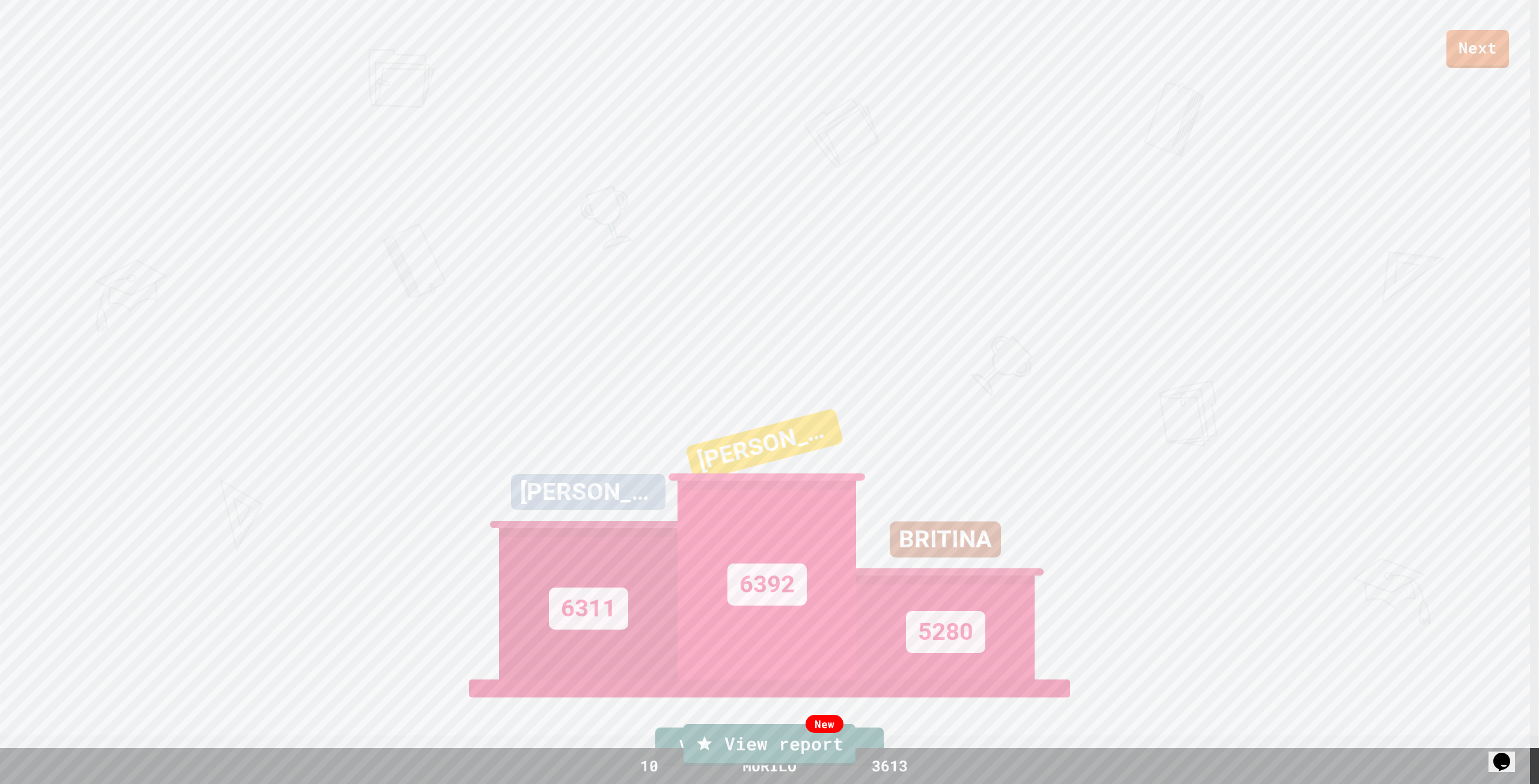
type textarea "**********"
